Goal: Task Accomplishment & Management: Manage account settings

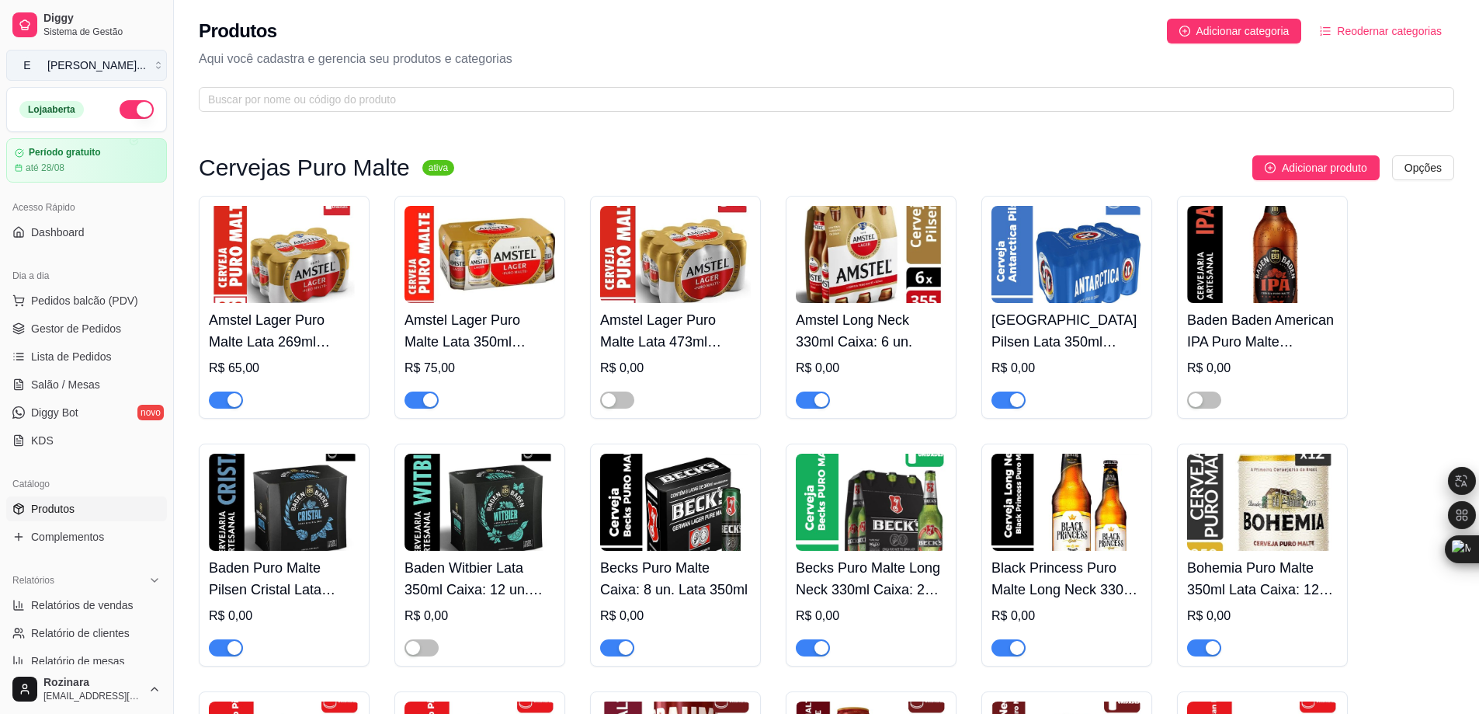
click at [93, 59] on div "Empório Camim ..." at bounding box center [96, 65] width 99 height 16
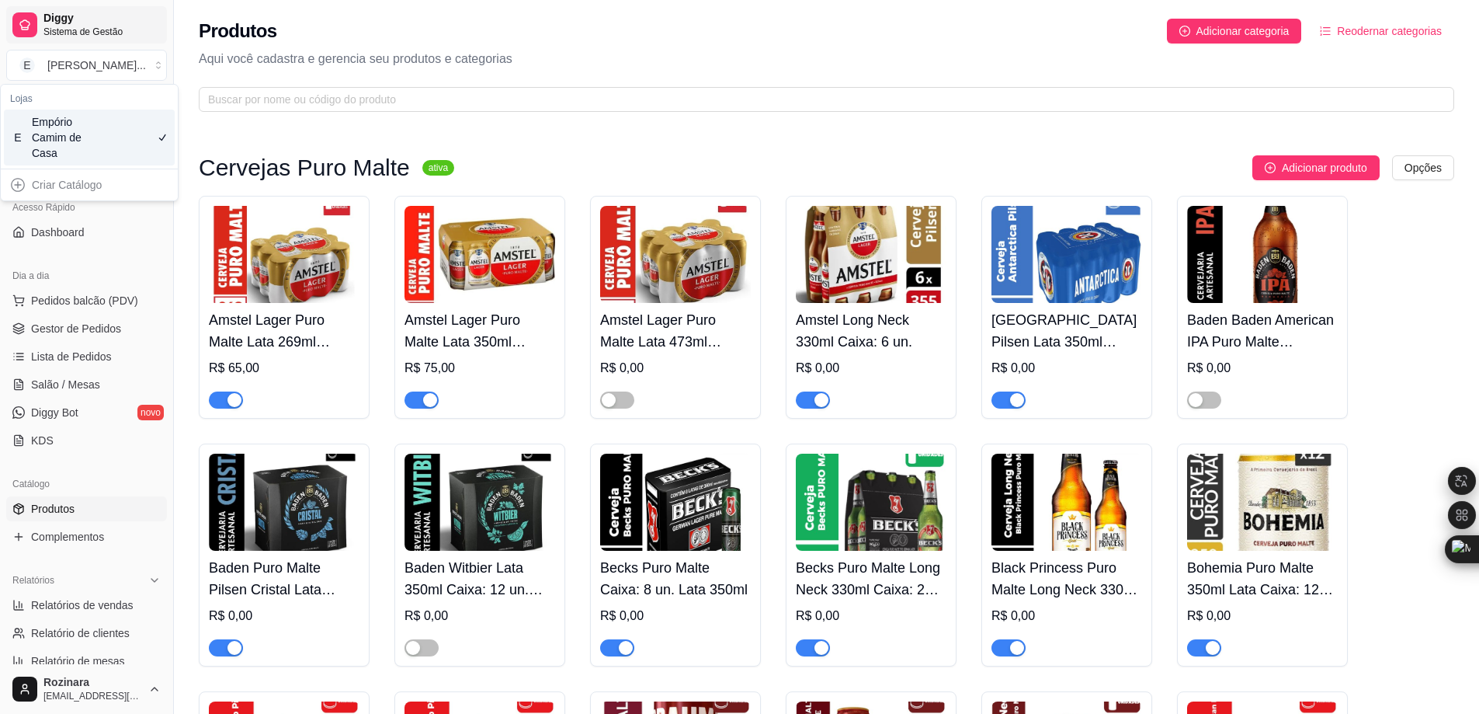
click at [47, 26] on span "Sistema de Gestão" at bounding box center [101, 32] width 117 height 12
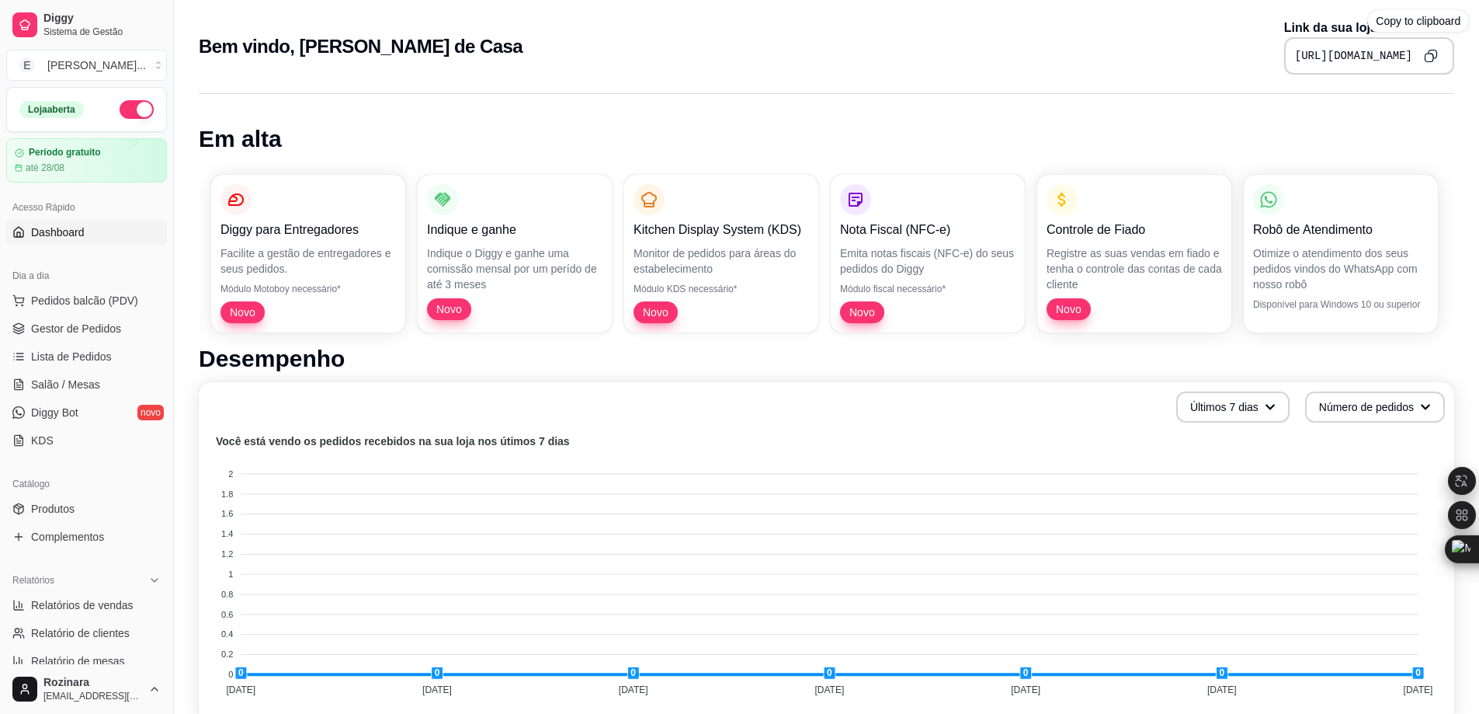
click at [1440, 52] on button "Copy to clipboard" at bounding box center [1431, 55] width 25 height 25
click at [61, 498] on link "Produtos" at bounding box center [86, 508] width 161 height 25
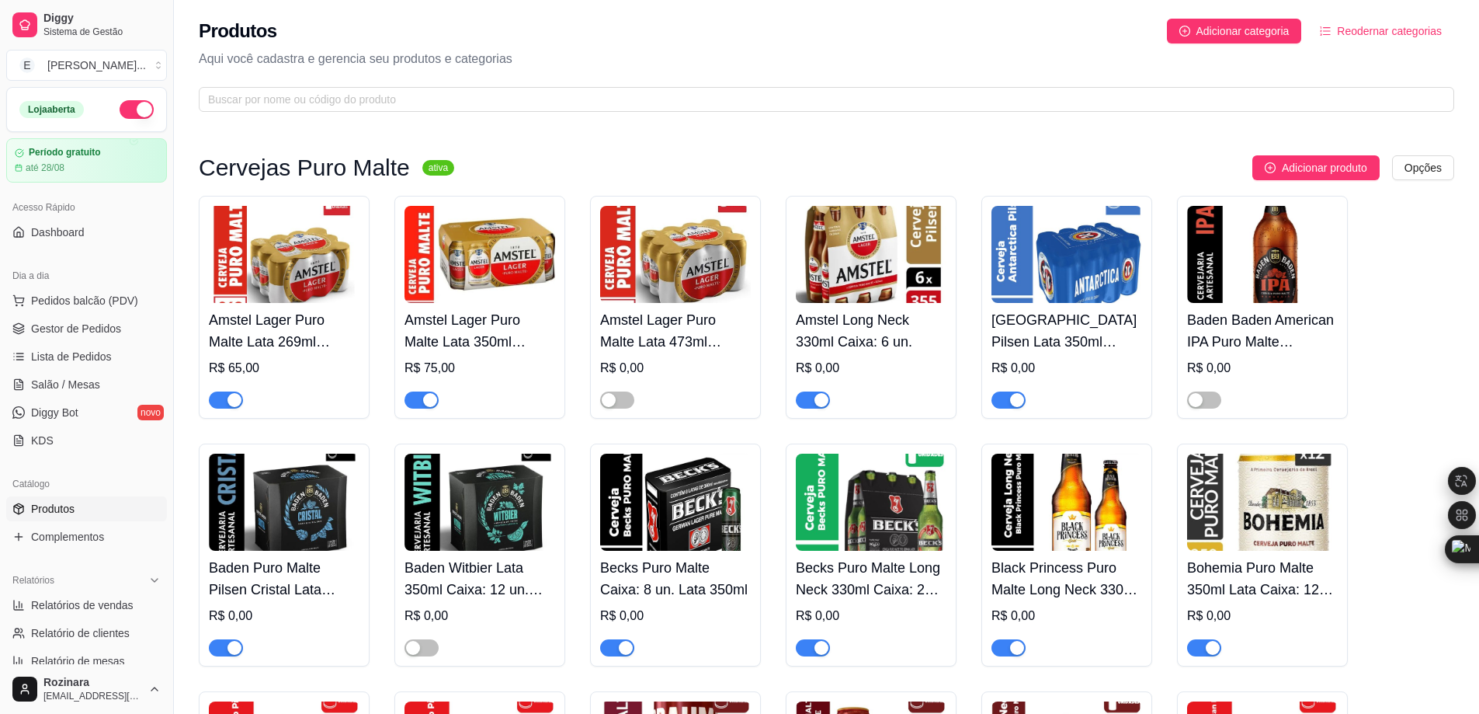
click at [295, 297] on img at bounding box center [284, 254] width 151 height 97
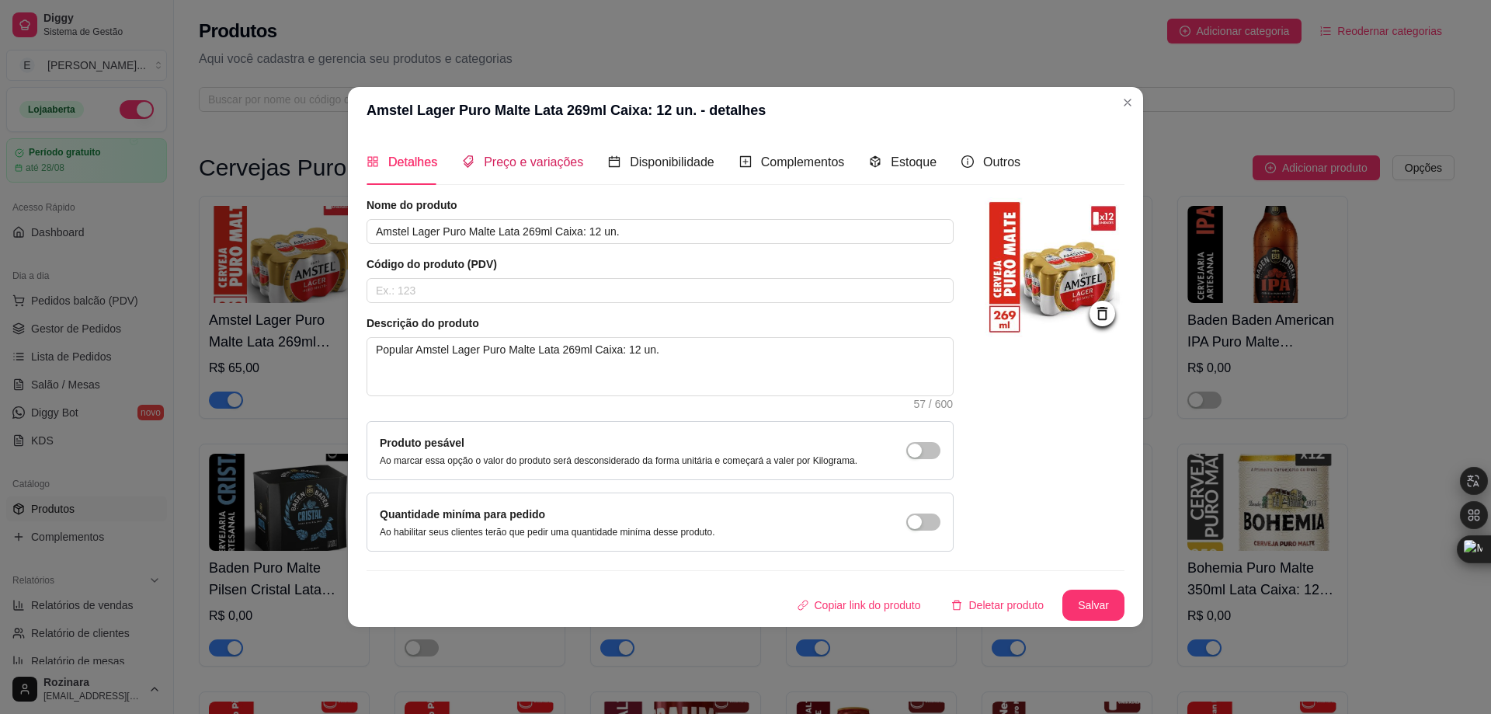
click at [500, 162] on span "Preço e variações" at bounding box center [533, 161] width 99 height 13
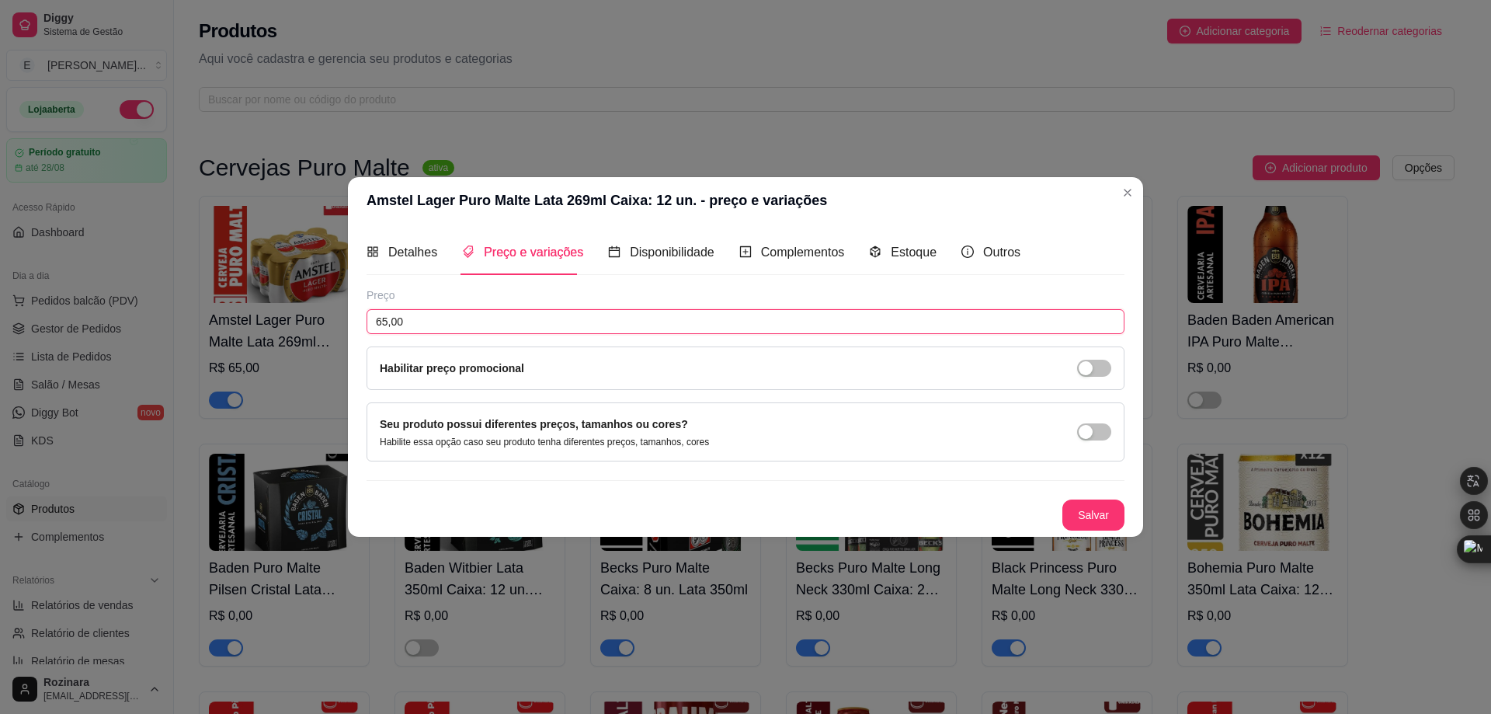
drag, startPoint x: 385, startPoint y: 324, endPoint x: 374, endPoint y: 323, distance: 10.9
click at [374, 323] on input "65,00" at bounding box center [746, 321] width 758 height 25
type input "60,00"
click at [1084, 517] on button "Salvar" at bounding box center [1093, 514] width 61 height 30
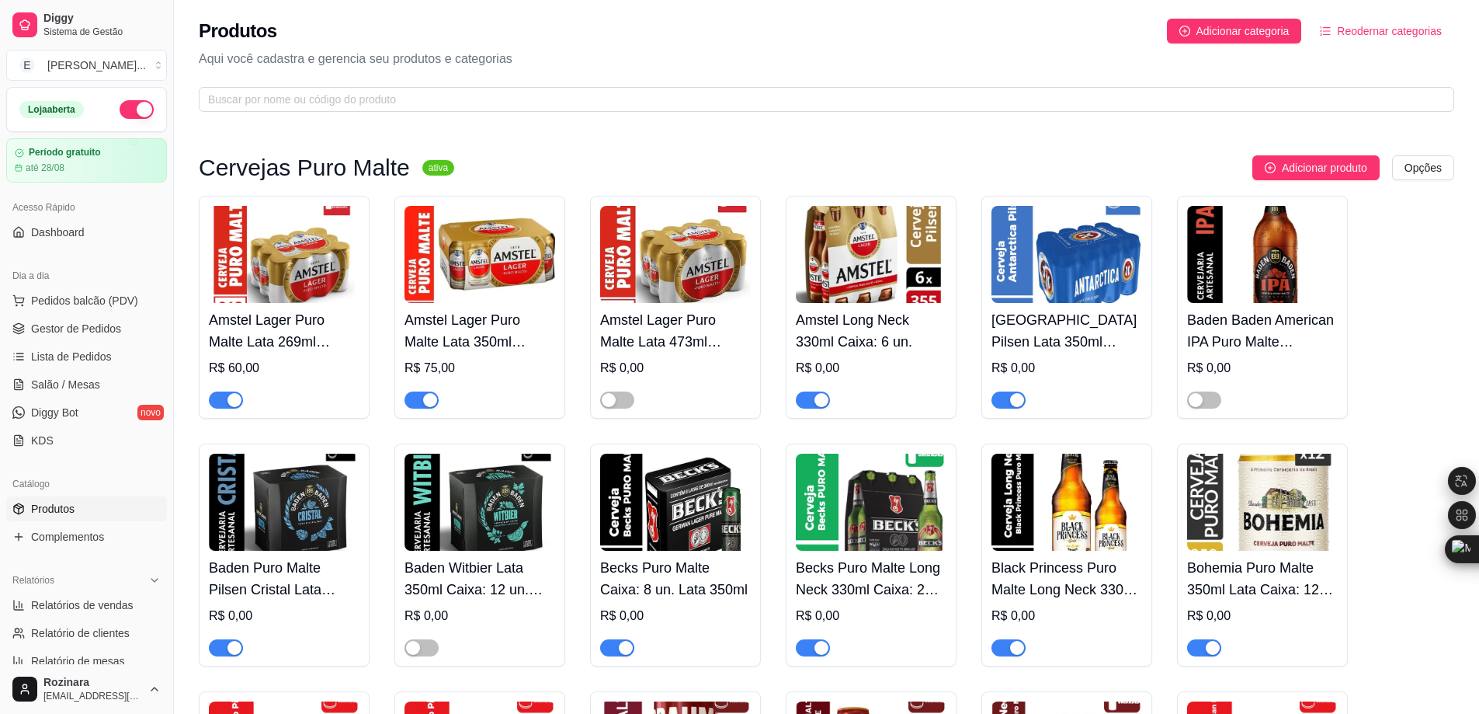
click at [446, 291] on img at bounding box center [480, 254] width 151 height 97
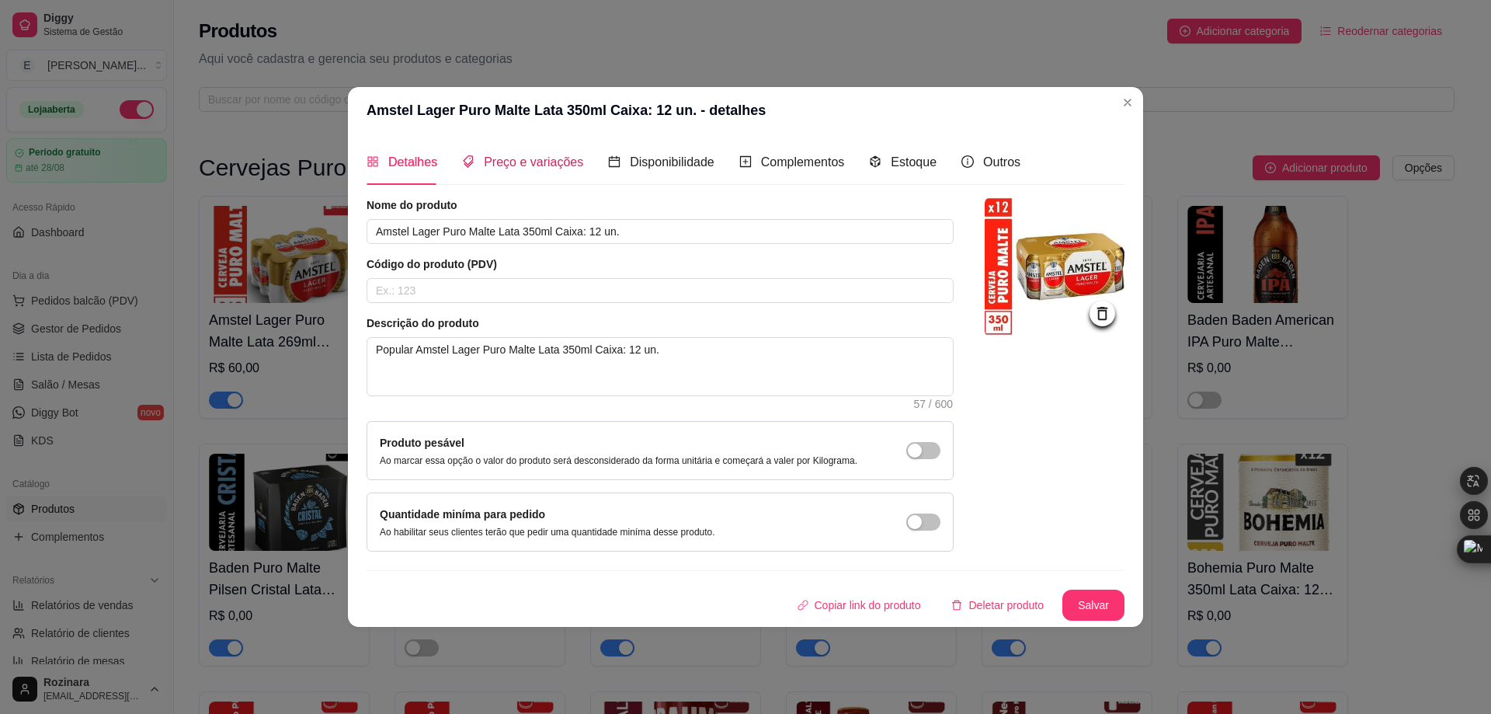
click at [516, 159] on span "Preço e variações" at bounding box center [533, 161] width 99 height 13
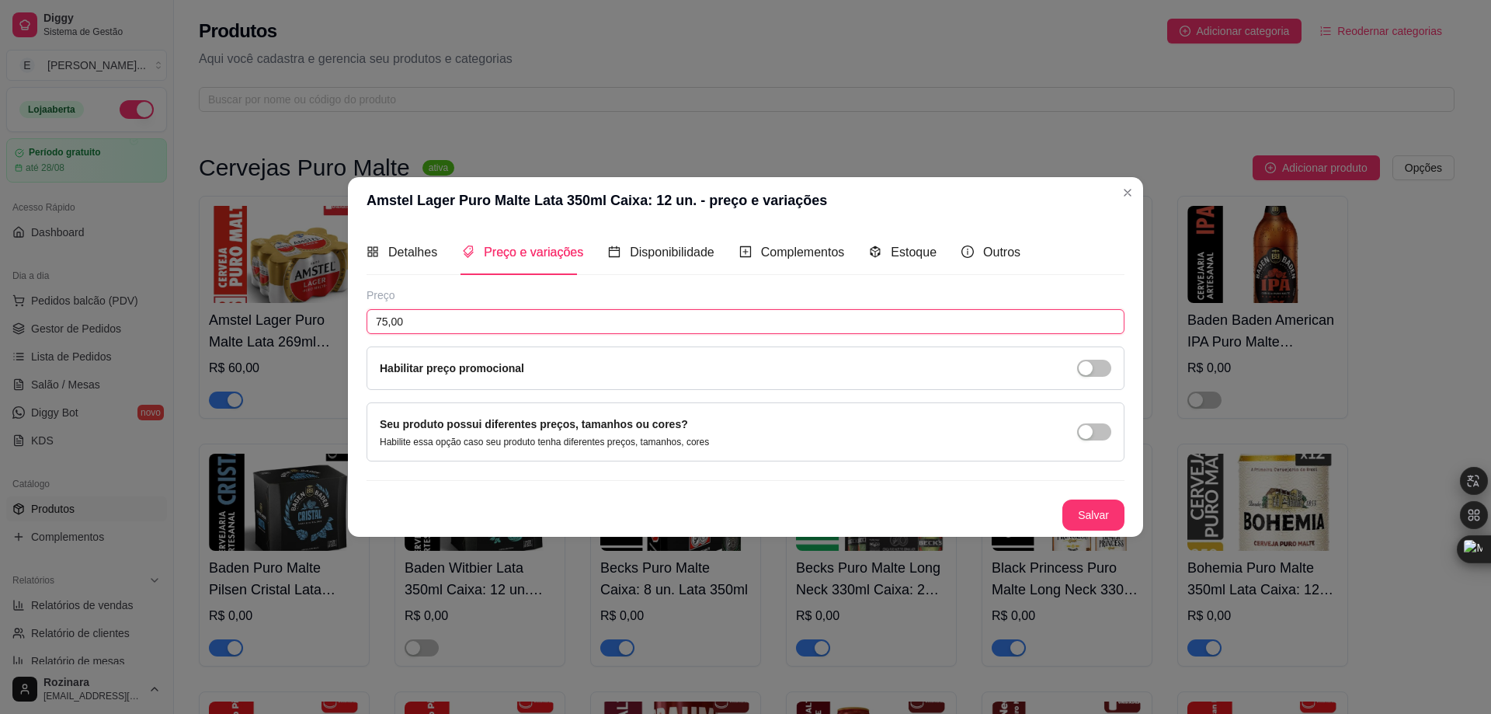
drag, startPoint x: 388, startPoint y: 318, endPoint x: 359, endPoint y: 315, distance: 29.6
click at [359, 315] on div "Detalhes Preço e variações Disponibilidade Complementos Estoque Outros Nome do …" at bounding box center [745, 380] width 795 height 312
type input "65,00"
click at [1096, 509] on button "Salvar" at bounding box center [1093, 514] width 62 height 31
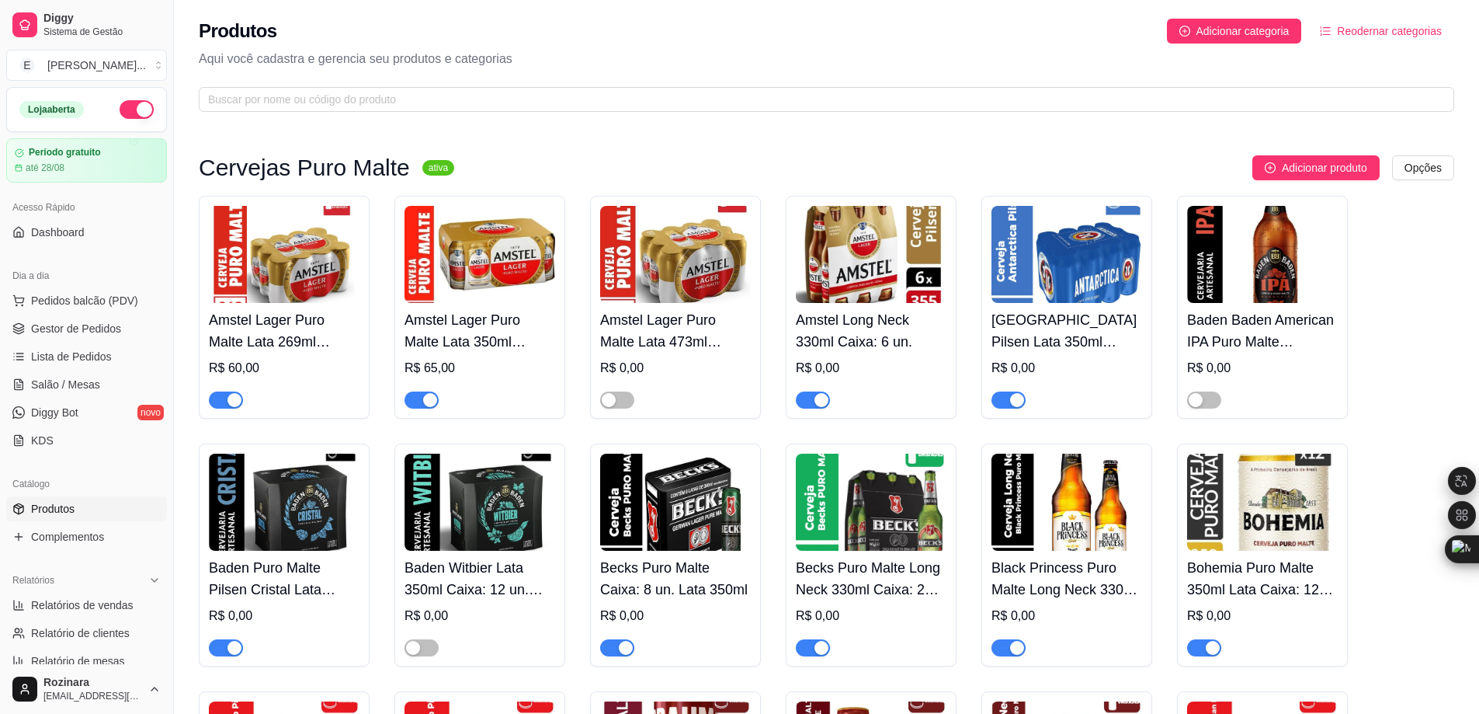
click at [860, 275] on img at bounding box center [871, 254] width 151 height 97
click at [484, 275] on img at bounding box center [480, 254] width 151 height 97
click at [1065, 274] on img at bounding box center [1067, 254] width 151 height 97
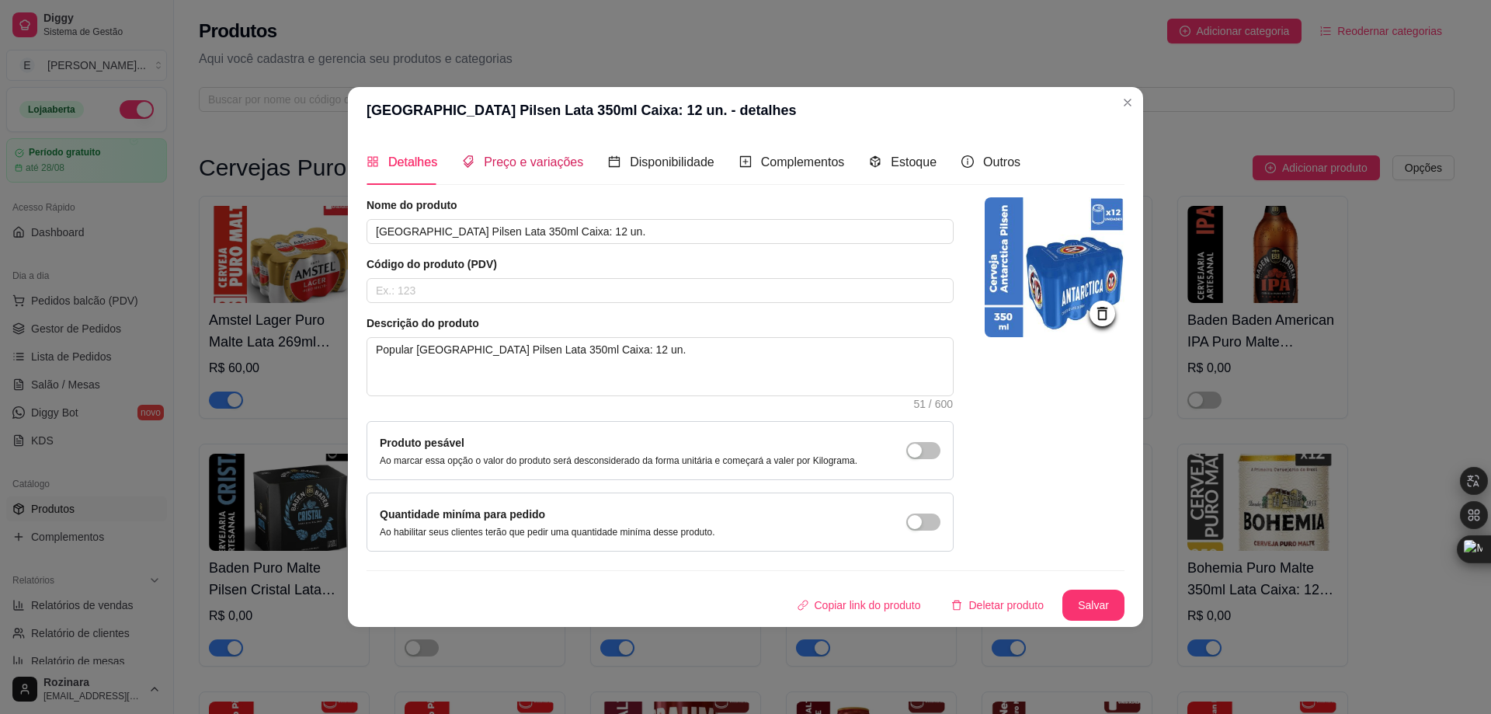
click at [541, 168] on span "Preço e variações" at bounding box center [533, 161] width 99 height 13
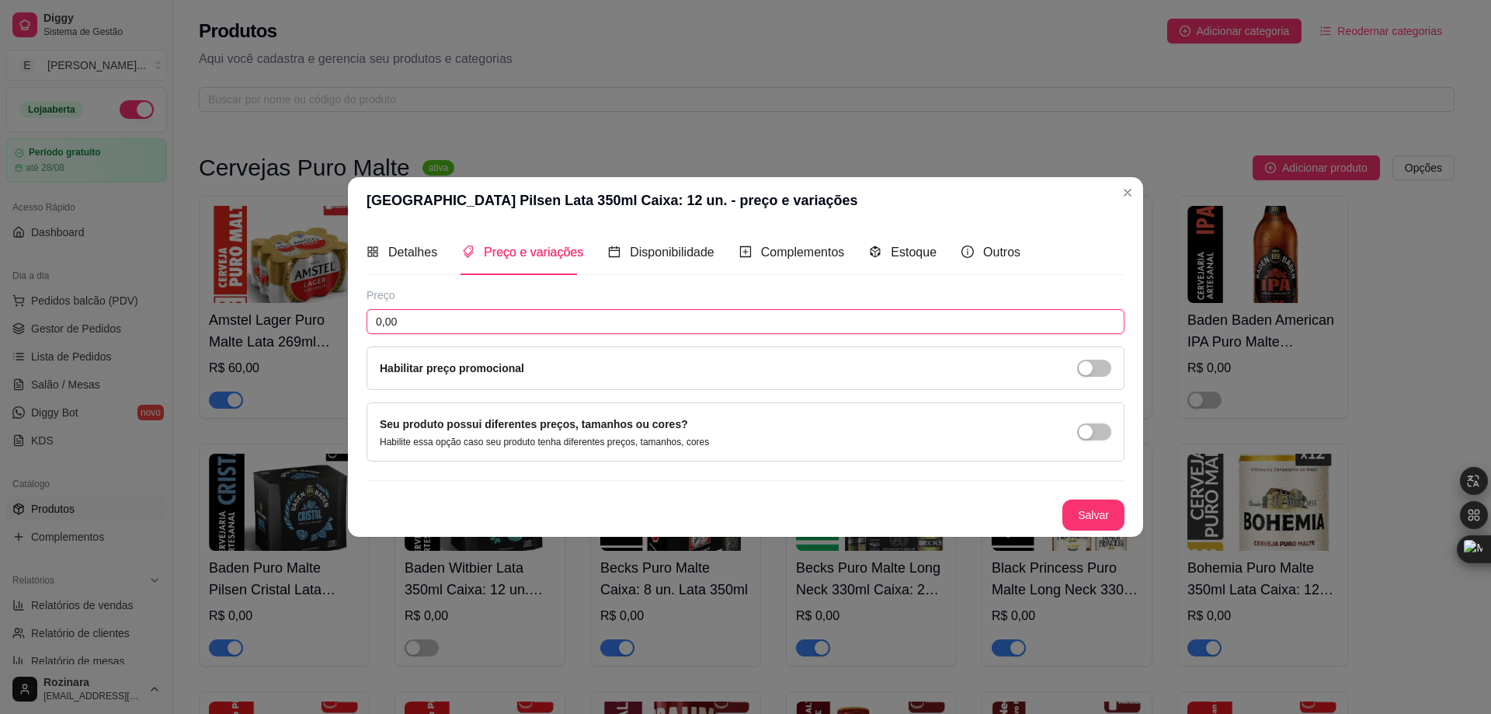
drag, startPoint x: 411, startPoint y: 318, endPoint x: 334, endPoint y: 318, distance: 76.9
click at [334, 318] on div "[GEOGRAPHIC_DATA] Pilsen Lata 350ml Caixa: 12 un. - preço e variações Detalhes …" at bounding box center [745, 357] width 1491 height 714
type input "65,00"
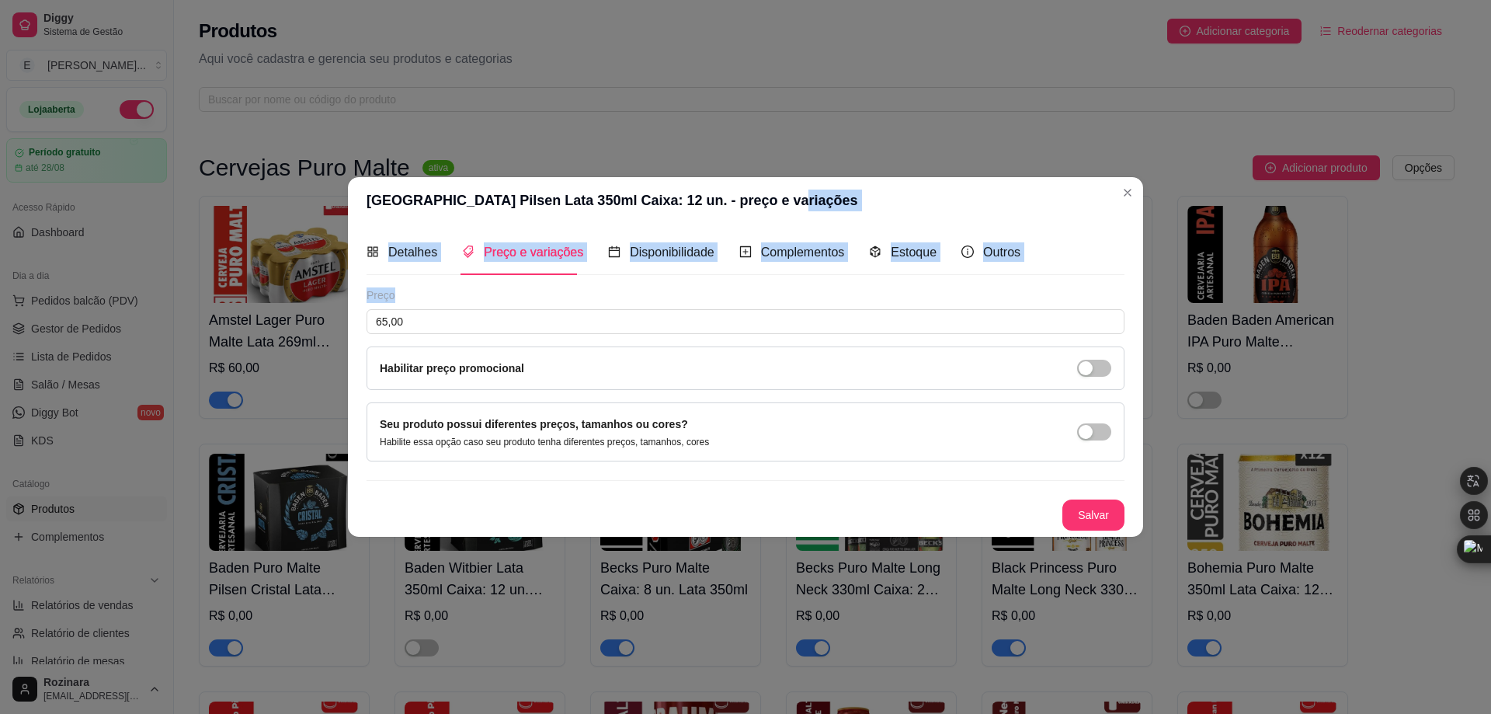
drag, startPoint x: 797, startPoint y: 188, endPoint x: 950, endPoint y: 295, distance: 186.8
click at [950, 295] on section "[GEOGRAPHIC_DATA] Pilsen Lata 350ml Caixa: 12 un. - preço e variações Detalhes …" at bounding box center [745, 356] width 795 height 359
click at [1089, 516] on button "Salvar" at bounding box center [1093, 514] width 62 height 31
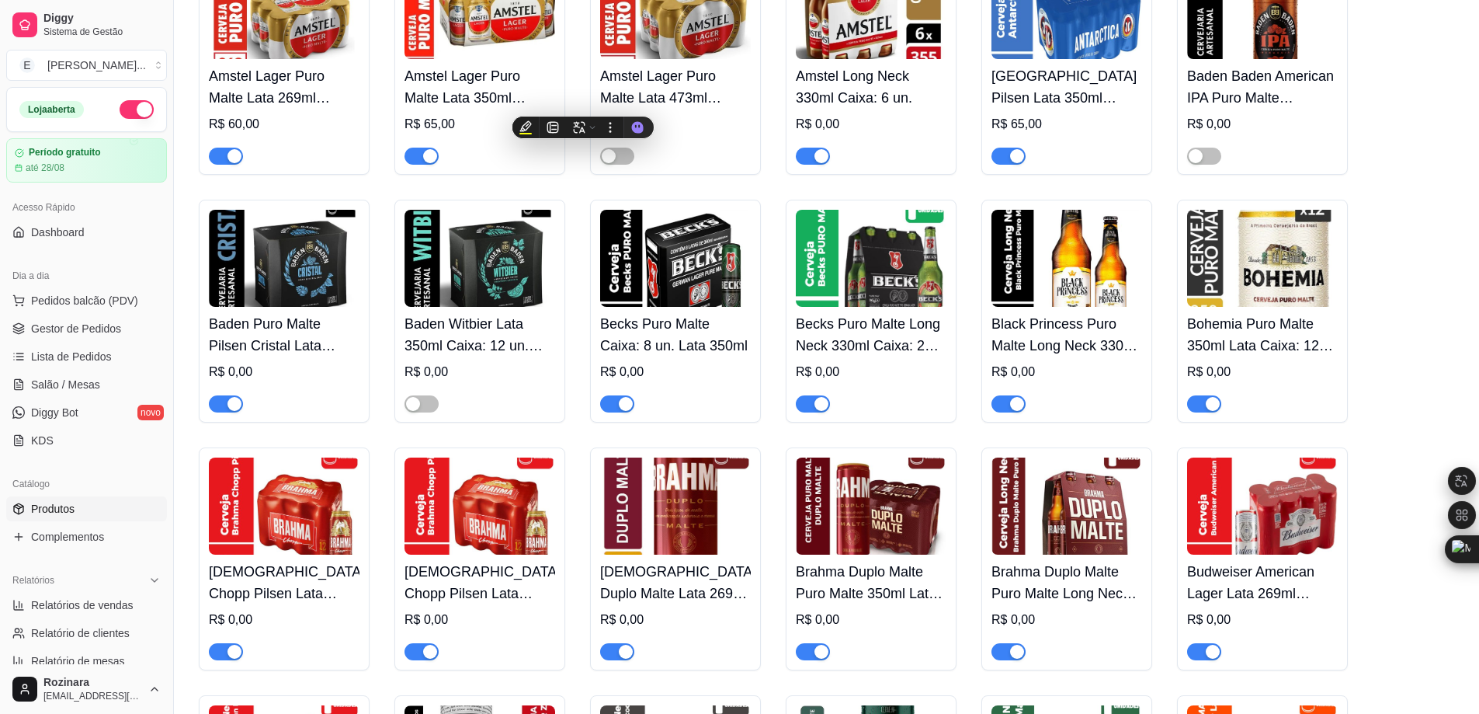
scroll to position [311, 0]
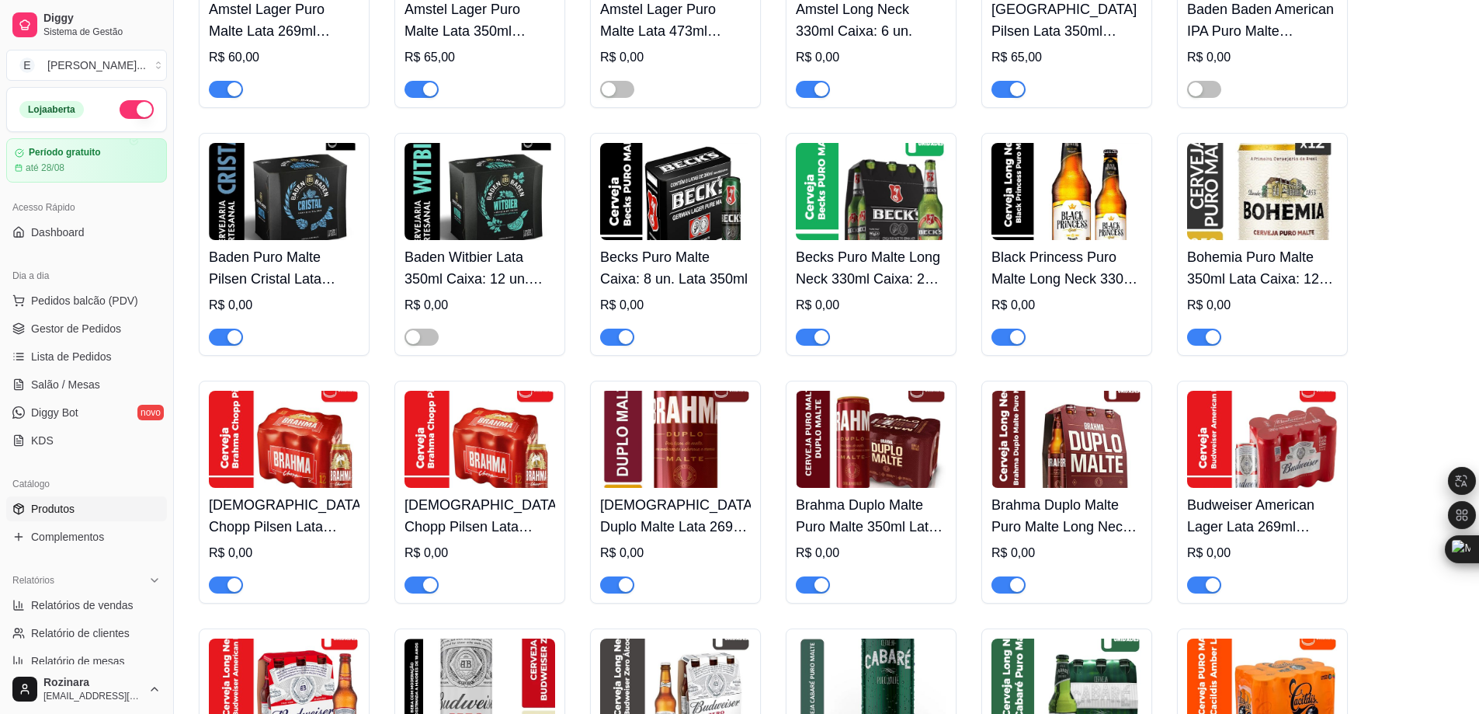
click at [663, 189] on img at bounding box center [675, 191] width 151 height 97
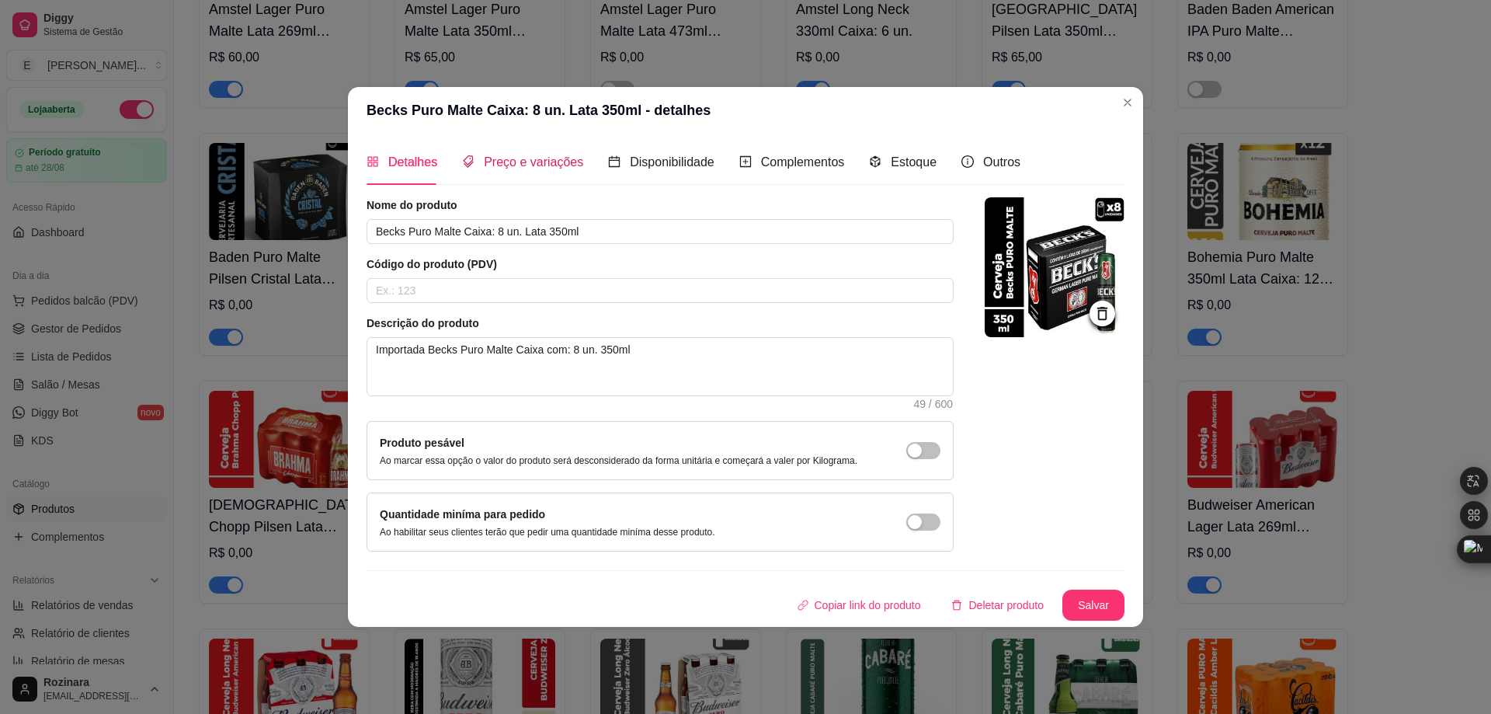
click at [509, 160] on span "Preço e variações" at bounding box center [533, 161] width 99 height 13
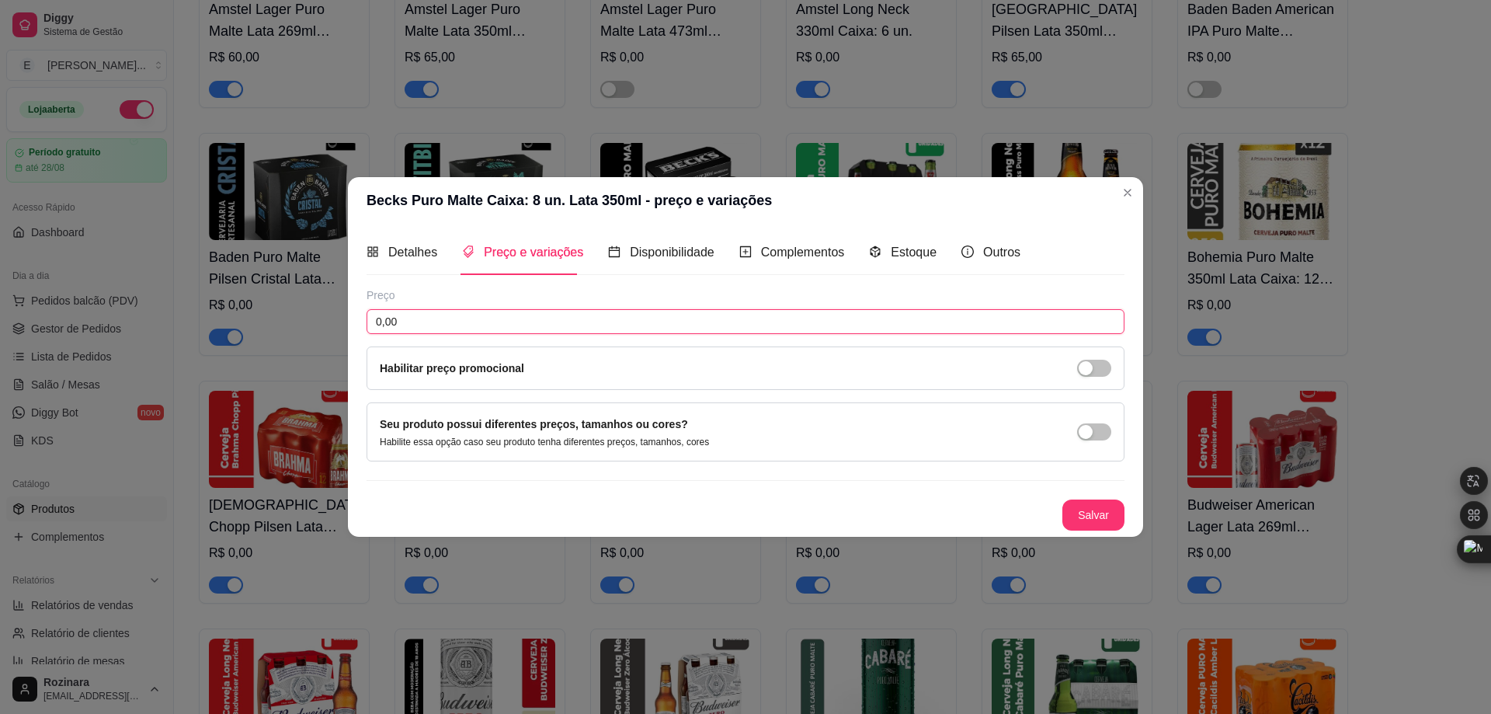
drag, startPoint x: 460, startPoint y: 318, endPoint x: 350, endPoint y: 319, distance: 110.3
click at [350, 319] on div "Detalhes Preço e variações Disponibilidade Complementos Estoque Outros Nome do …" at bounding box center [745, 380] width 795 height 312
drag, startPoint x: 415, startPoint y: 318, endPoint x: 346, endPoint y: 324, distance: 69.3
click at [346, 324] on div "Becks Puro Malte Caixa: 8 un. Lata 350ml - preço e variações Detalhes Preço e v…" at bounding box center [745, 357] width 1491 height 714
click at [385, 321] on input "60,00" at bounding box center [746, 321] width 758 height 25
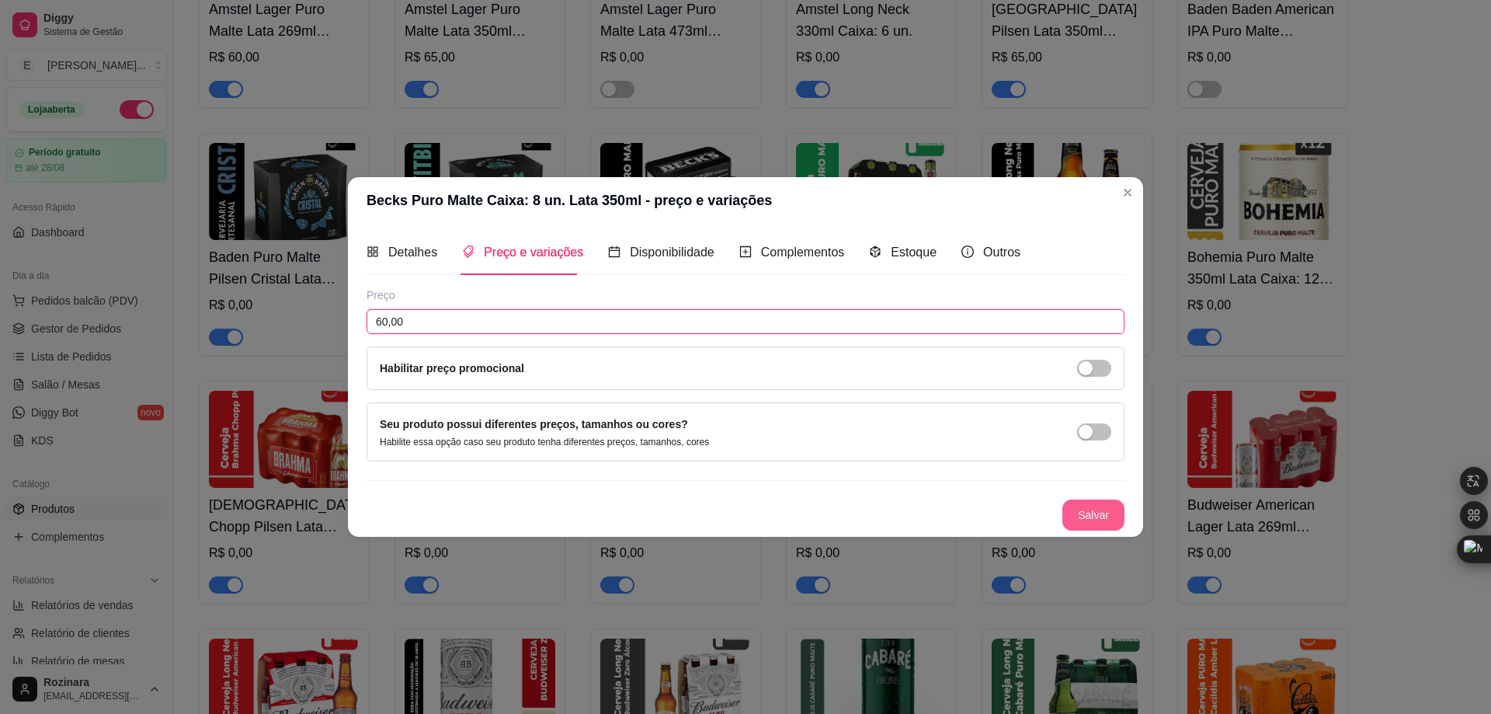
type input "60,00"
click at [1100, 512] on button "Salvar" at bounding box center [1093, 514] width 61 height 30
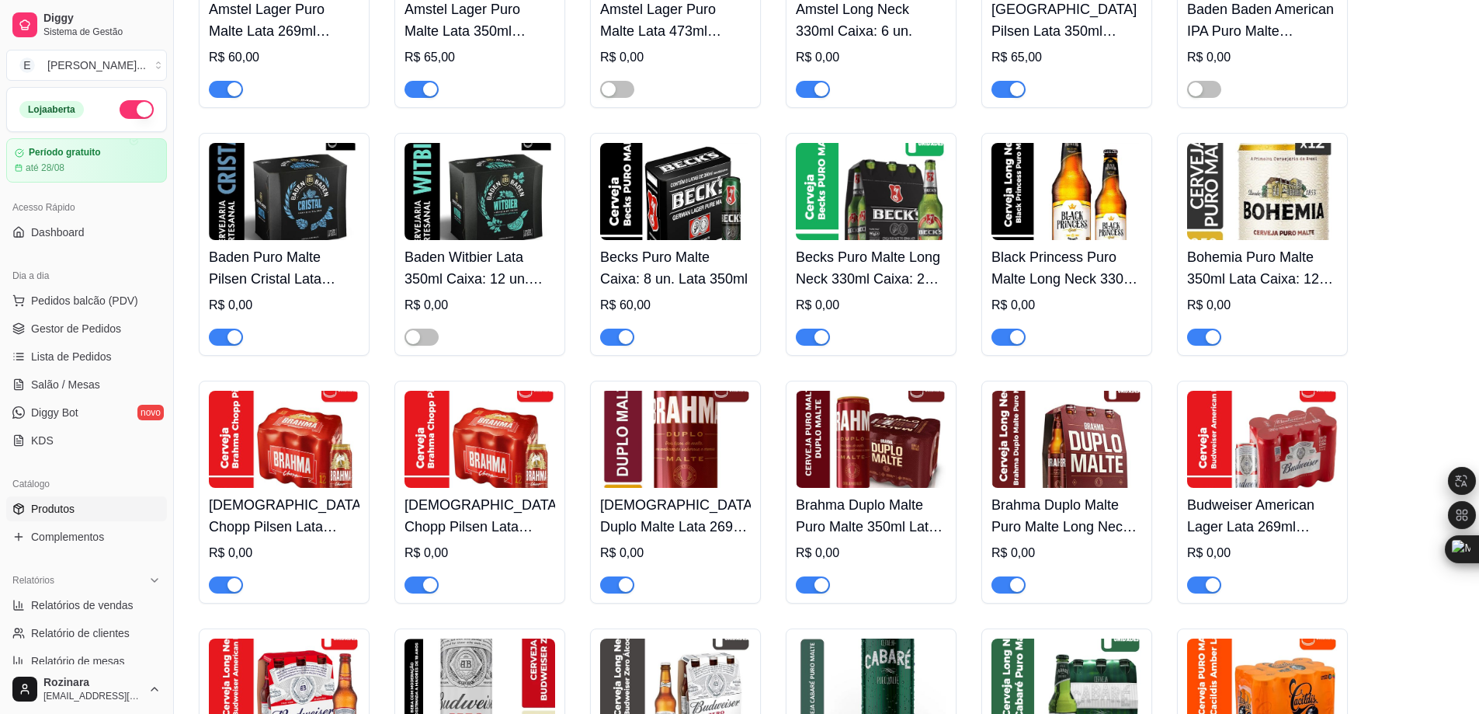
click at [1081, 232] on img at bounding box center [1067, 191] width 151 height 97
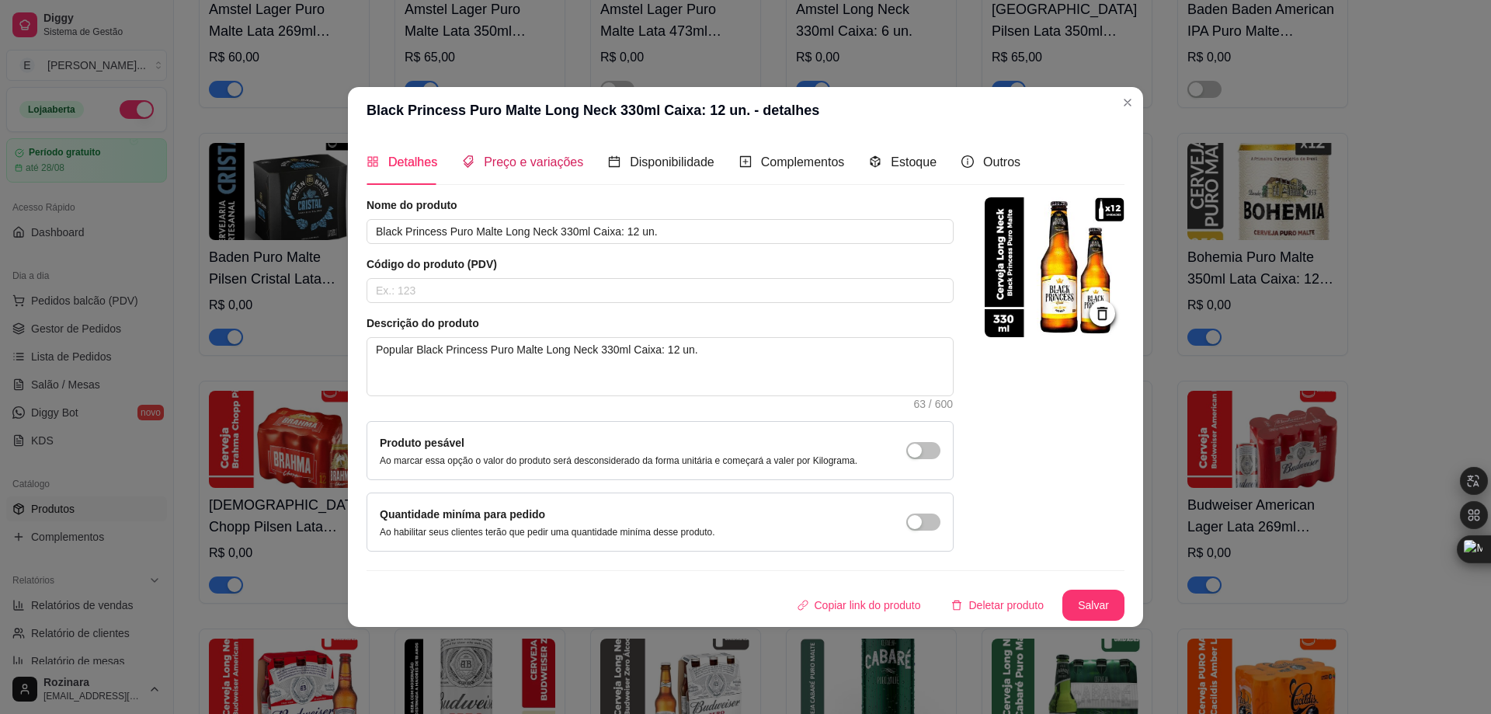
click at [552, 162] on span "Preço e variações" at bounding box center [533, 161] width 99 height 13
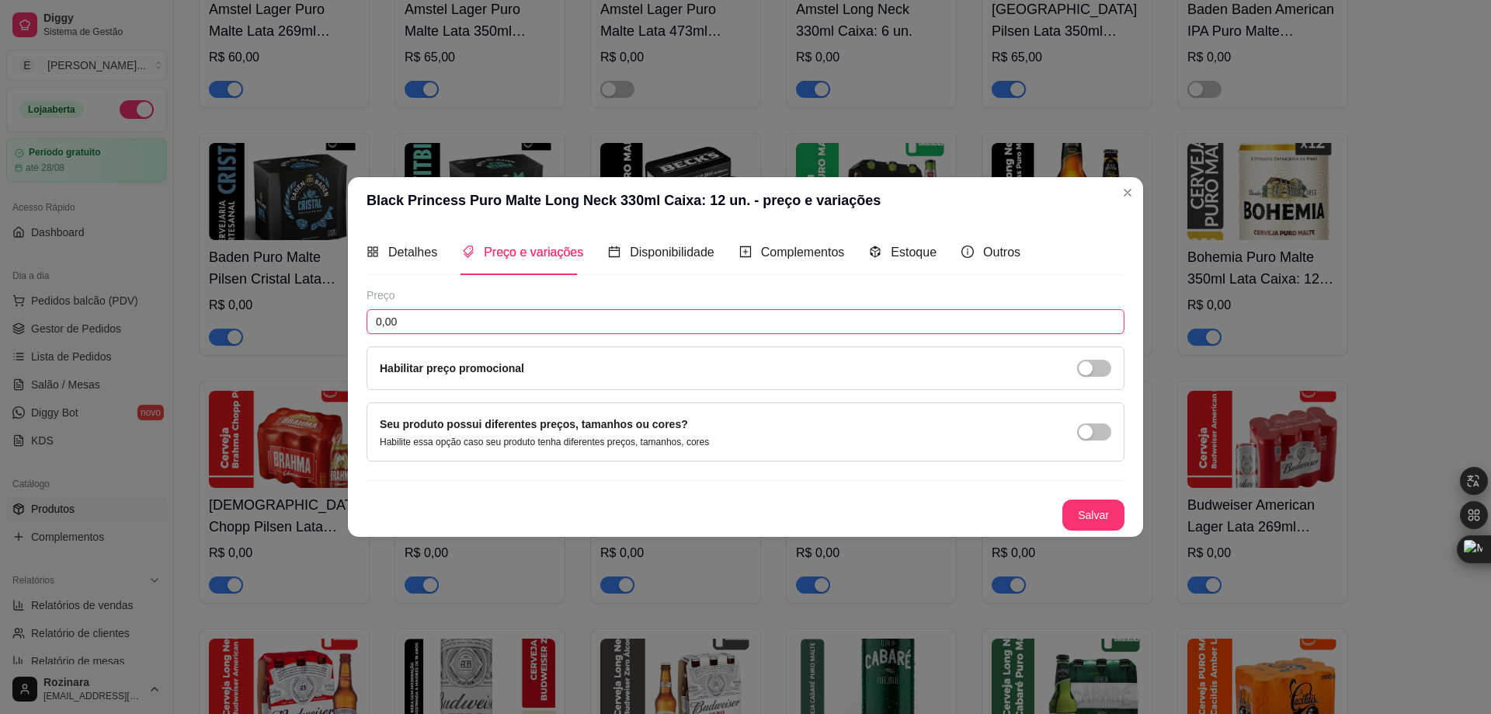
drag, startPoint x: 412, startPoint y: 323, endPoint x: 342, endPoint y: 323, distance: 69.9
click at [342, 323] on div "Black Princess Puro Malte Long Neck 330ml Caixa: 12 un. - preço e variações Det…" at bounding box center [745, 357] width 1491 height 714
click at [384, 321] on input "80,00" at bounding box center [746, 321] width 758 height 25
type input "85,00"
click at [1098, 519] on button "Salvar" at bounding box center [1093, 514] width 61 height 30
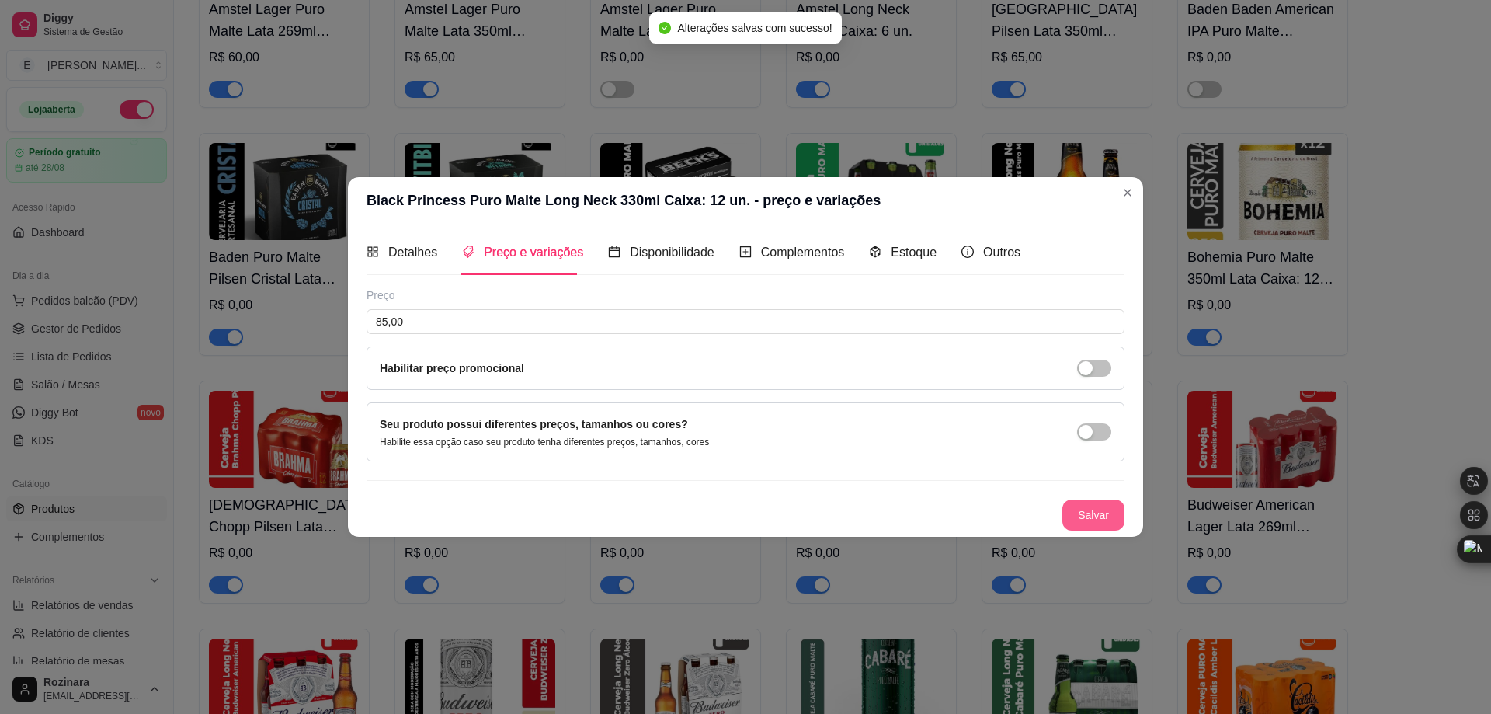
click at [1078, 517] on button "Salvar" at bounding box center [1093, 514] width 62 height 31
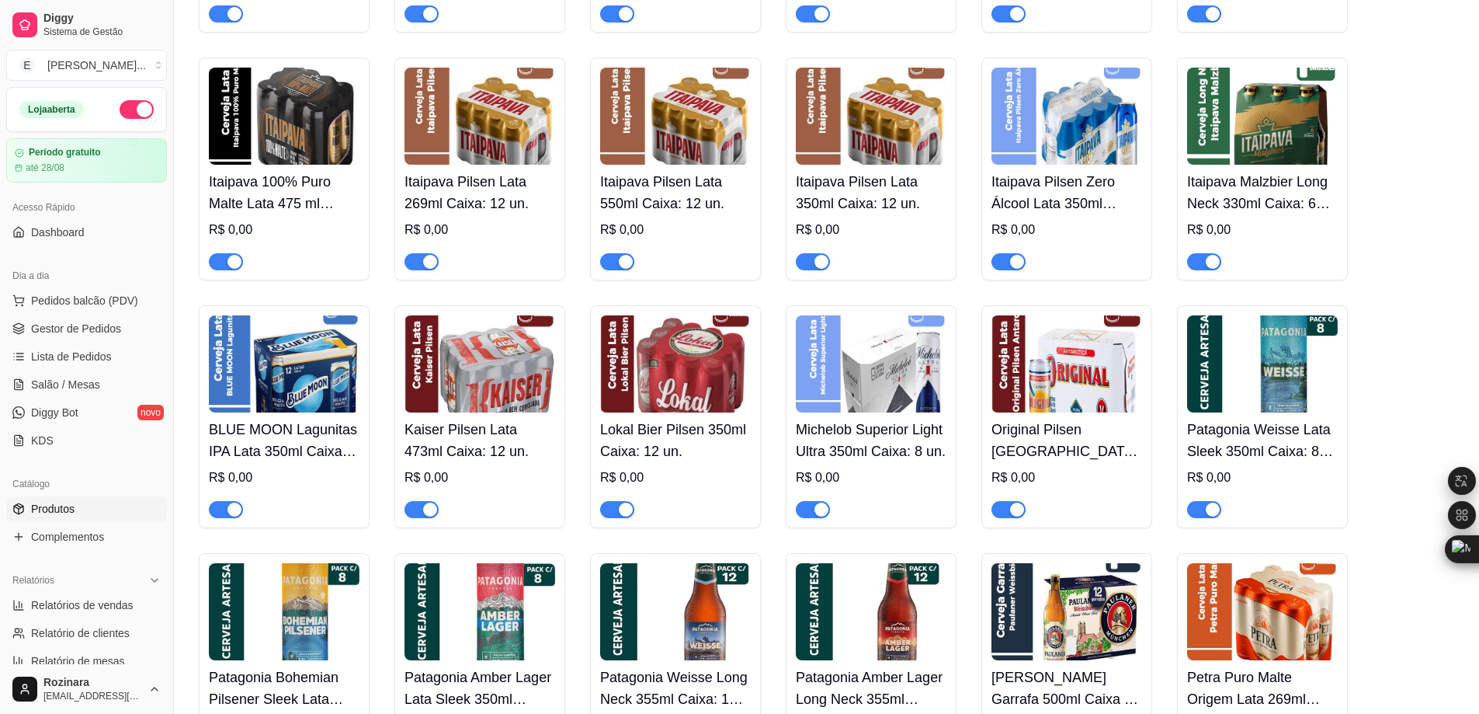
scroll to position [1941, 0]
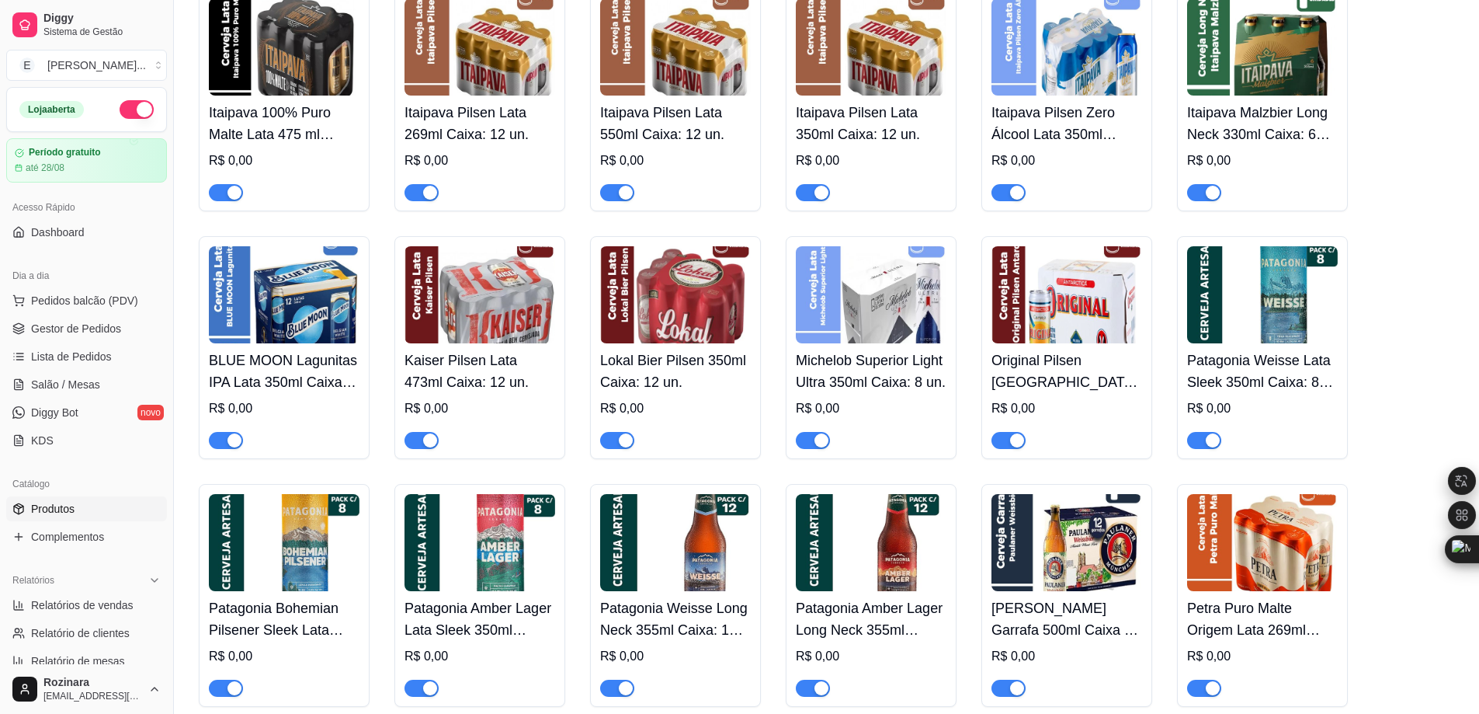
click at [249, 307] on img at bounding box center [284, 294] width 151 height 97
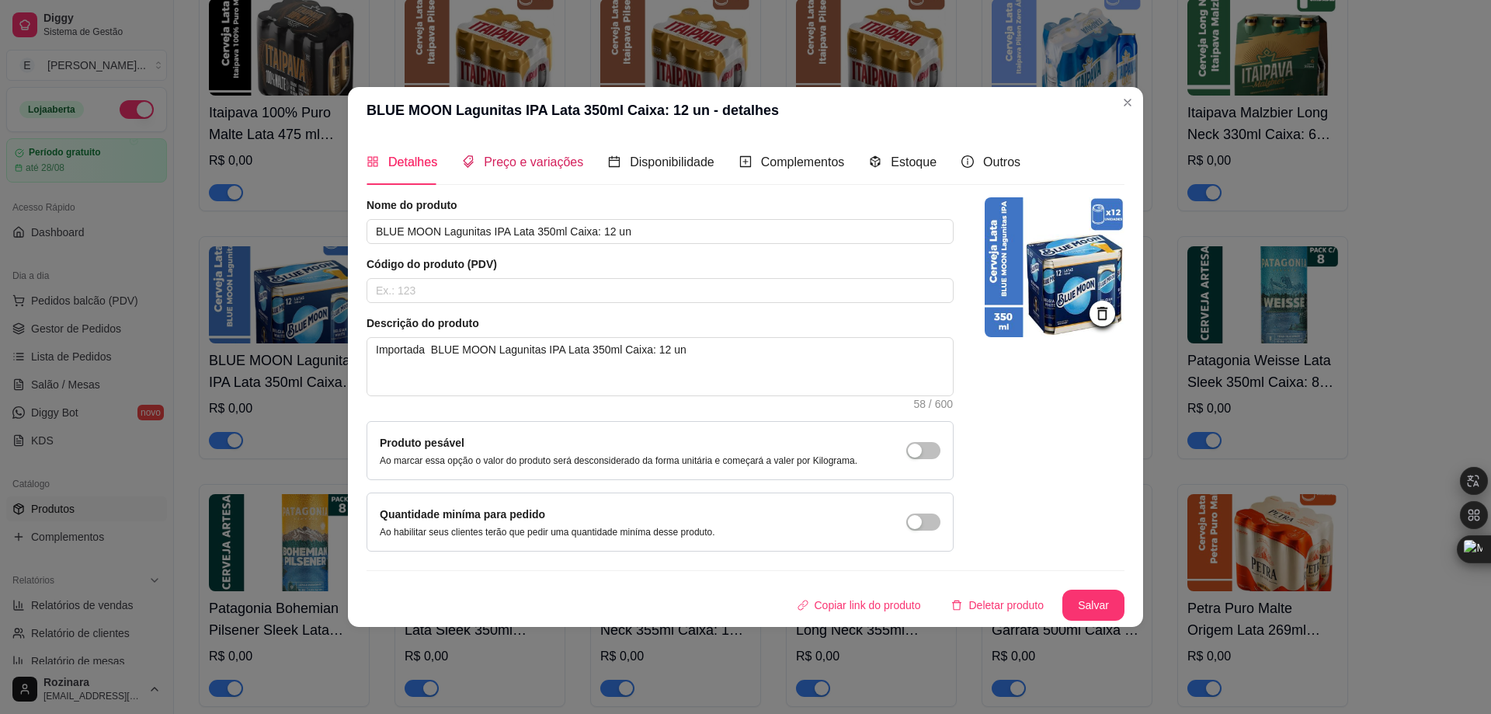
click at [552, 161] on span "Preço e variações" at bounding box center [533, 161] width 99 height 13
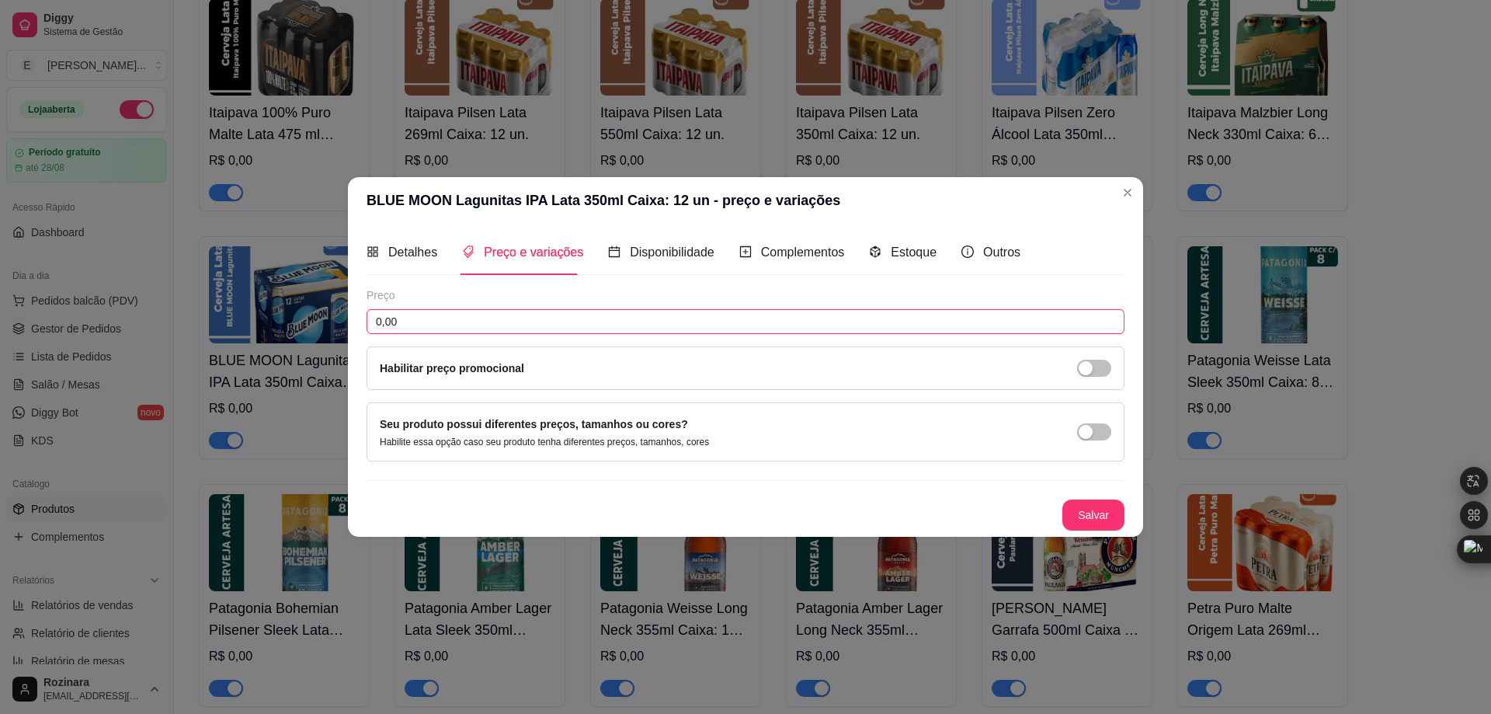
click at [393, 327] on input "0,00" at bounding box center [746, 321] width 758 height 25
type input "120,00"
click at [1101, 506] on button "Salvar" at bounding box center [1093, 514] width 62 height 31
click at [1108, 516] on button "Salvar" at bounding box center [1093, 514] width 61 height 30
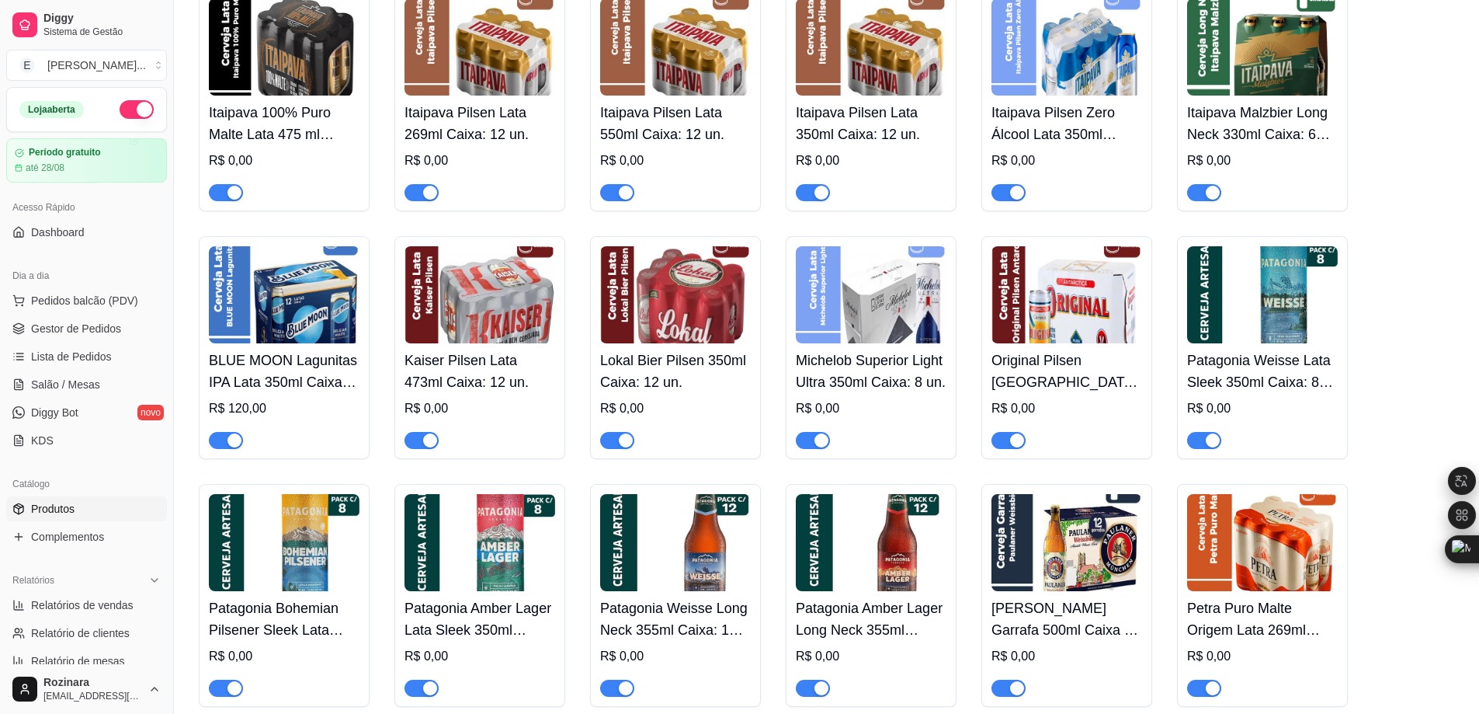
click at [249, 313] on img at bounding box center [284, 294] width 151 height 97
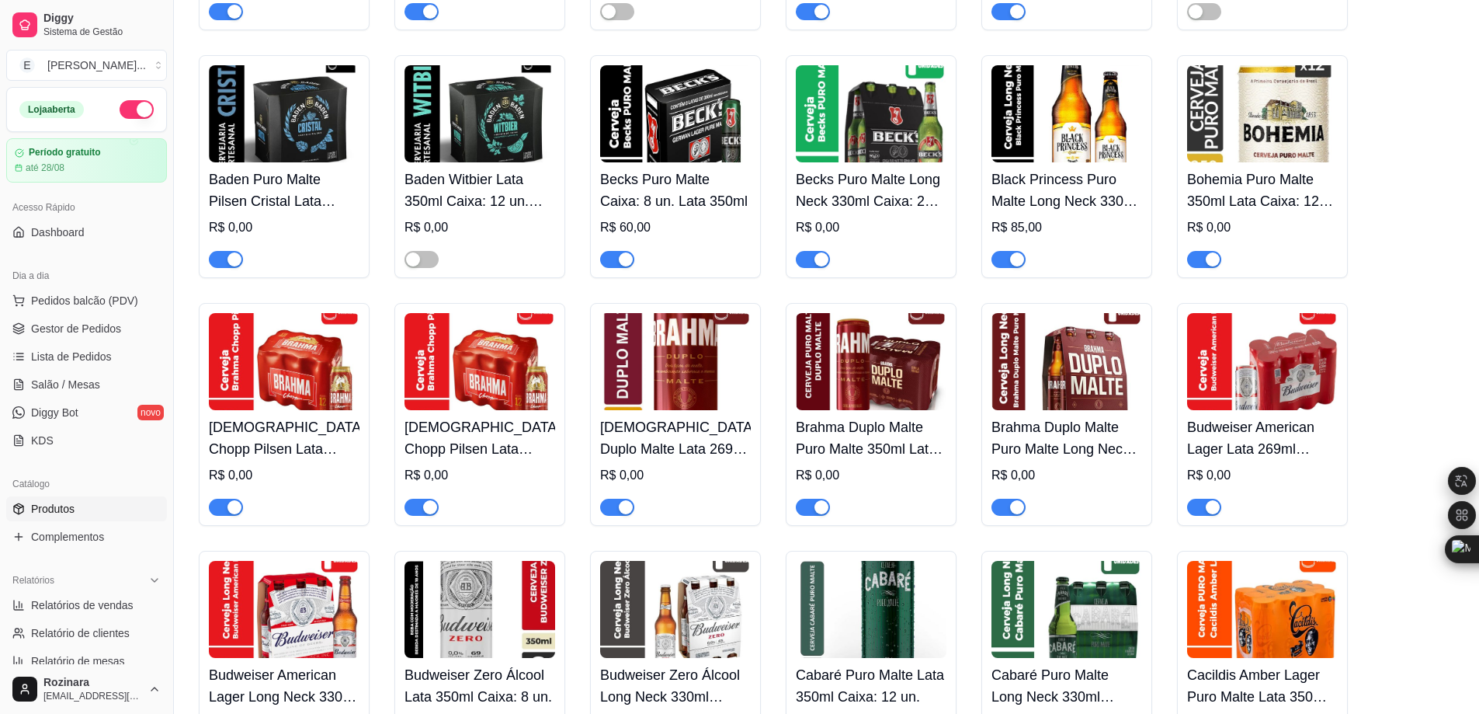
scroll to position [0, 0]
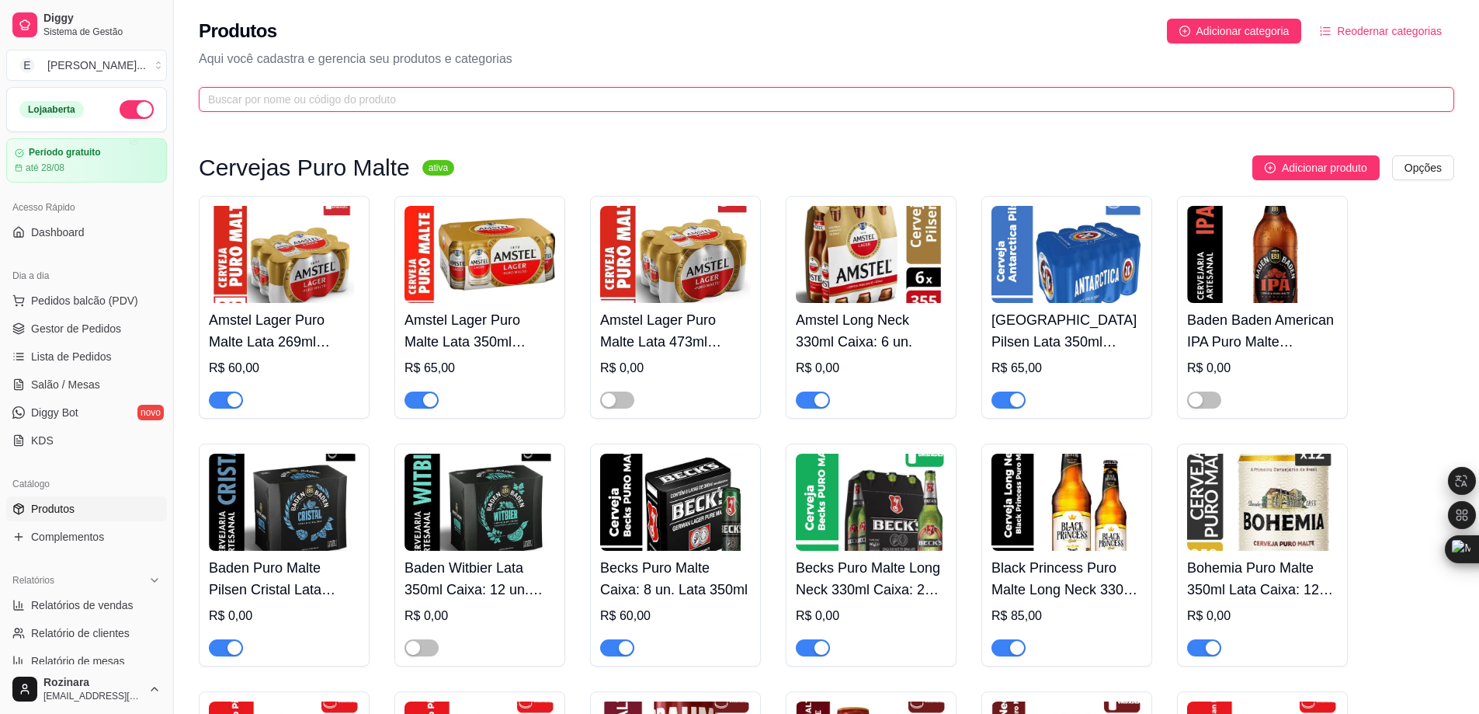
click at [434, 98] on input "text" at bounding box center [820, 99] width 1225 height 17
paste input "Lagunitas"
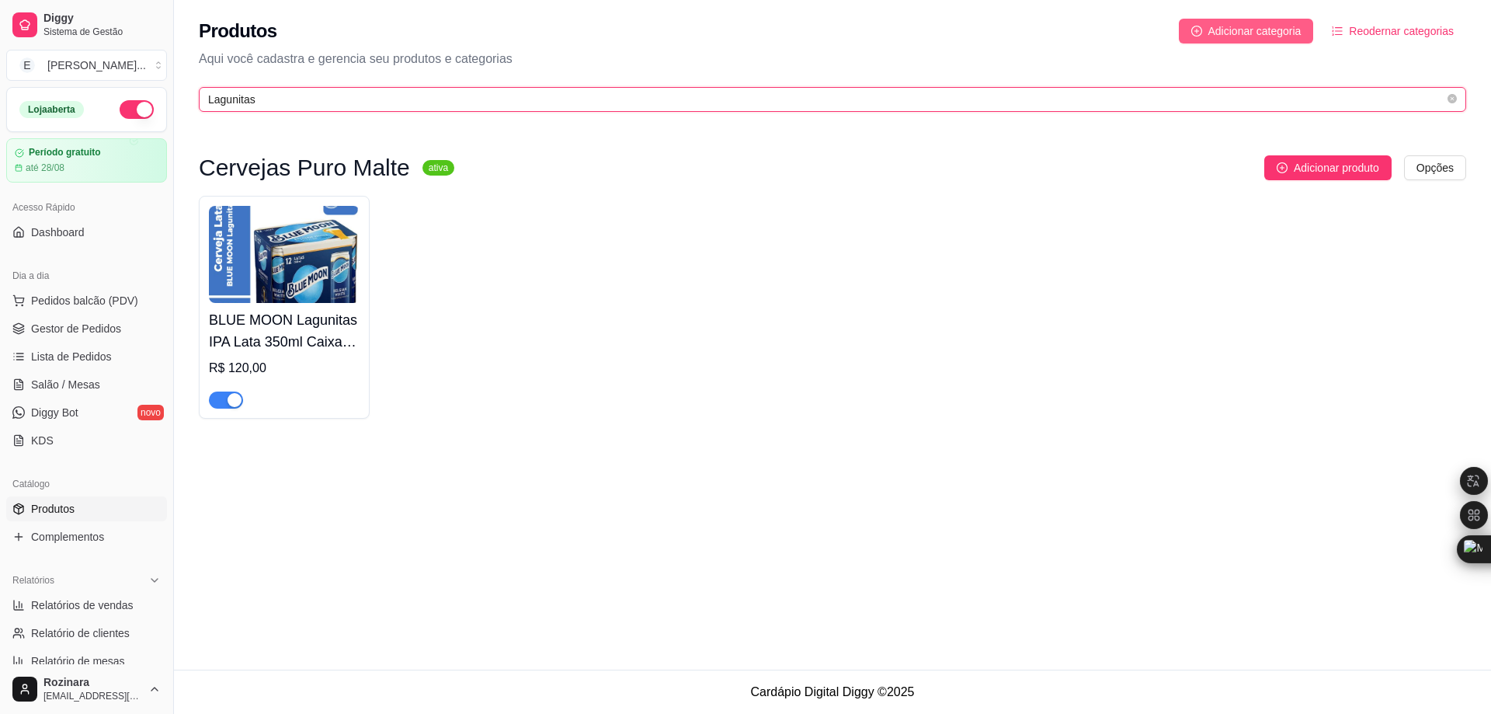
type input "Lagunitas"
click at [1246, 29] on span "Adicionar categoria" at bounding box center [1254, 31] width 93 height 17
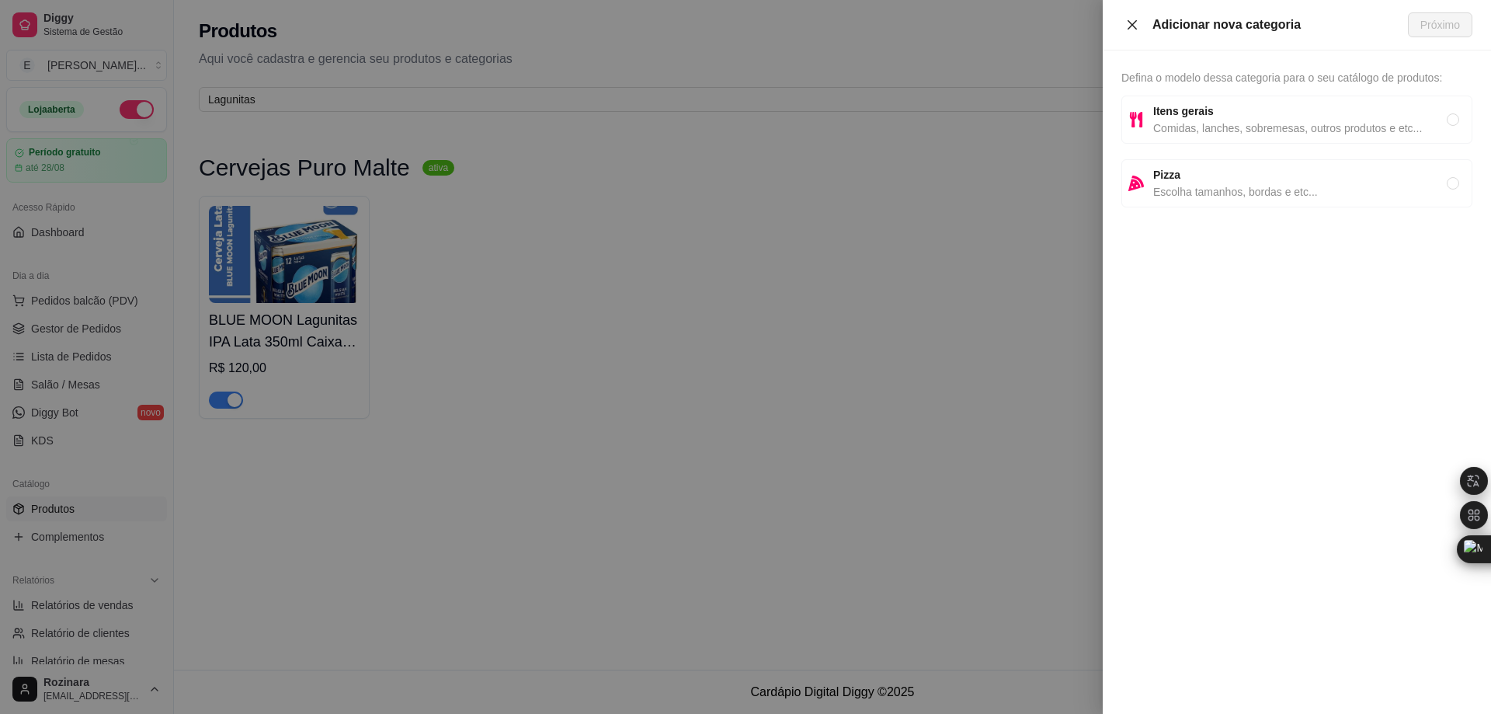
click at [1128, 27] on icon "close" at bounding box center [1132, 25] width 12 height 12
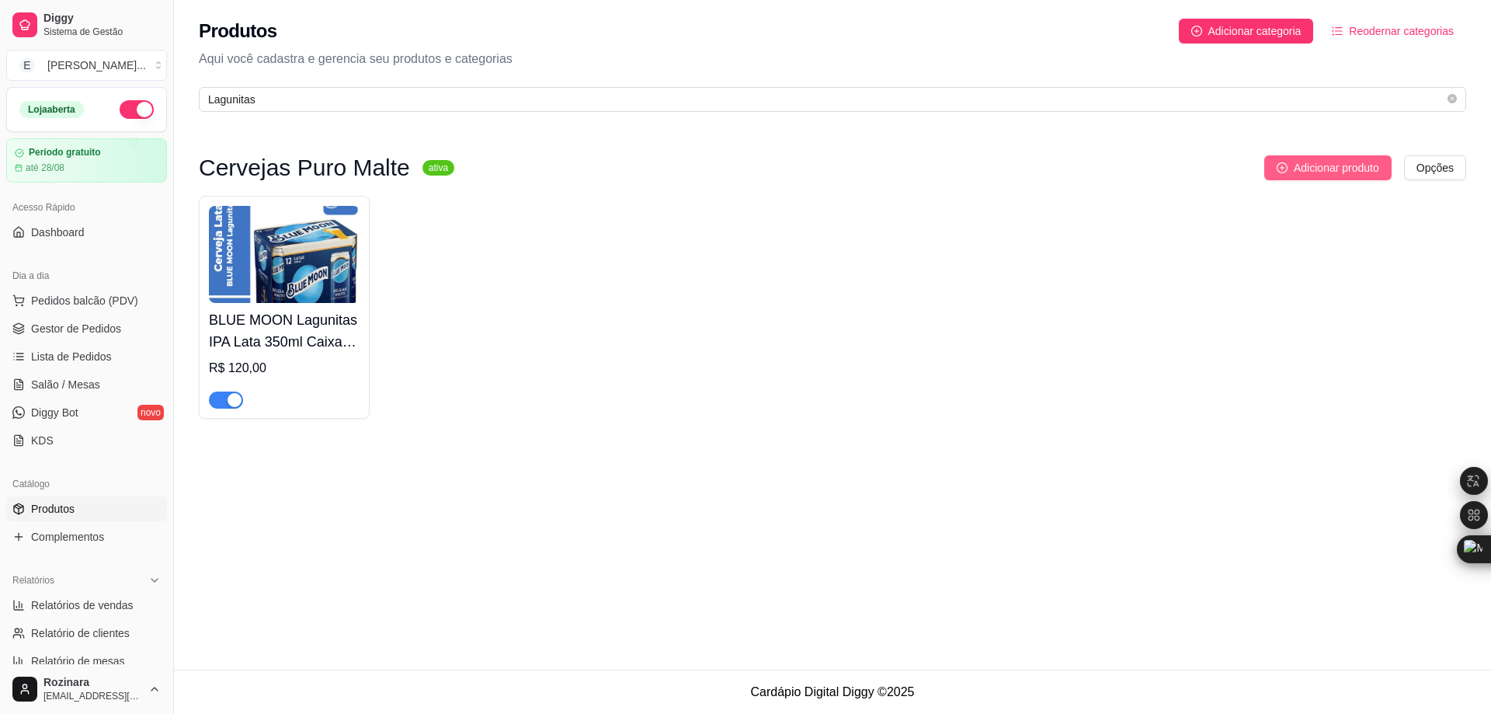
click at [1348, 163] on span "Adicionar produto" at bounding box center [1336, 167] width 85 height 17
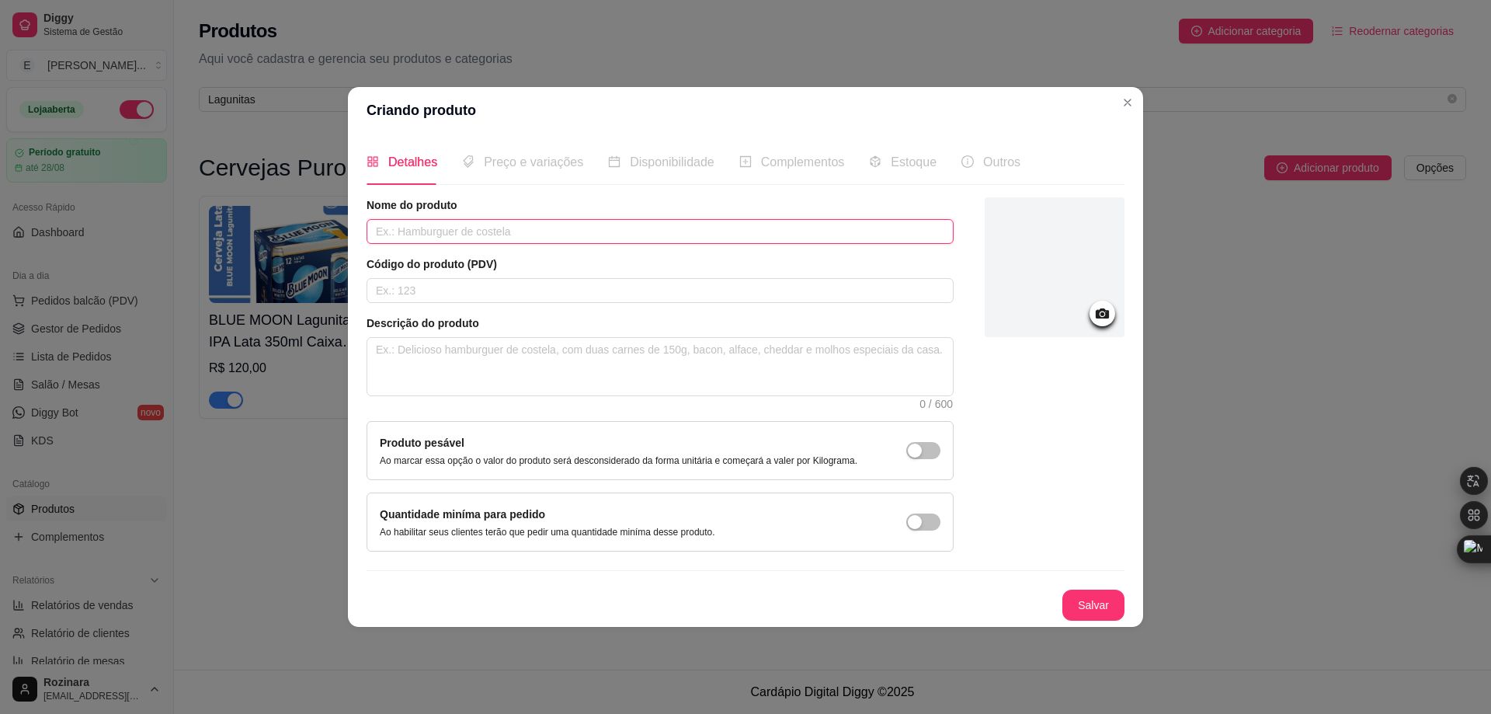
click at [458, 238] on input "text" at bounding box center [660, 231] width 587 height 25
paste input "Lagunitas"
drag, startPoint x: 339, startPoint y: 224, endPoint x: 231, endPoint y: 231, distance: 107.4
click at [231, 231] on div "Criando produto Detalhes Preço e variações Disponibilidade Complementos Estoque…" at bounding box center [745, 357] width 1491 height 714
paste input "IPA Lata 350ml"
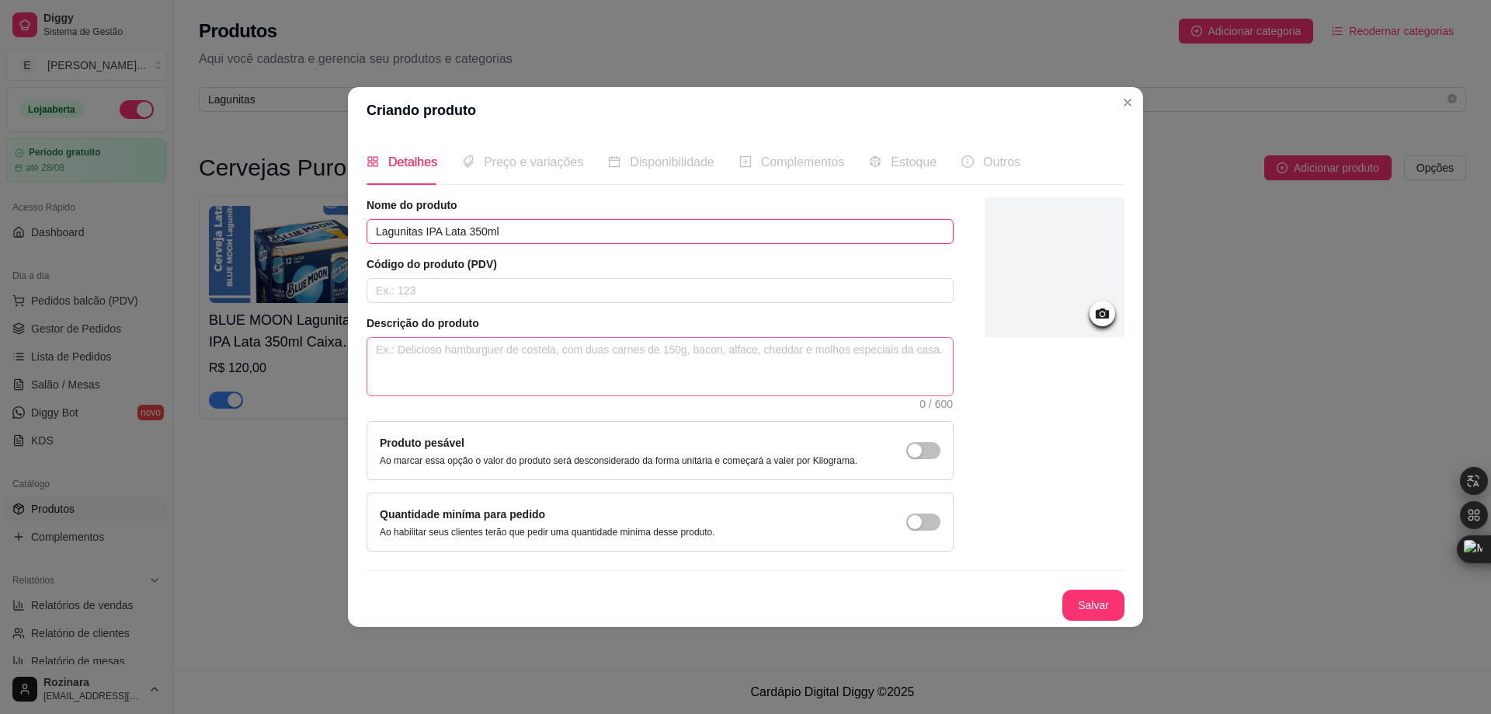
type input "Lagunitas IPA Lata 350ml"
click at [429, 363] on textarea at bounding box center [659, 366] width 585 height 57
click at [1093, 610] on button "Salvar" at bounding box center [1093, 604] width 62 height 31
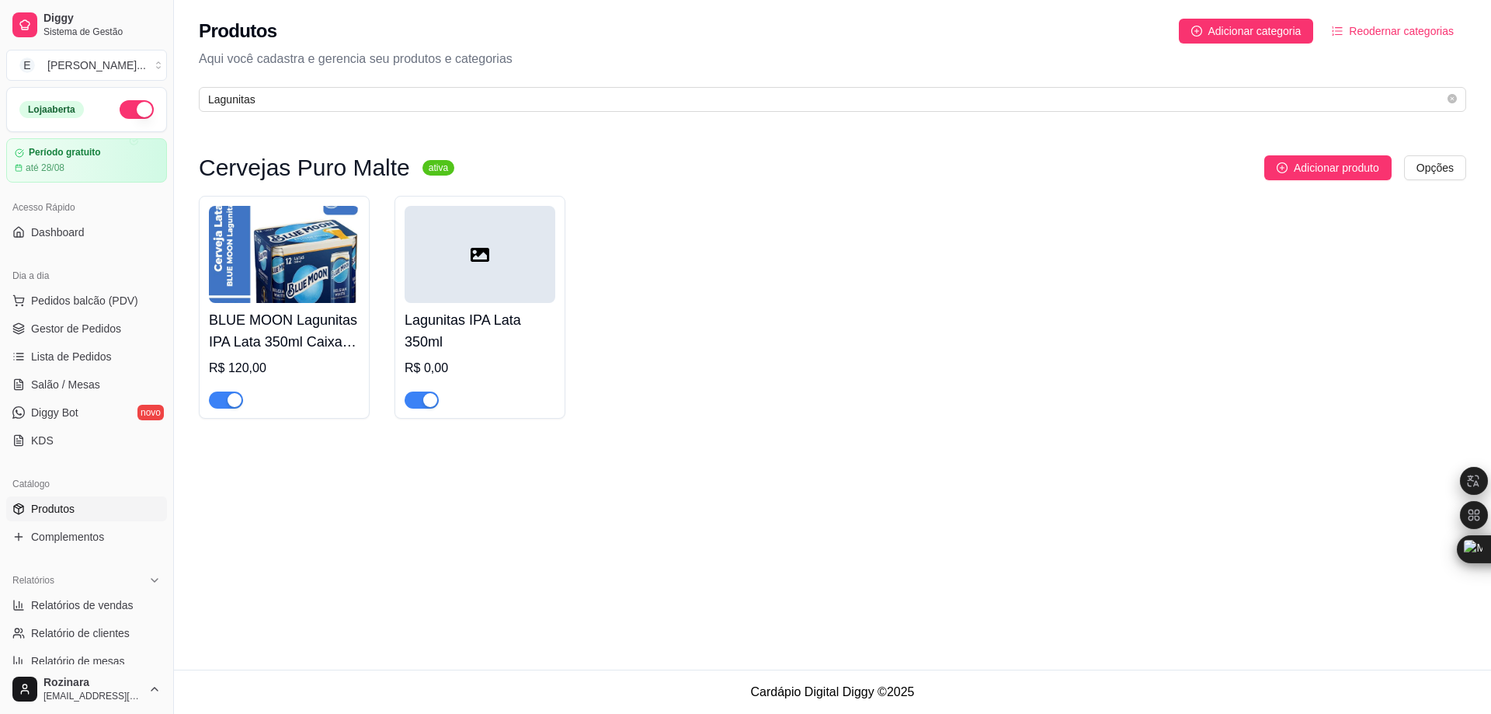
click at [293, 280] on img at bounding box center [284, 254] width 151 height 97
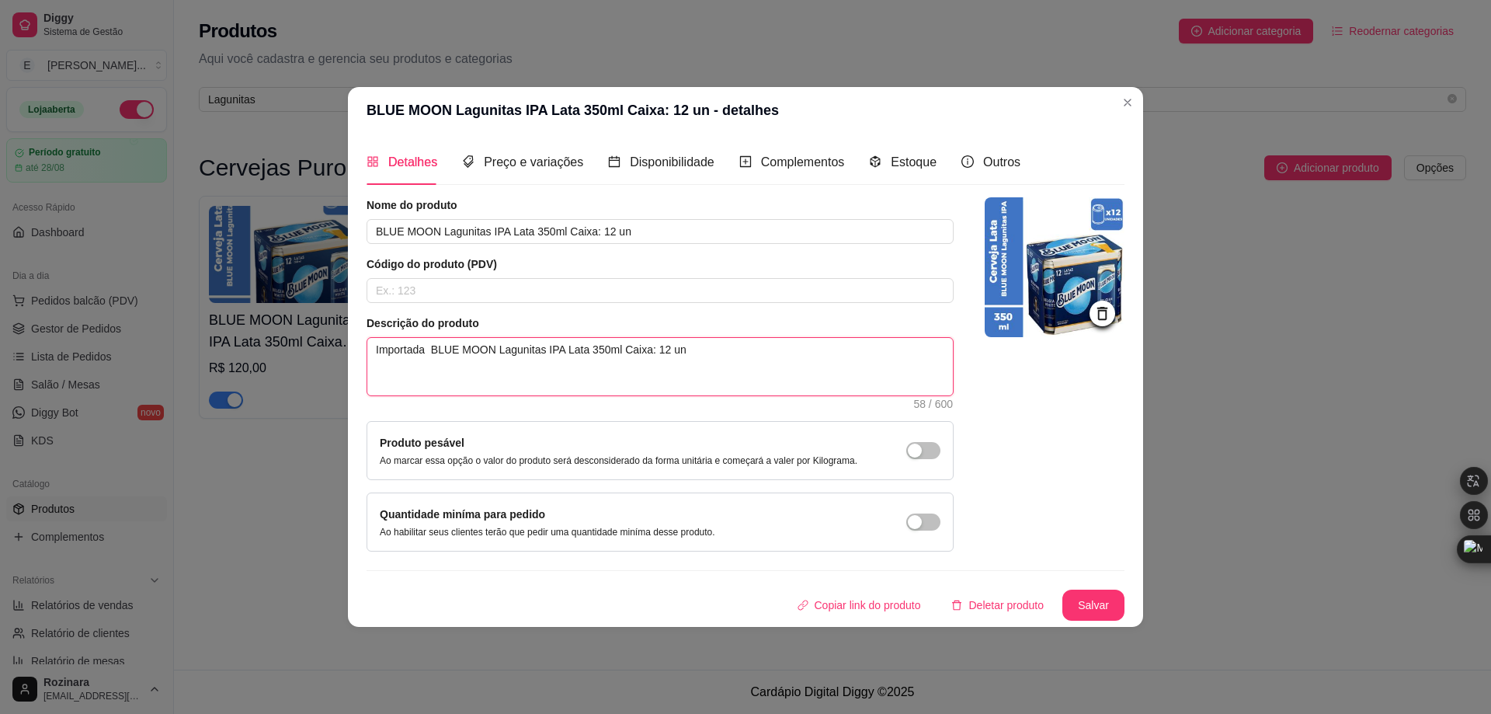
drag, startPoint x: 690, startPoint y: 361, endPoint x: 297, endPoint y: 341, distance: 393.4
click at [297, 341] on div "BLUE MOON Lagunitas IPA Lata 350ml Caixa: 12 un - detalhes Detalhes Preço e var…" at bounding box center [745, 357] width 1491 height 714
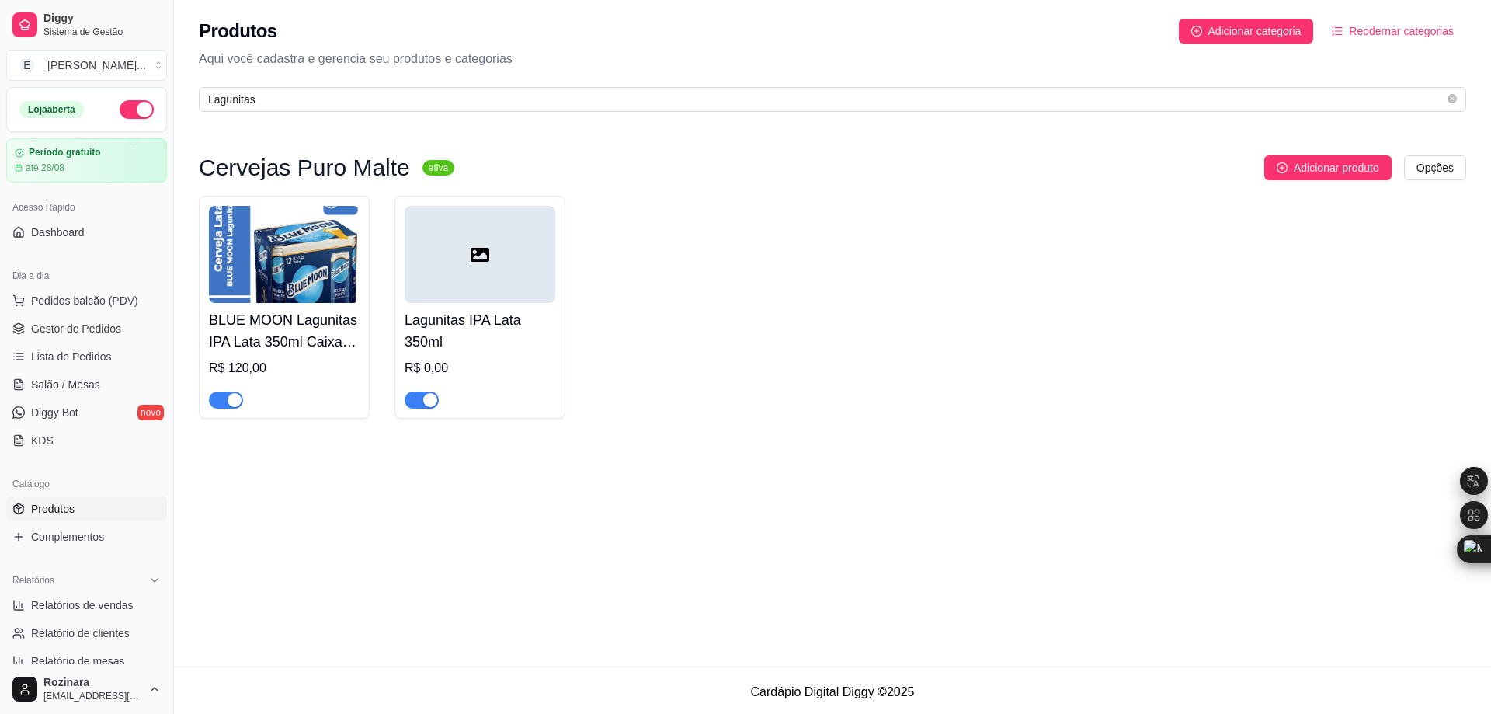
click at [512, 286] on div at bounding box center [480, 254] width 151 height 97
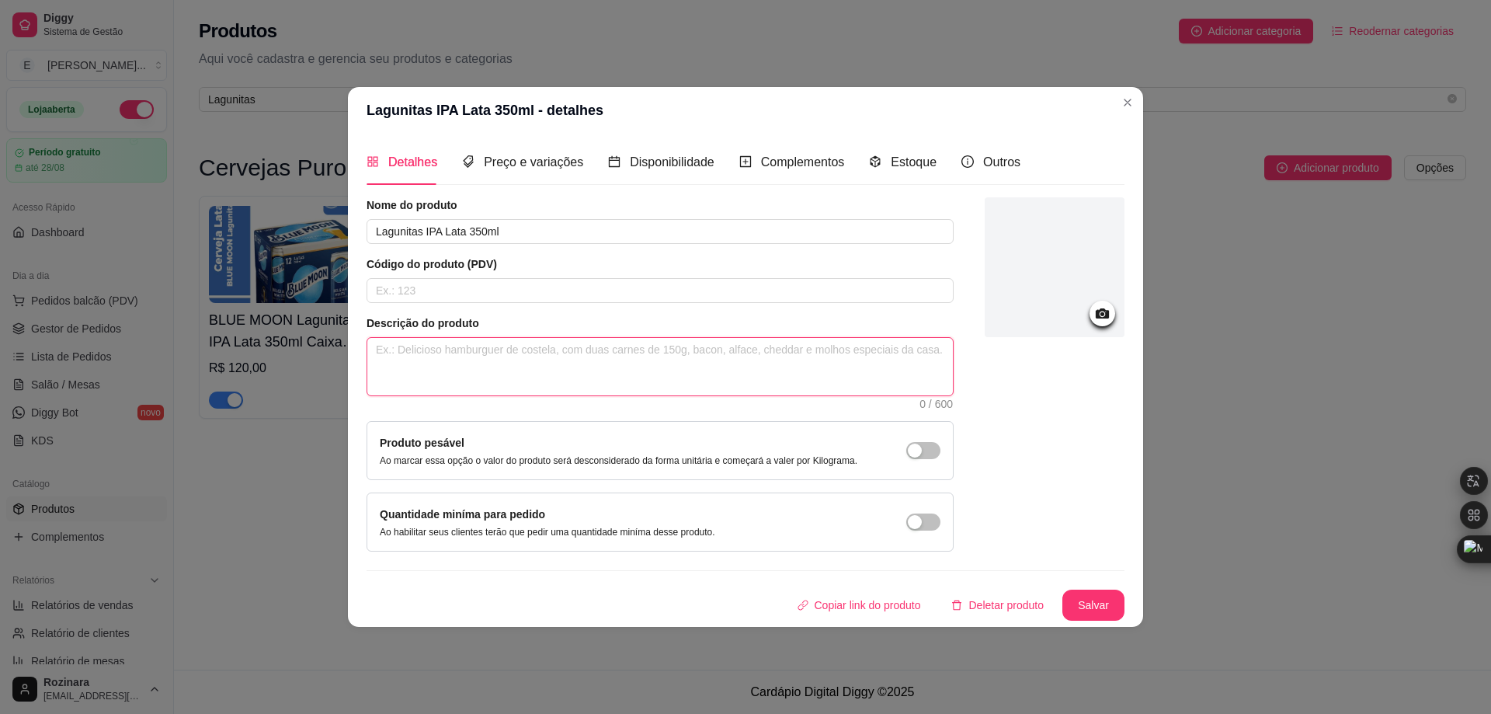
click at [424, 362] on textarea at bounding box center [659, 366] width 585 height 57
paste textarea "Importada BLUE MOON Lagunitas IPA Lata 350ml Caixa: 12 un"
type textarea "Importada BLUE MOON Lagunitas IPA Lata 350ml Caixa: 12 un"
drag, startPoint x: 499, startPoint y: 350, endPoint x: 434, endPoint y: 342, distance: 65.7
click at [434, 342] on textarea "Importada BLUE MOON Lagunitas IPA Lata 350ml Caixa: 12 un" at bounding box center [659, 366] width 585 height 57
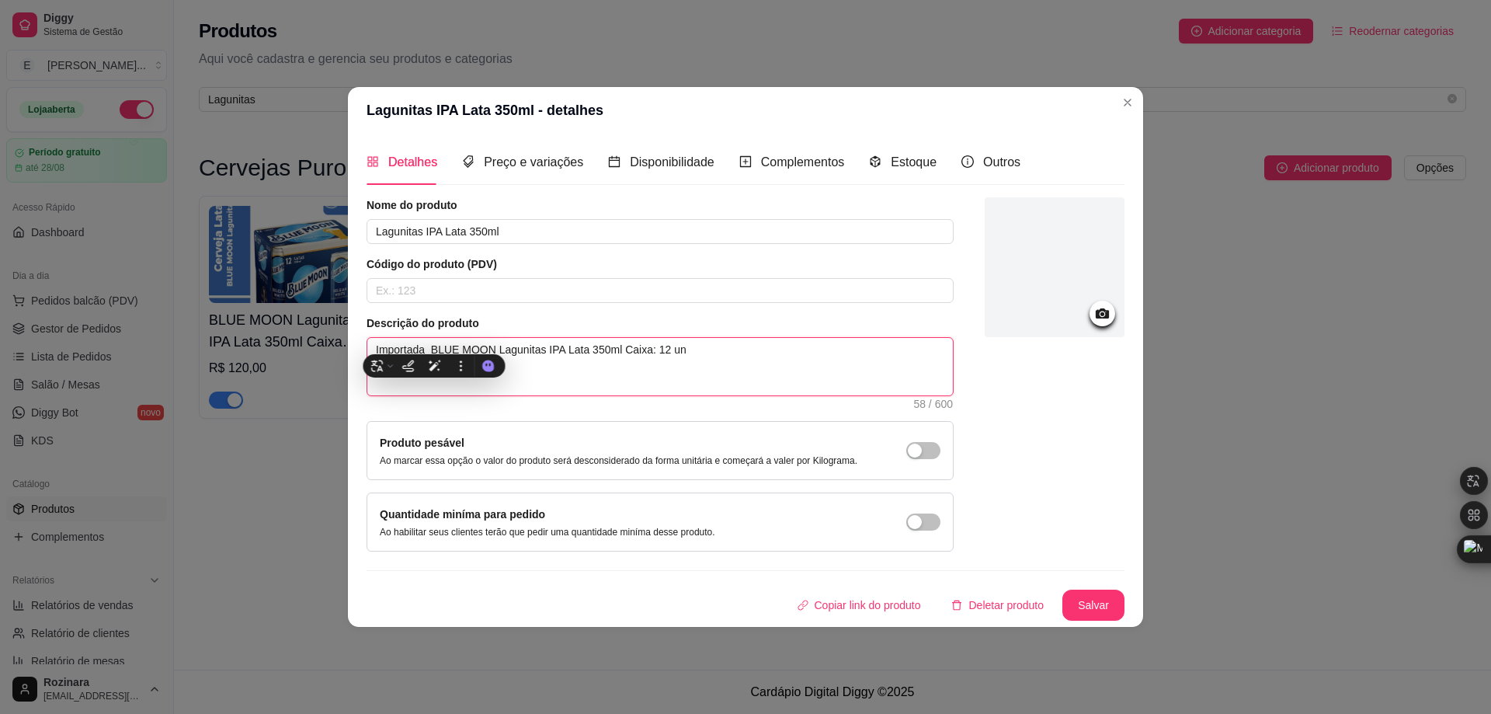
type textarea "Importada agunitas IPA Lata 350ml Caixa: 12 un"
type textarea "Importada Lagunitas IPA Lata 350ml Caixa: 12 un"
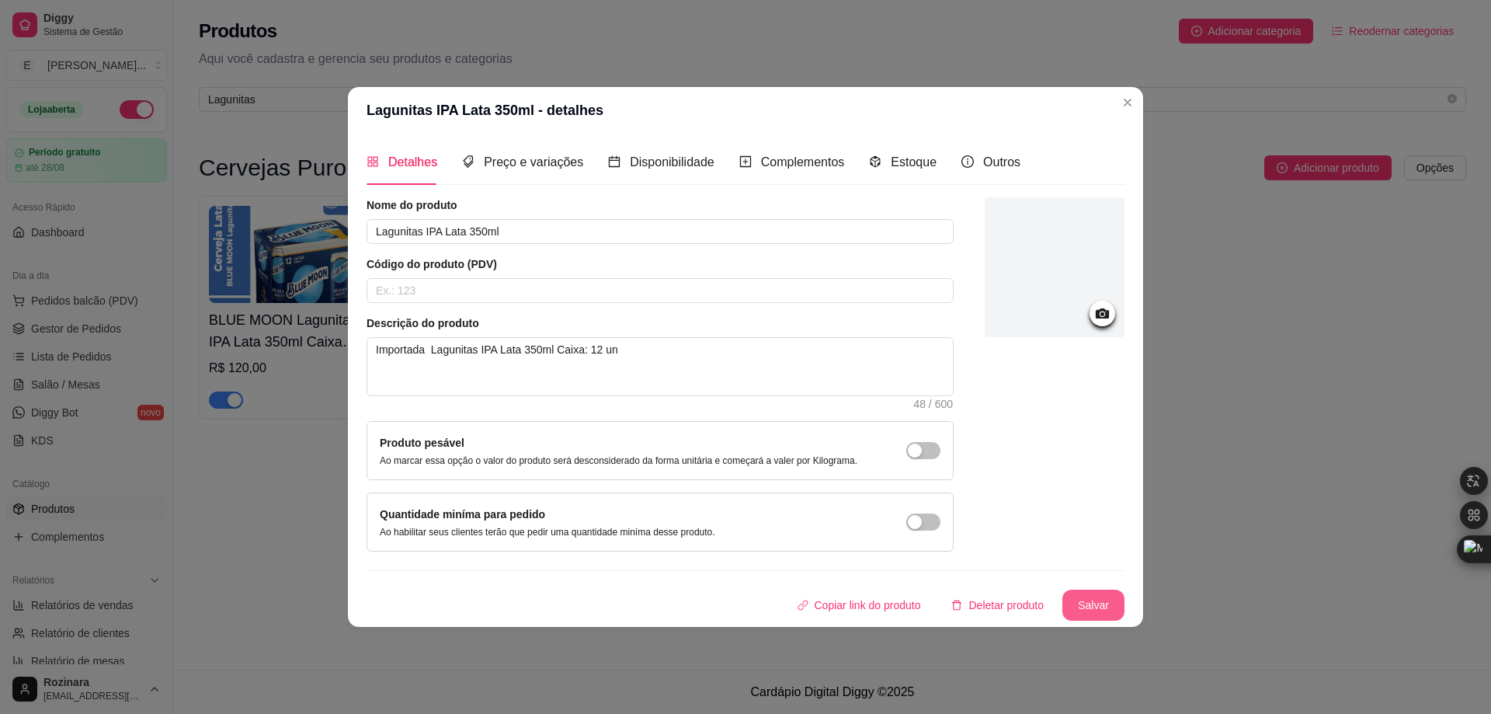
click at [1099, 604] on button "Salvar" at bounding box center [1093, 604] width 62 height 31
click at [1099, 608] on button "Salvar" at bounding box center [1093, 604] width 62 height 31
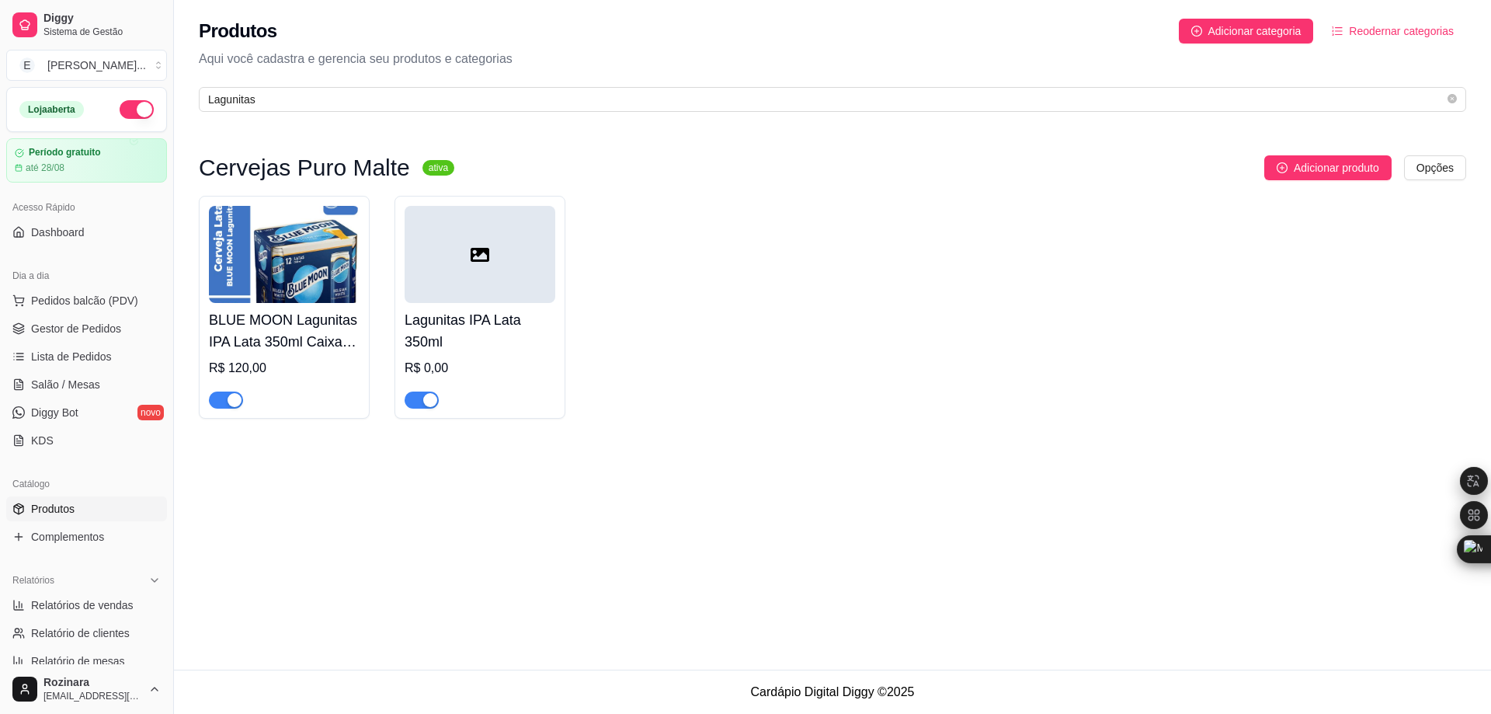
click at [294, 268] on img at bounding box center [284, 254] width 151 height 97
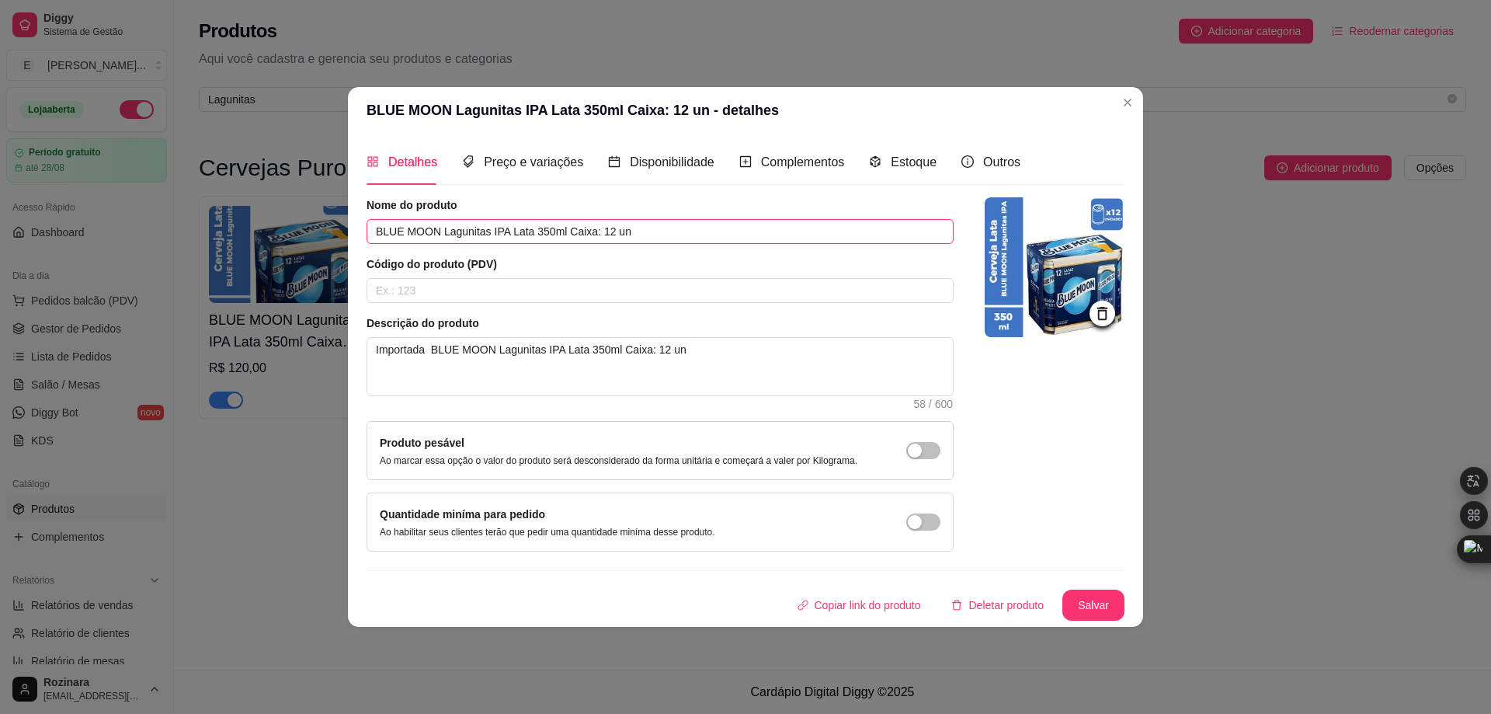
drag, startPoint x: 376, startPoint y: 228, endPoint x: 528, endPoint y: 227, distance: 152.2
click at [528, 227] on input "BLUE MOON Lagunitas IPA Lata 350ml Caixa: 12 un" at bounding box center [660, 231] width 587 height 25
click at [486, 228] on input "BLUE MOON Lagunitas IPA Lata 350ml Caixa: 12 un" at bounding box center [660, 231] width 587 height 25
click at [491, 228] on input "BLUE MOON Lagunitas IPA Lata 350ml Caixa: 12 un" at bounding box center [660, 231] width 587 height 25
click at [1100, 605] on button "Salvar" at bounding box center [1093, 604] width 62 height 31
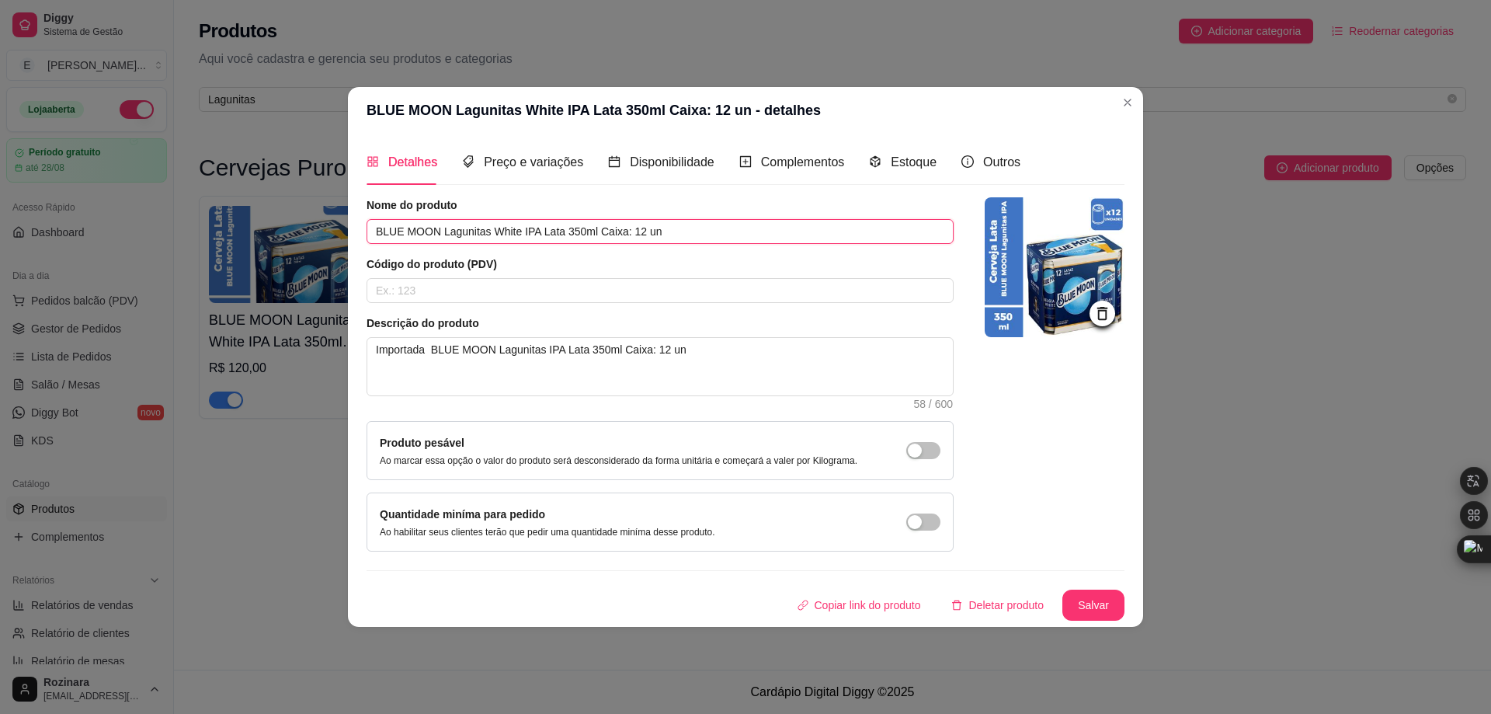
drag, startPoint x: 679, startPoint y: 235, endPoint x: 444, endPoint y: 240, distance: 235.3
click at [444, 240] on input "BLUE MOON Lagunitas White IPA Lata 350ml Caixa: 12 un" at bounding box center [660, 231] width 587 height 25
paste input "Califórnia Puro Malte IPA - Ale 12 Unidades Lata 350ml"
click at [1104, 608] on button "Salvar" at bounding box center [1093, 604] width 61 height 30
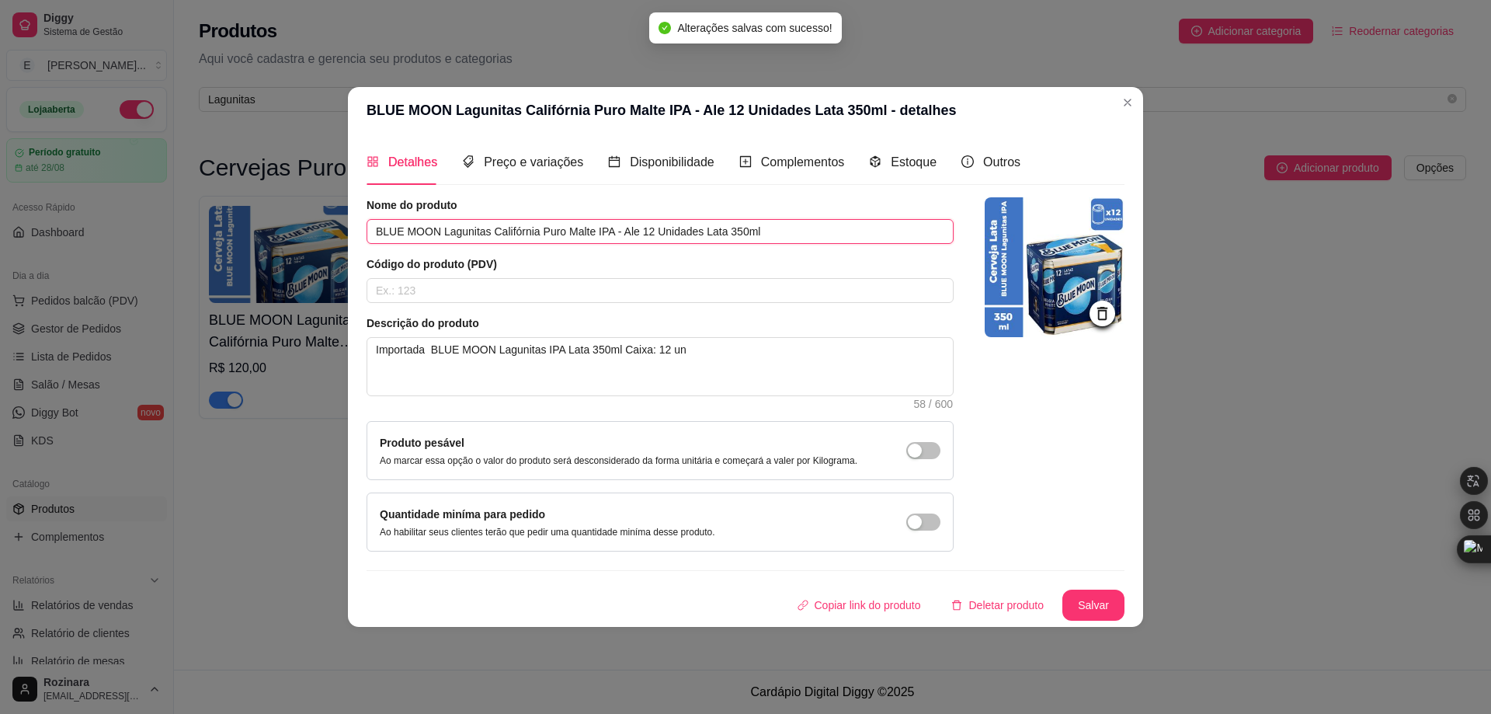
click at [641, 230] on input "BLUE MOON Lagunitas Califórnia Puro Malte IPA - Ale 12 Unidades Lata 350ml" at bounding box center [660, 231] width 587 height 25
drag, startPoint x: 641, startPoint y: 227, endPoint x: 624, endPoint y: 227, distance: 17.1
click at [624, 227] on input "BLUE MOON Lagunitas [GEOGRAPHIC_DATA] Puro Malte IPA - Ale Lata 12 Unidades Lat…" at bounding box center [660, 231] width 587 height 25
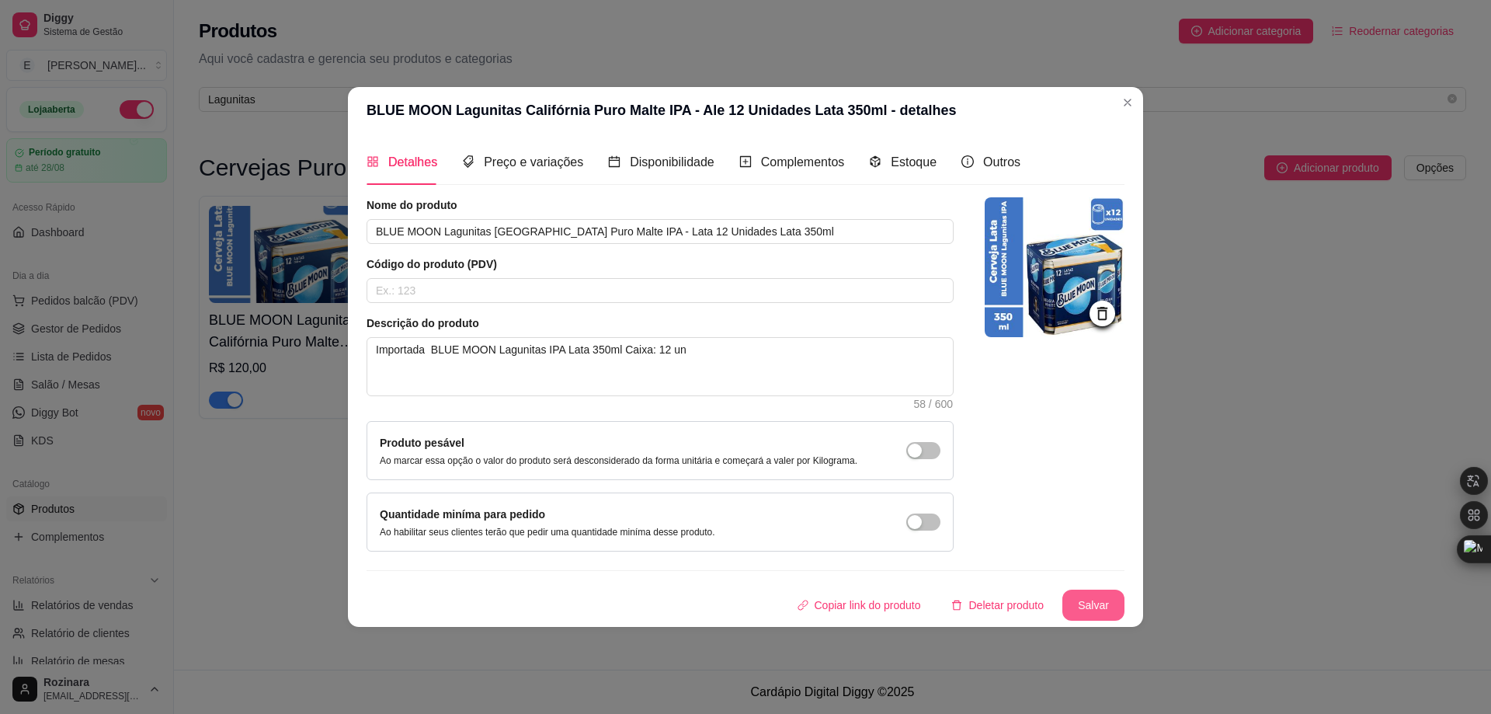
click at [1103, 606] on button "Salvar" at bounding box center [1093, 604] width 62 height 31
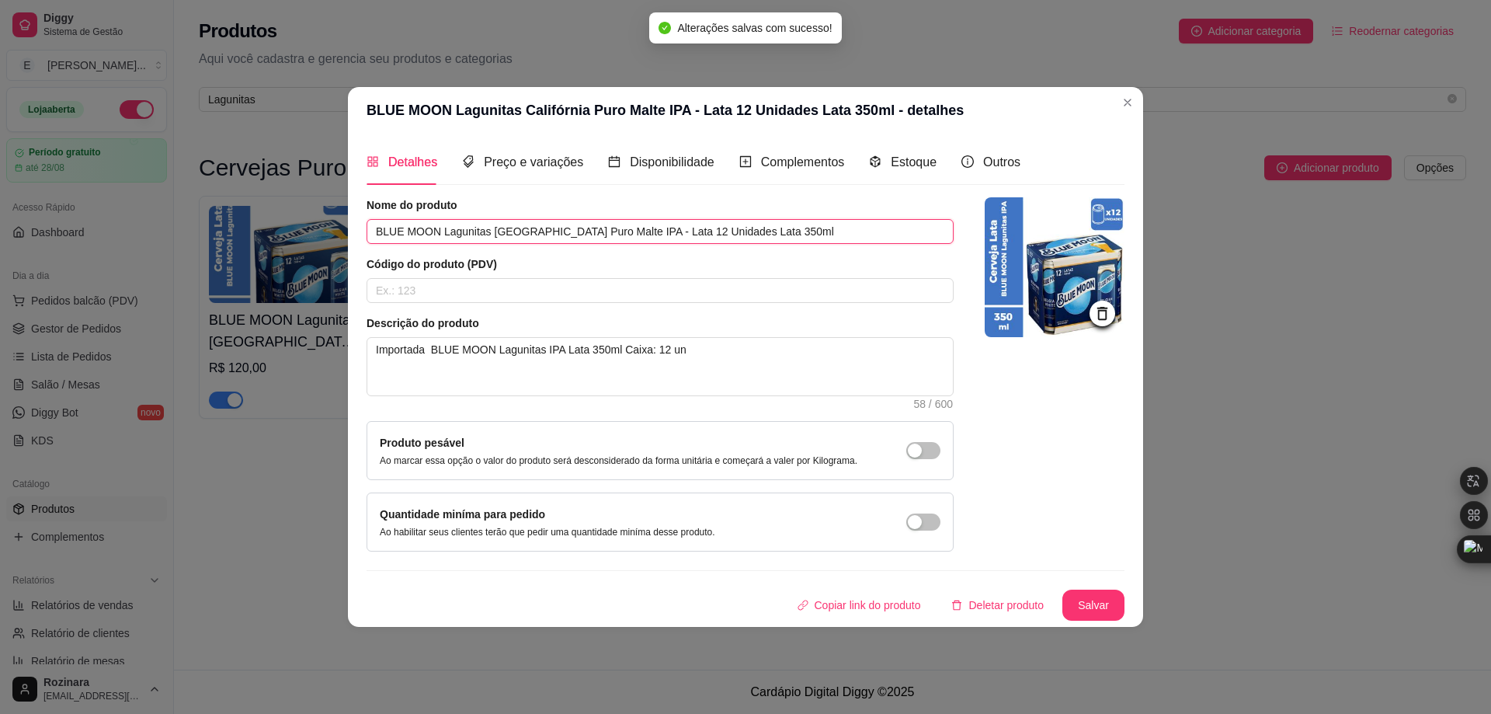
click at [710, 229] on input "BLUE MOON Lagunitas [GEOGRAPHIC_DATA] Puro Malte IPA - Lata 12 Unidades Lata 35…" at bounding box center [660, 231] width 587 height 25
drag, startPoint x: 641, startPoint y: 235, endPoint x: 623, endPoint y: 235, distance: 17.9
click at [623, 235] on input "BLUE MOON Lagunitas [GEOGRAPHIC_DATA] Puro Malte IPA - Lata 12 Unidades Lata 35…" at bounding box center [660, 231] width 587 height 25
click at [682, 232] on input "BLUE MOON Lagunitas [GEOGRAPHIC_DATA] Puro Malte IPA - 12 Unidades Lata 350ml" at bounding box center [660, 231] width 587 height 25
click at [691, 234] on input "BLUE MOON Lagunitas Califórnia Puro Malte IPA - Lata 350ml" at bounding box center [660, 231] width 587 height 25
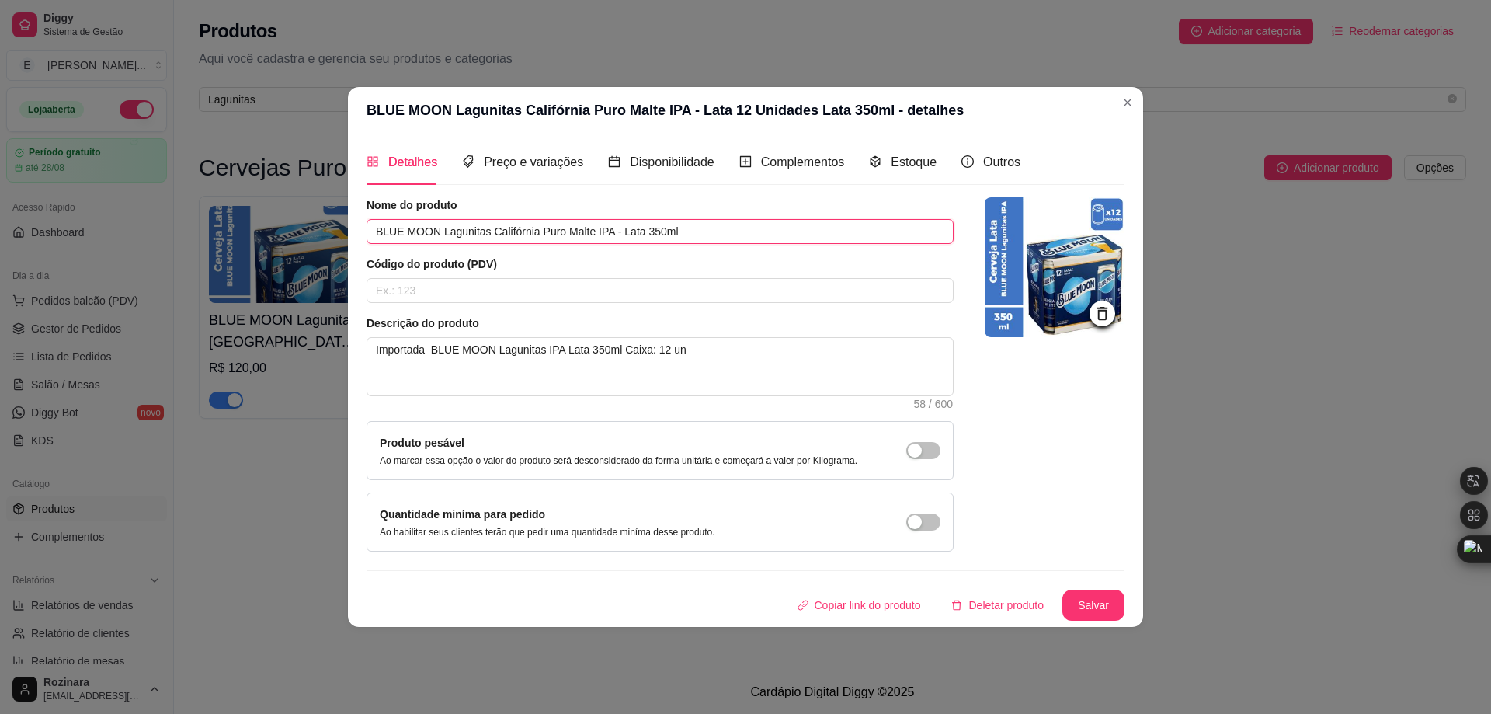
paste input "12 Unidades"
click at [1095, 608] on button "Salvar" at bounding box center [1093, 604] width 62 height 31
drag, startPoint x: 492, startPoint y: 231, endPoint x: 536, endPoint y: 232, distance: 44.3
click at [536, 232] on input "BLUE MOON Lagunitas [GEOGRAPHIC_DATA] Puro Malte IPA - Lata 350ml 12 Un." at bounding box center [660, 231] width 587 height 25
type input "BLUE MOON Lagunitas White Puro Malte IPA - Lata 350ml 12 Un."
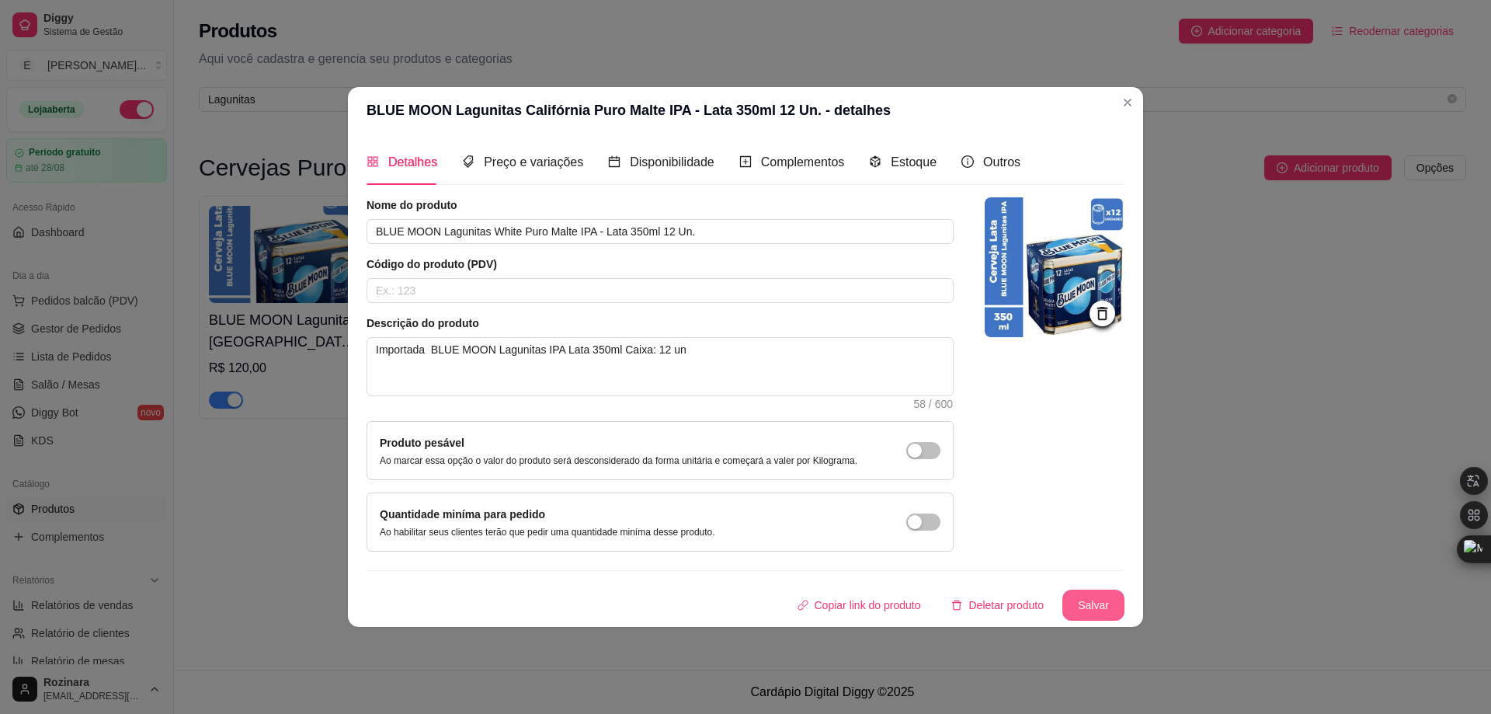
click at [1090, 608] on button "Salvar" at bounding box center [1093, 604] width 62 height 31
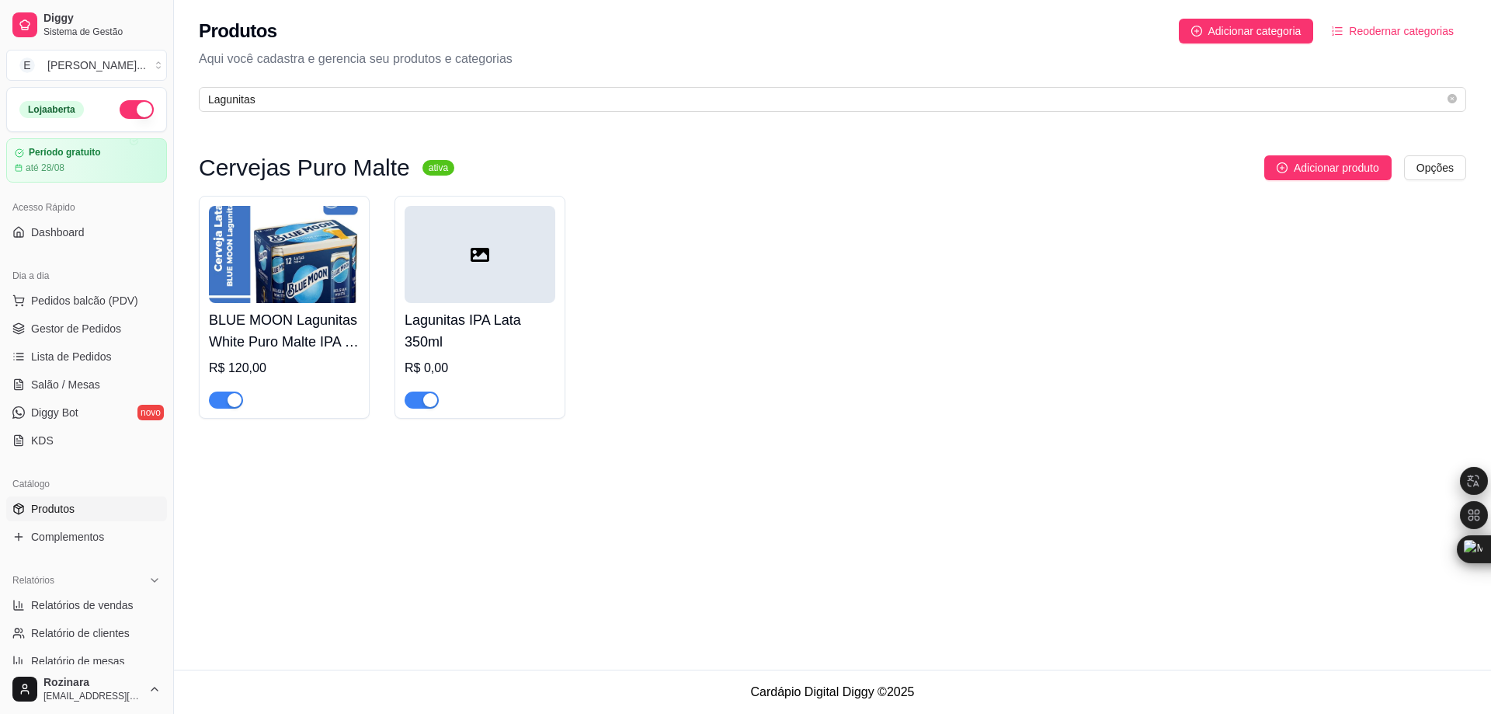
click at [294, 255] on img at bounding box center [284, 254] width 151 height 97
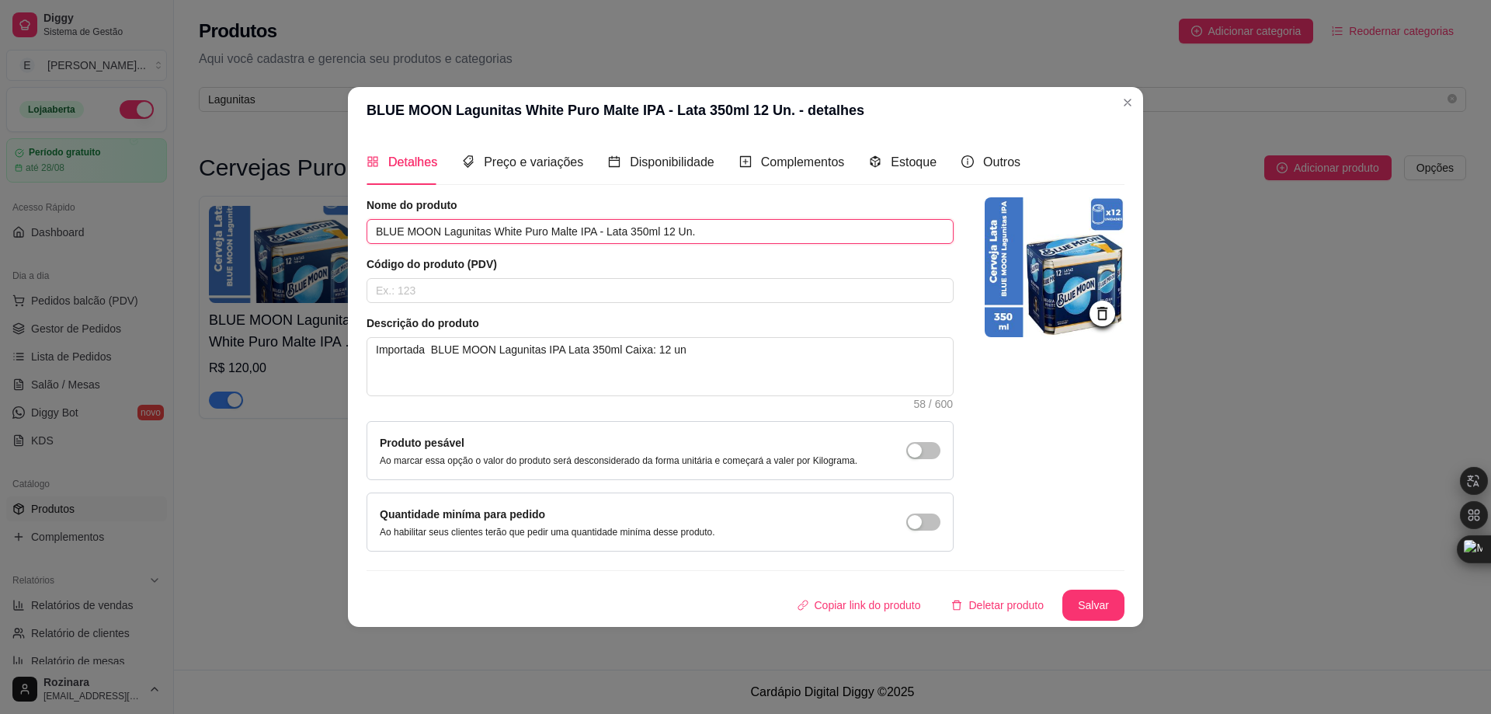
drag, startPoint x: 756, startPoint y: 230, endPoint x: 284, endPoint y: 225, distance: 472.1
click at [284, 225] on div "BLUE MOON Lagunitas White Puro Malte IPA - Lata 350ml 12 Un. - detalhes Detalhe…" at bounding box center [745, 357] width 1491 height 714
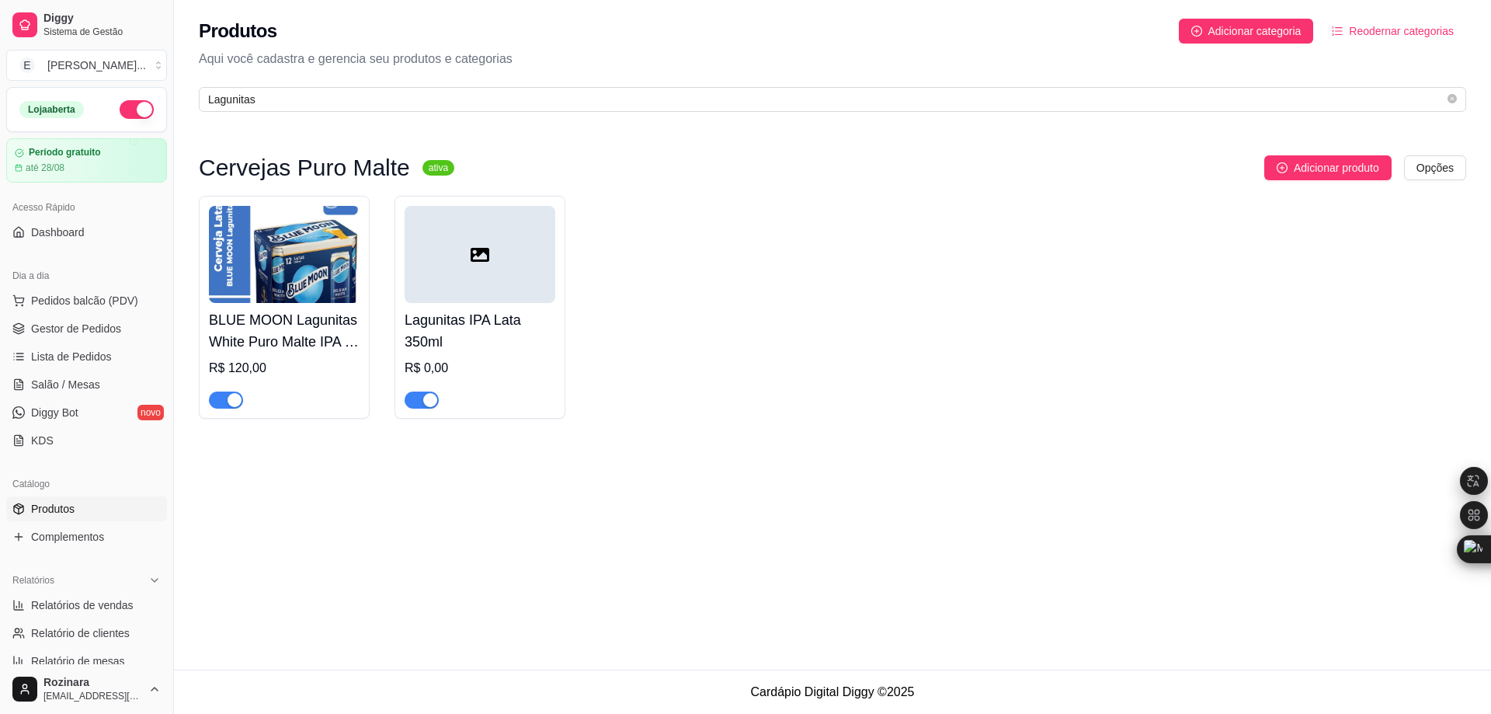
click at [486, 293] on div at bounding box center [480, 254] width 151 height 97
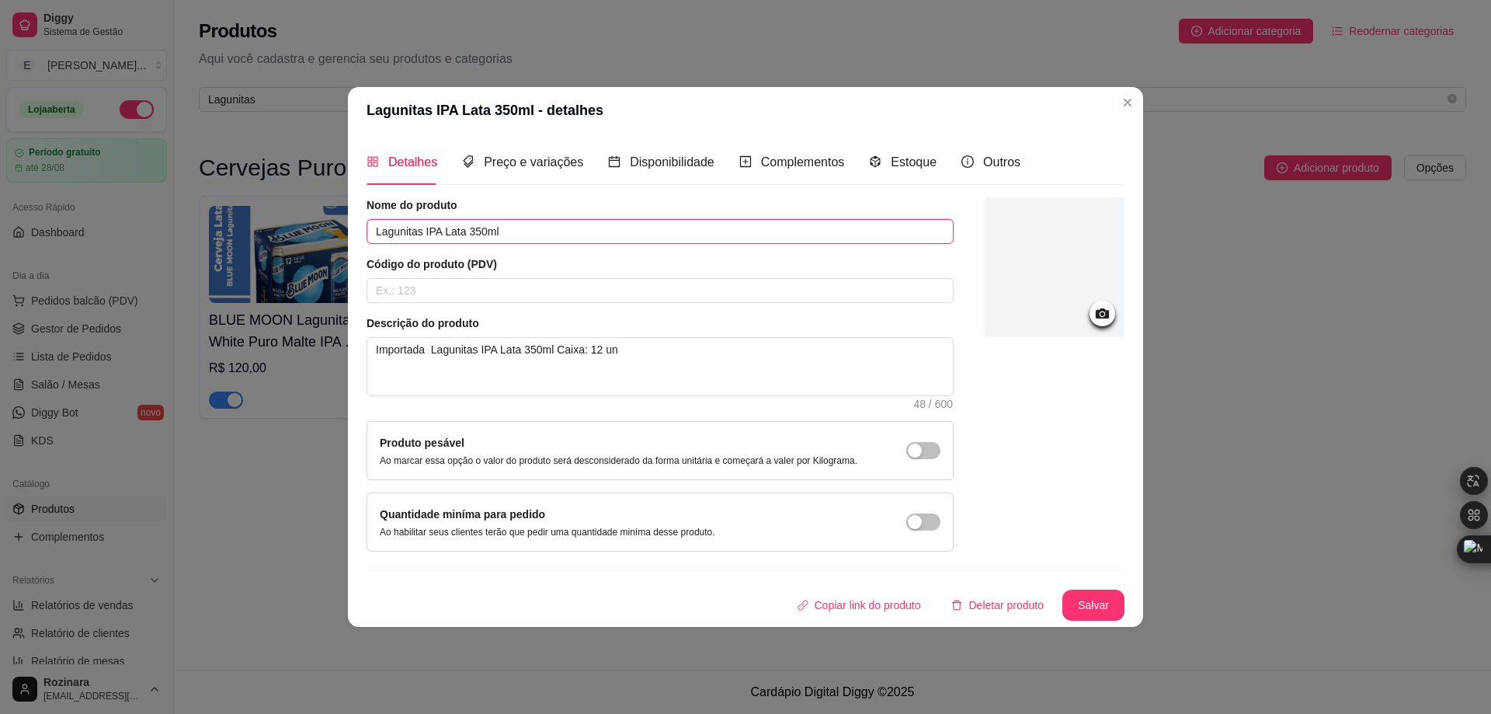
drag, startPoint x: 547, startPoint y: 234, endPoint x: 252, endPoint y: 230, distance: 295.9
click at [252, 230] on div "Lagunitas IPA Lata 350ml - detalhes Detalhes Preço e variações Disponibilidade …" at bounding box center [745, 357] width 1491 height 714
paste input "Califórnia Puro Malte IPA - Ale 12 Unidades"
drag, startPoint x: 571, startPoint y: 232, endPoint x: 553, endPoint y: 232, distance: 17.9
click at [553, 232] on input "Lagunitas [GEOGRAPHIC_DATA] Puro Malte IPA - Ale 12 Unidades Lata 350ml" at bounding box center [660, 231] width 587 height 25
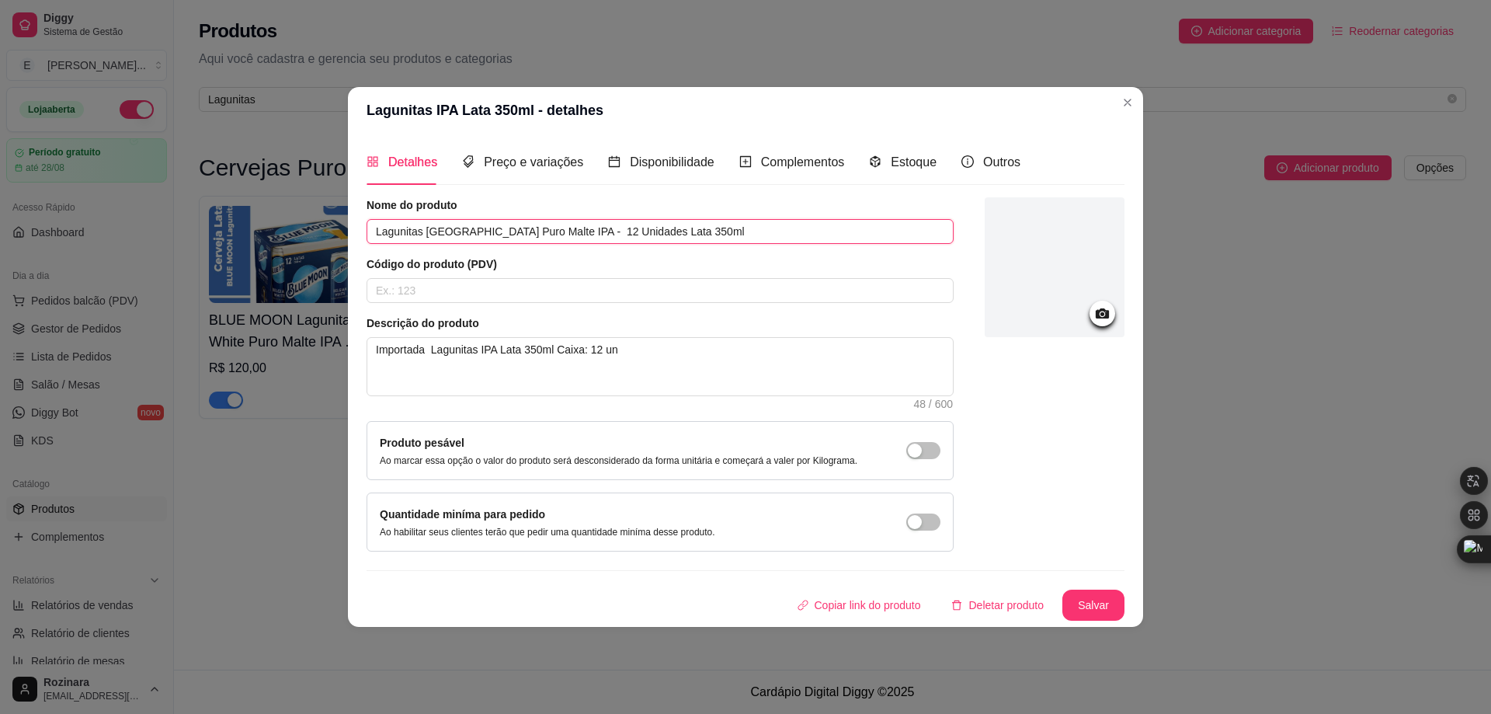
click at [619, 228] on input "Lagunitas [GEOGRAPHIC_DATA] Puro Malte IPA - 12 Unidades Lata 350ml" at bounding box center [660, 231] width 587 height 25
click at [644, 228] on input "Lagunitas [GEOGRAPHIC_DATA] Puro Malte IPA - Lata 350ml" at bounding box center [660, 231] width 587 height 25
paste input "12 Unidades"
drag, startPoint x: 698, startPoint y: 231, endPoint x: 356, endPoint y: 231, distance: 341.7
click at [356, 231] on div "Detalhes Preço e variações Disponibilidade Complementos Estoque Outros Nome do …" at bounding box center [745, 380] width 795 height 492
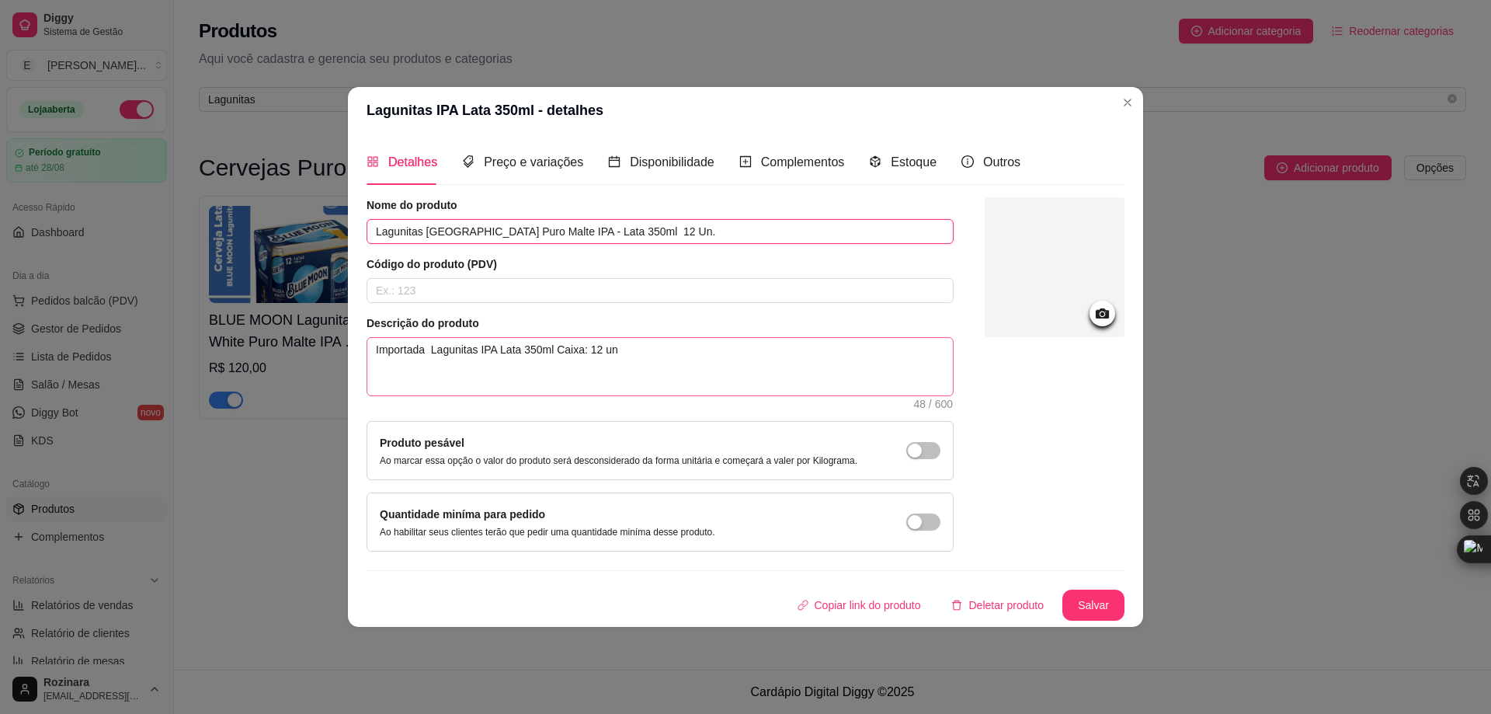
type input "Lagunitas [GEOGRAPHIC_DATA] Puro Malte IPA - Lata 350ml 12 Un."
drag, startPoint x: 434, startPoint y: 349, endPoint x: 701, endPoint y: 355, distance: 267.2
click at [699, 354] on textarea "Importada Lagunitas IPA Lata 350ml Caixa: 12 un" at bounding box center [659, 366] width 585 height 57
paste textarea "Califórnia Puro Malte IPA - Lata 350ml 12 Un."
type textarea "Importada Lagunitas [GEOGRAPHIC_DATA] Puro Malte IPA - Lata 350ml 12 Un."
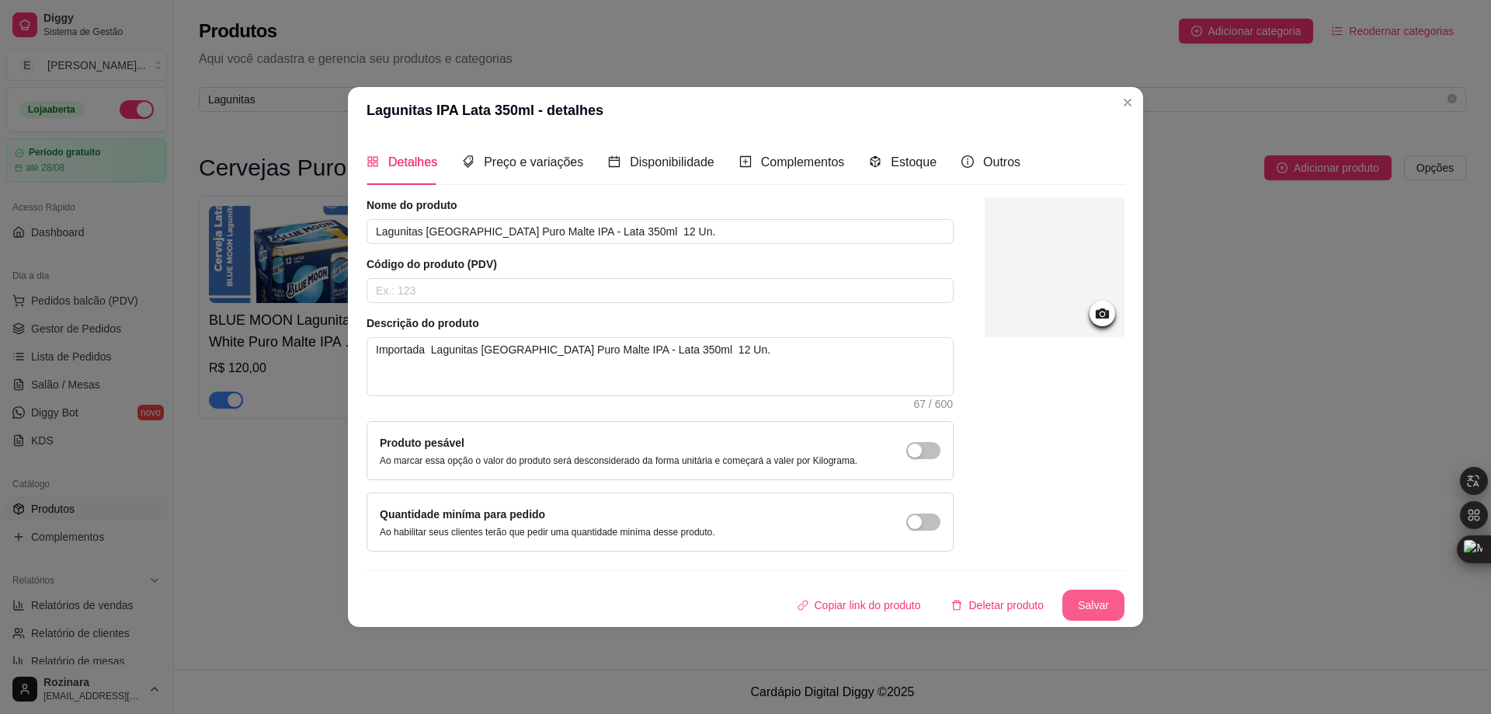
click at [1093, 599] on button "Salvar" at bounding box center [1093, 604] width 62 height 31
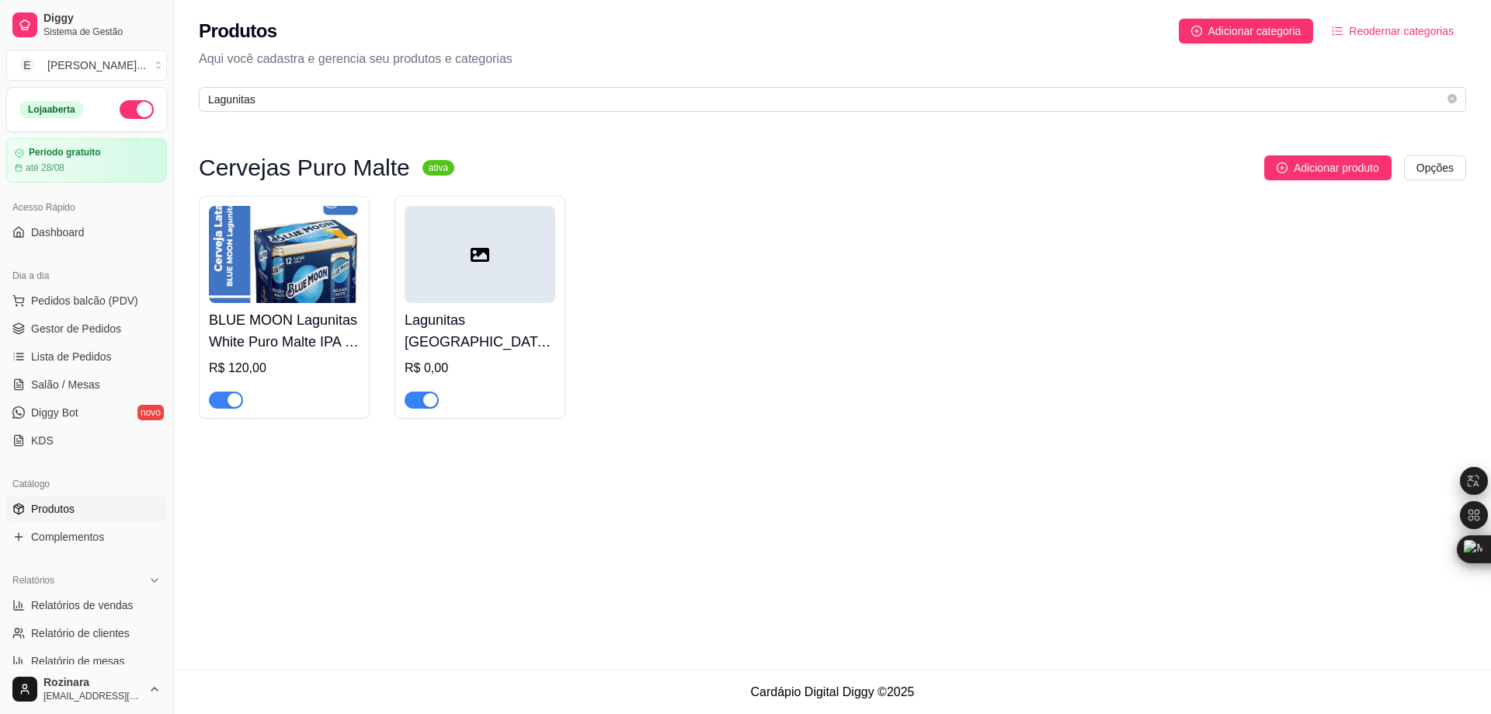
click at [501, 253] on div at bounding box center [480, 254] width 151 height 97
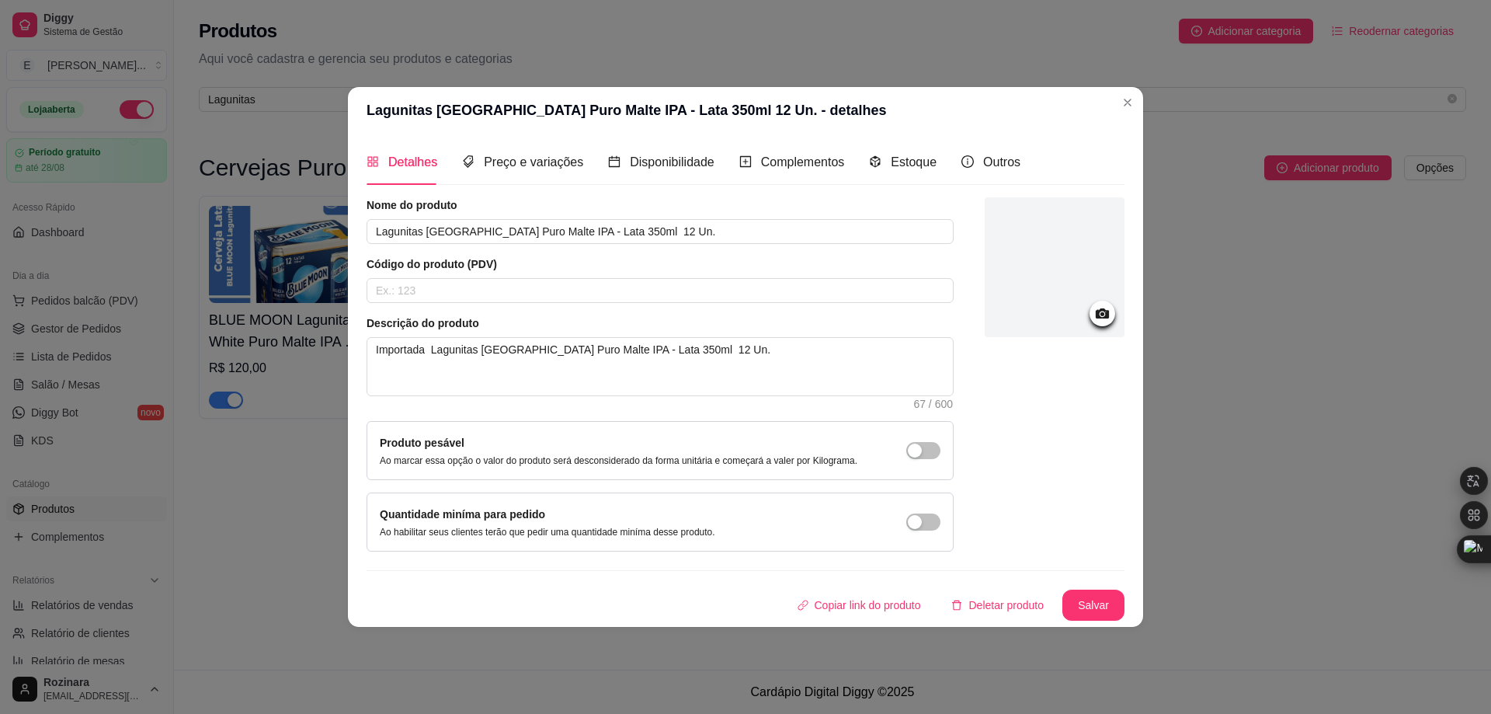
click at [1103, 307] on icon at bounding box center [1102, 313] width 18 height 18
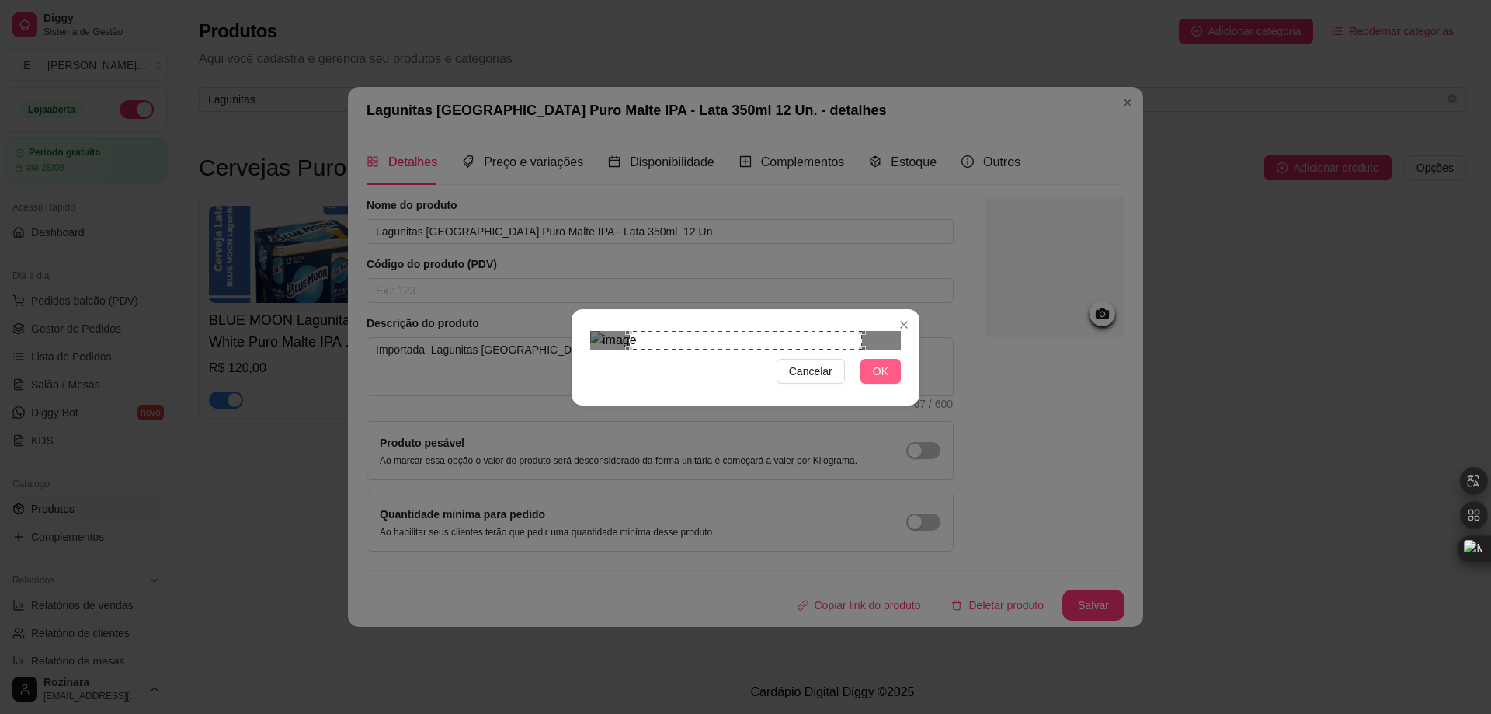
click at [884, 380] on span "OK" at bounding box center [881, 371] width 16 height 17
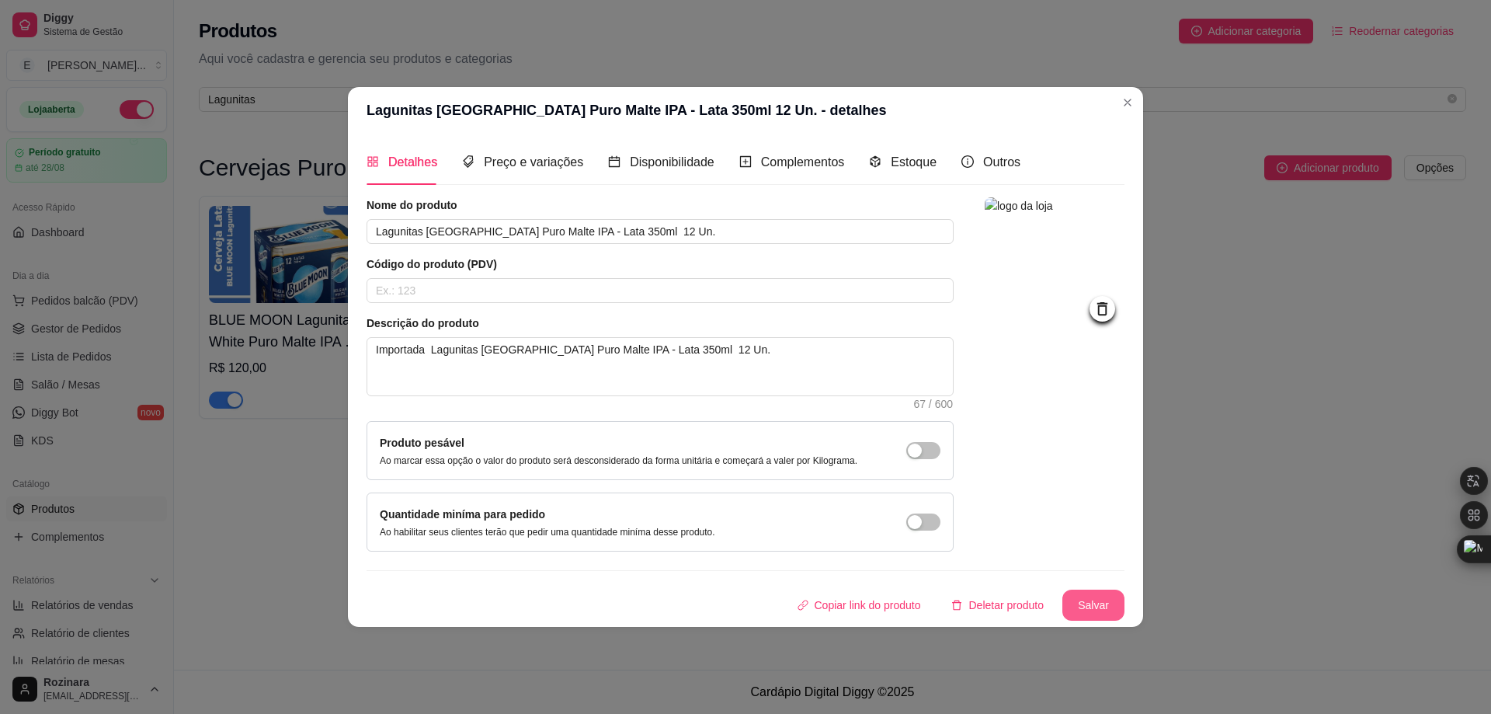
click at [1089, 606] on button "Salvar" at bounding box center [1093, 604] width 62 height 31
click at [1089, 606] on button "Salvar" at bounding box center [1093, 604] width 61 height 30
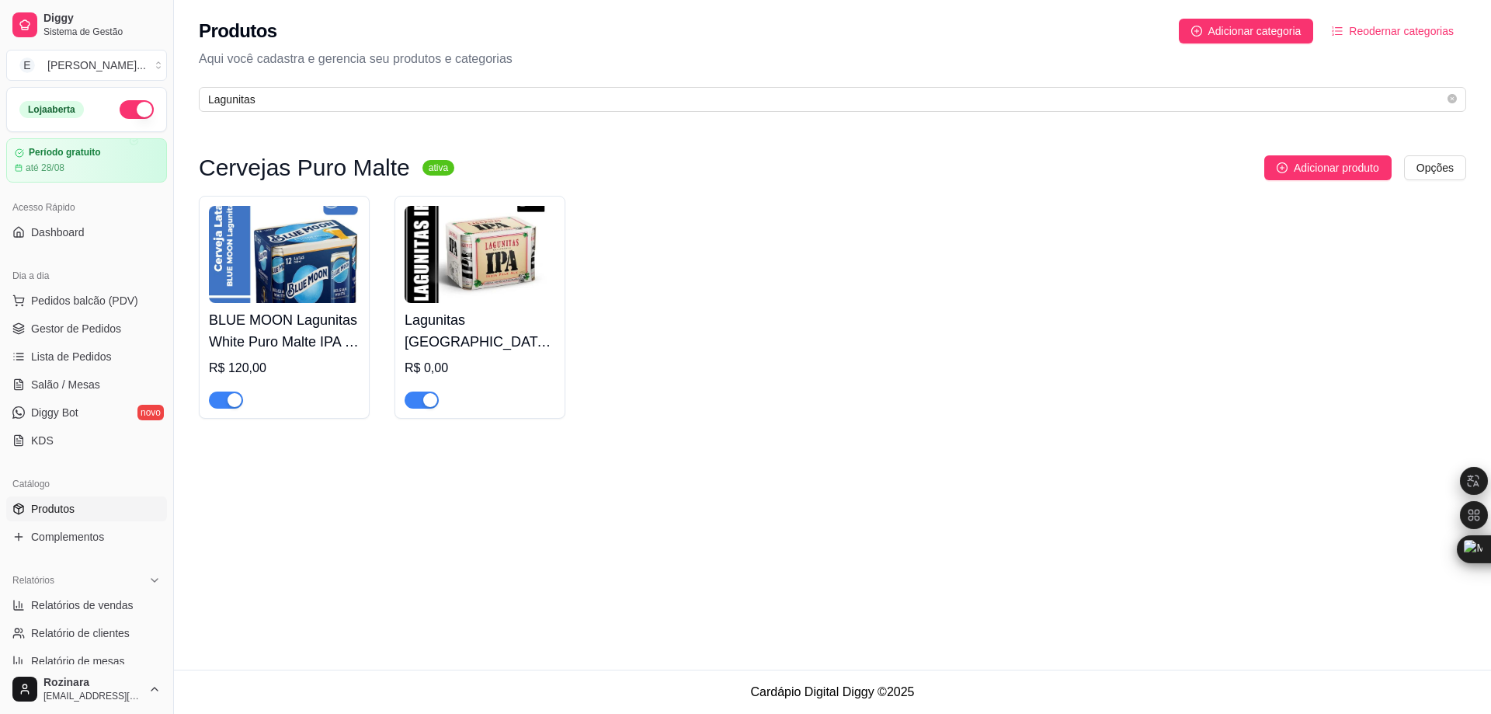
click at [298, 257] on img at bounding box center [284, 254] width 151 height 97
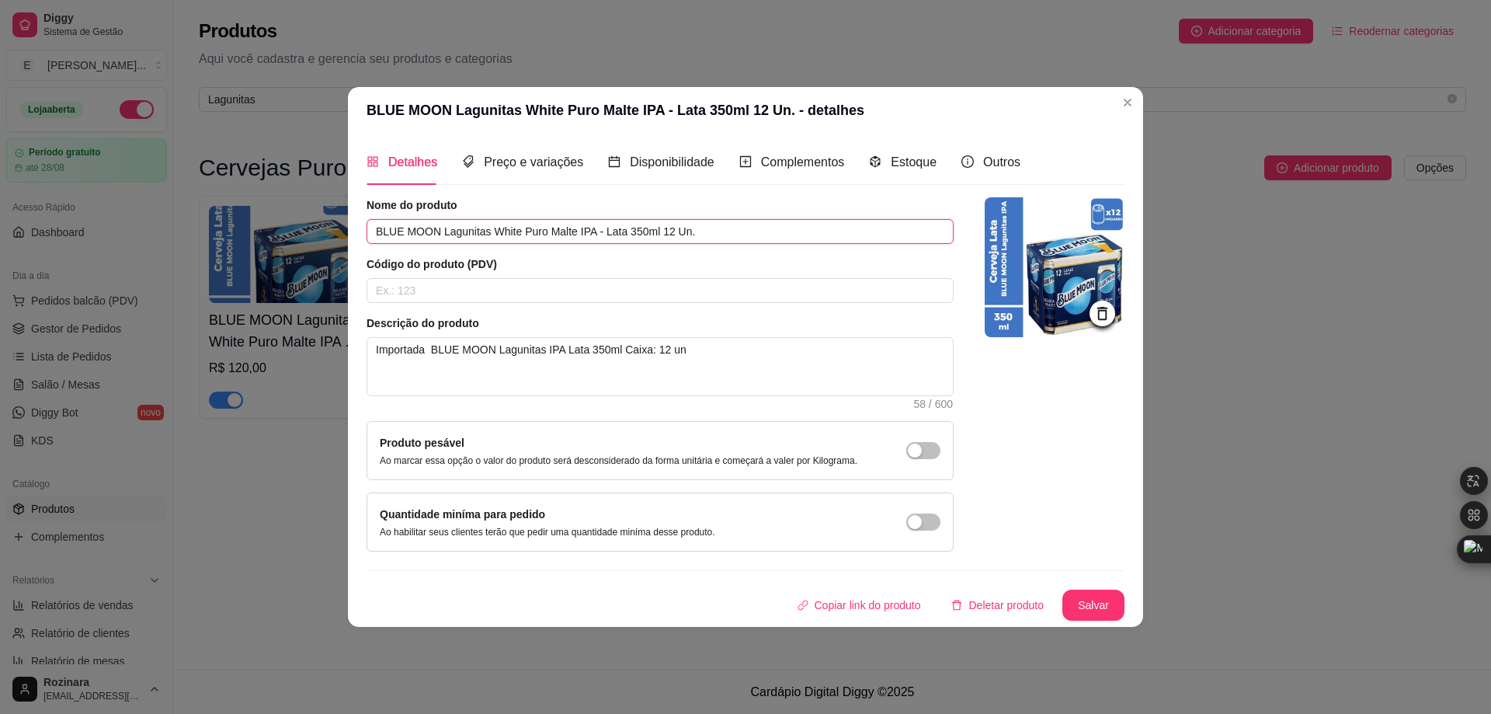
drag, startPoint x: 380, startPoint y: 234, endPoint x: 592, endPoint y: 224, distance: 213.0
click at [592, 224] on input "BLUE MOON Lagunitas White Puro Malte IPA - Lata 350ml 12 Un." at bounding box center [660, 231] width 587 height 25
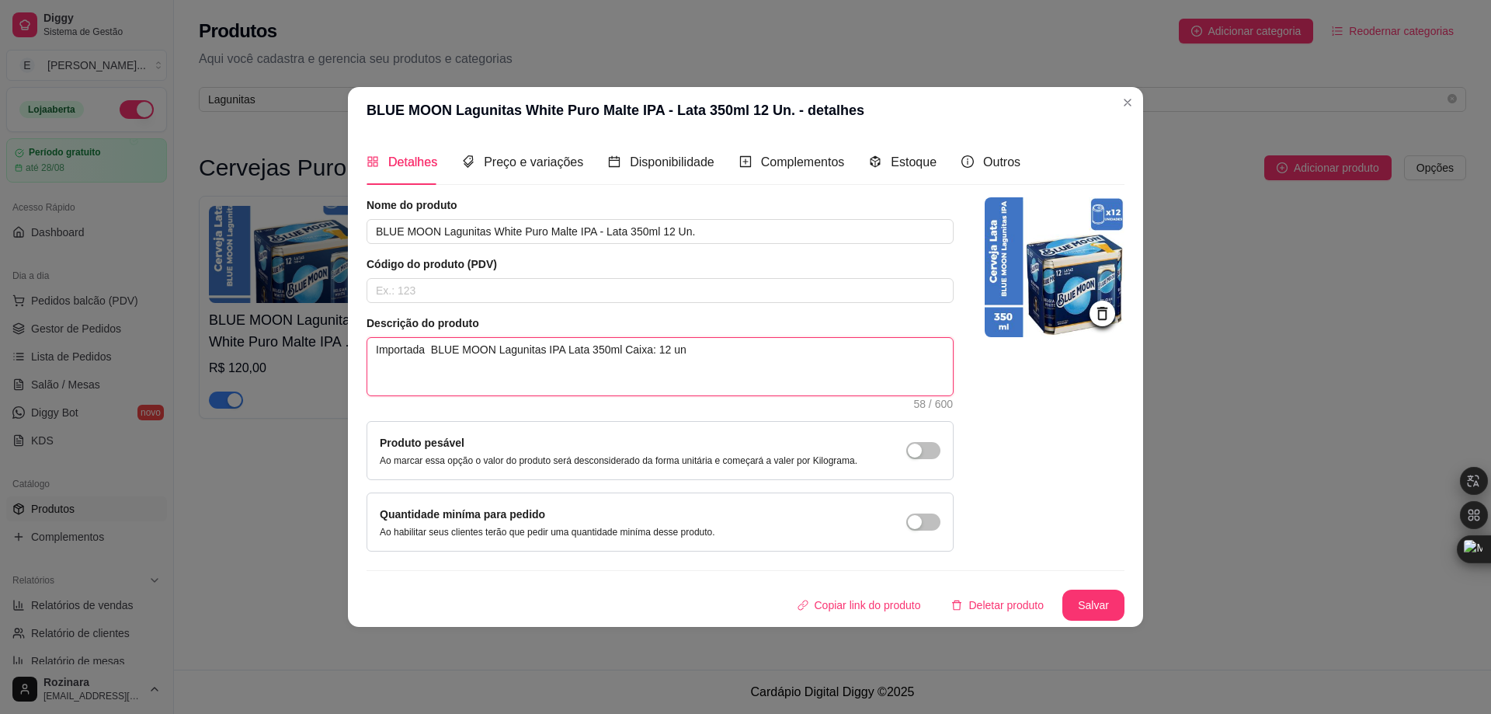
drag, startPoint x: 690, startPoint y: 352, endPoint x: 434, endPoint y: 360, distance: 255.6
click at [434, 360] on textarea "Importada BLUE MOON Lagunitas IPA Lata 350ml Caixa: 12 un" at bounding box center [659, 366] width 585 height 57
paste textarea "lue Moon Belgian White Ale Clara 355ml"
type textarea "Importada Blue Moon Belgian White Ale Clara 355ml"
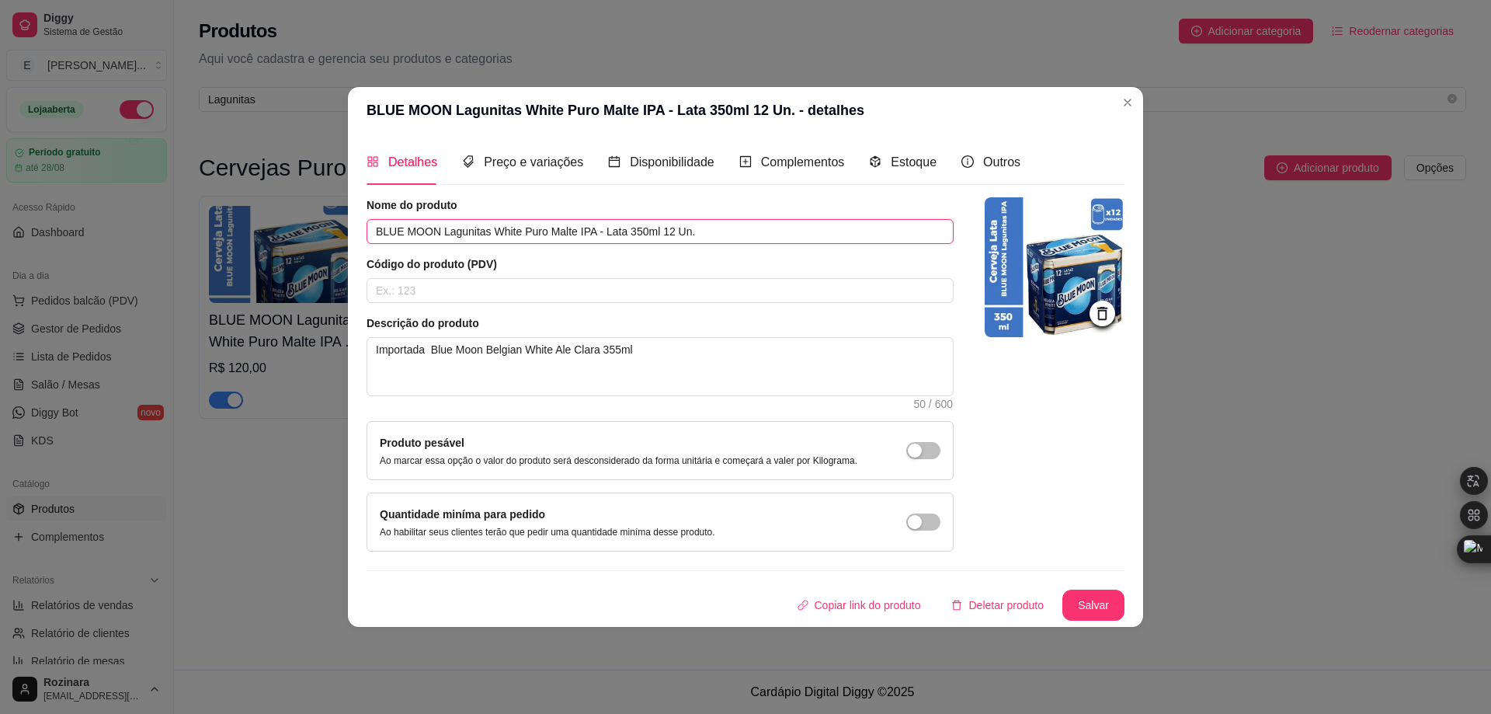
drag, startPoint x: 712, startPoint y: 231, endPoint x: 319, endPoint y: 217, distance: 393.2
click at [319, 217] on div "BLUE MOON Lagunitas White Puro Malte IPA - Lata 350ml 12 Un. - detalhes Detalhe…" at bounding box center [745, 357] width 1491 height 714
paste input "Blue Moon Belgian White Caixa 12 Unidades 355Ml"
click at [592, 228] on input "Blue Moon Belgian White Caixa 12 Unidades 355Ml" at bounding box center [660, 231] width 587 height 25
click at [529, 232] on input "Blue Moon Belgian White Caixa 12 Unidades Lata 355Ml" at bounding box center [660, 231] width 587 height 25
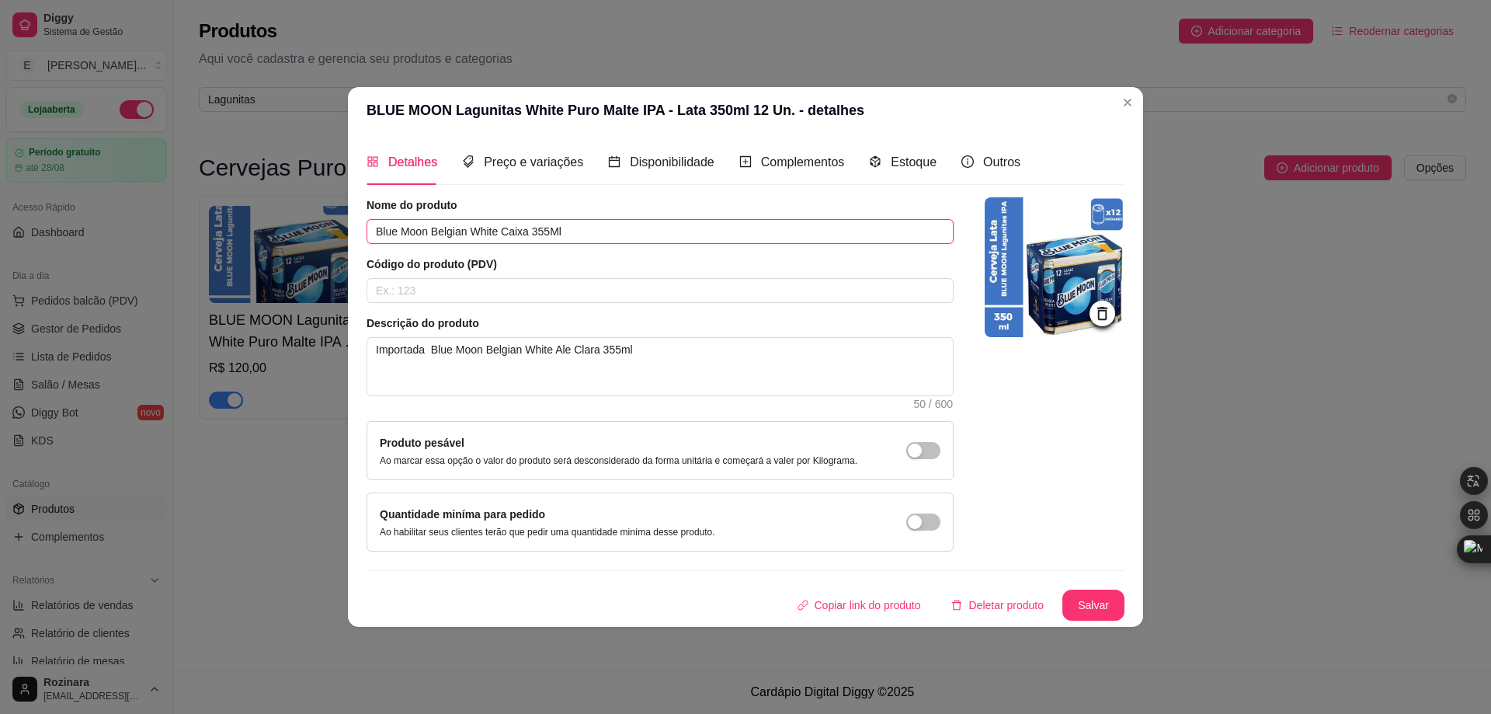
click at [560, 229] on input "Blue Moon Belgian White Caixa 355Ml" at bounding box center [660, 231] width 587 height 25
drag, startPoint x: 560, startPoint y: 229, endPoint x: 260, endPoint y: 238, distance: 299.8
click at [260, 238] on div "BLUE MOON Lagunitas White Puro Malte IPA - Lata 350ml 12 Un. - detalhes Detalhe…" at bounding box center [745, 357] width 1491 height 714
paste input "12 Unidades"
drag, startPoint x: 504, startPoint y: 231, endPoint x: 543, endPoint y: 229, distance: 38.9
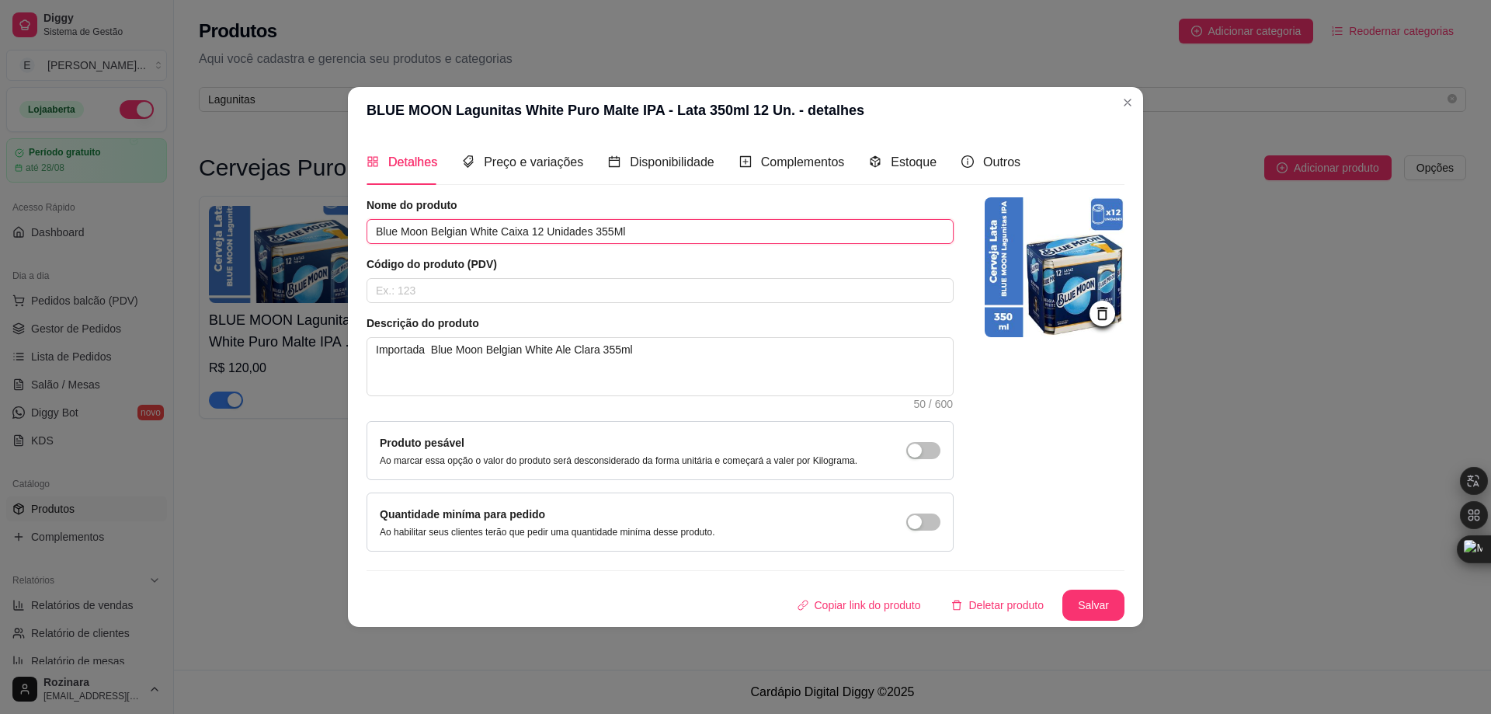
click at [543, 229] on input "Blue Moon Belgian White Caixa 12 Unidades 355Ml" at bounding box center [660, 231] width 587 height 25
click at [598, 231] on input "Blue Moon Belgian White Unidades 355Ml" at bounding box center [660, 231] width 587 height 25
paste input "Caixa 12"
click at [547, 235] on input "Blue Moon Belgian White Unidades 355Ml Caixa 12 Un" at bounding box center [660, 231] width 587 height 25
click at [560, 233] on input "Blue Moon Belgian White - Lata 355Ml Caixa 12 Un" at bounding box center [660, 231] width 587 height 25
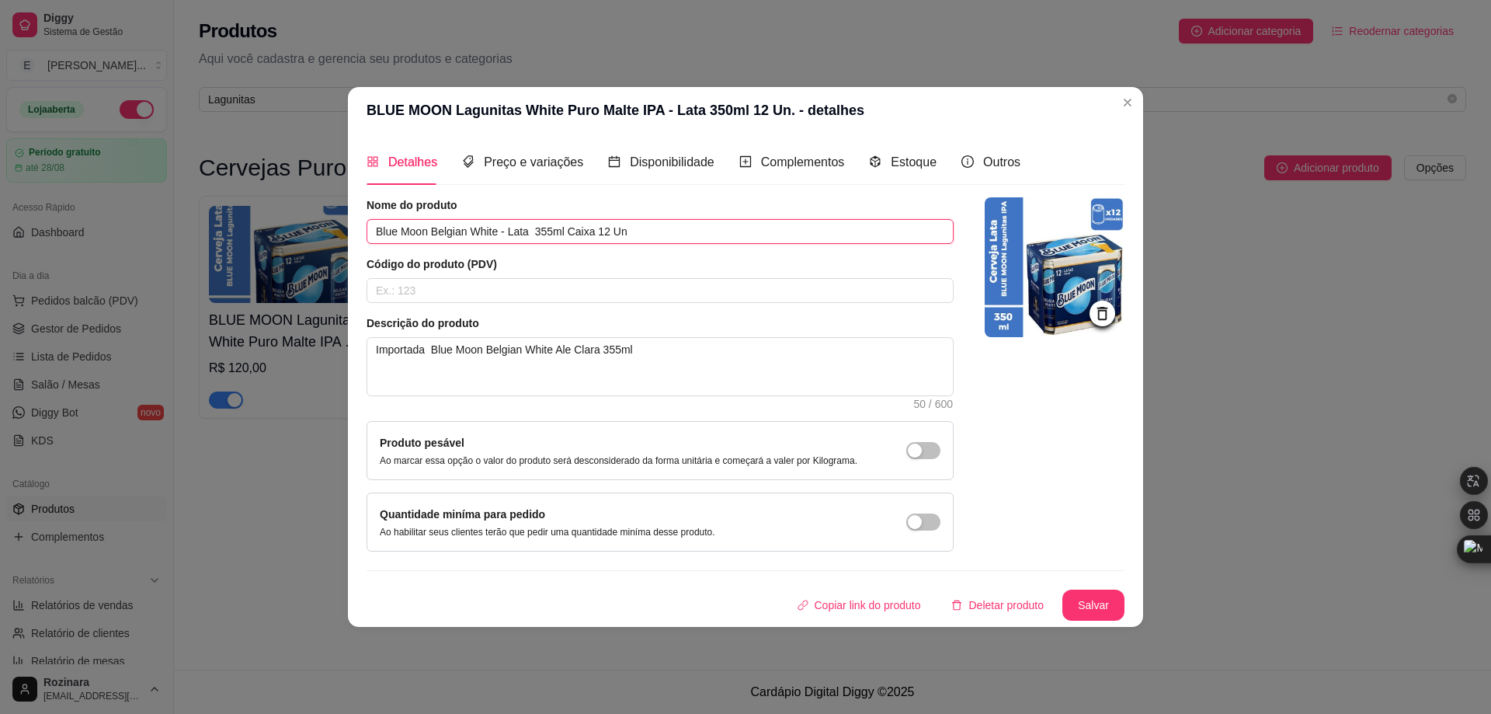
drag, startPoint x: 651, startPoint y: 230, endPoint x: 202, endPoint y: 215, distance: 449.1
click at [202, 215] on div "BLUE MOON Lagunitas White Puro Malte IPA - Lata 350ml 12 Un. - detalhes Detalhe…" at bounding box center [745, 357] width 1491 height 714
type input "Blue Moon Belgian White - Lata 355ml Caixa 12 Un"
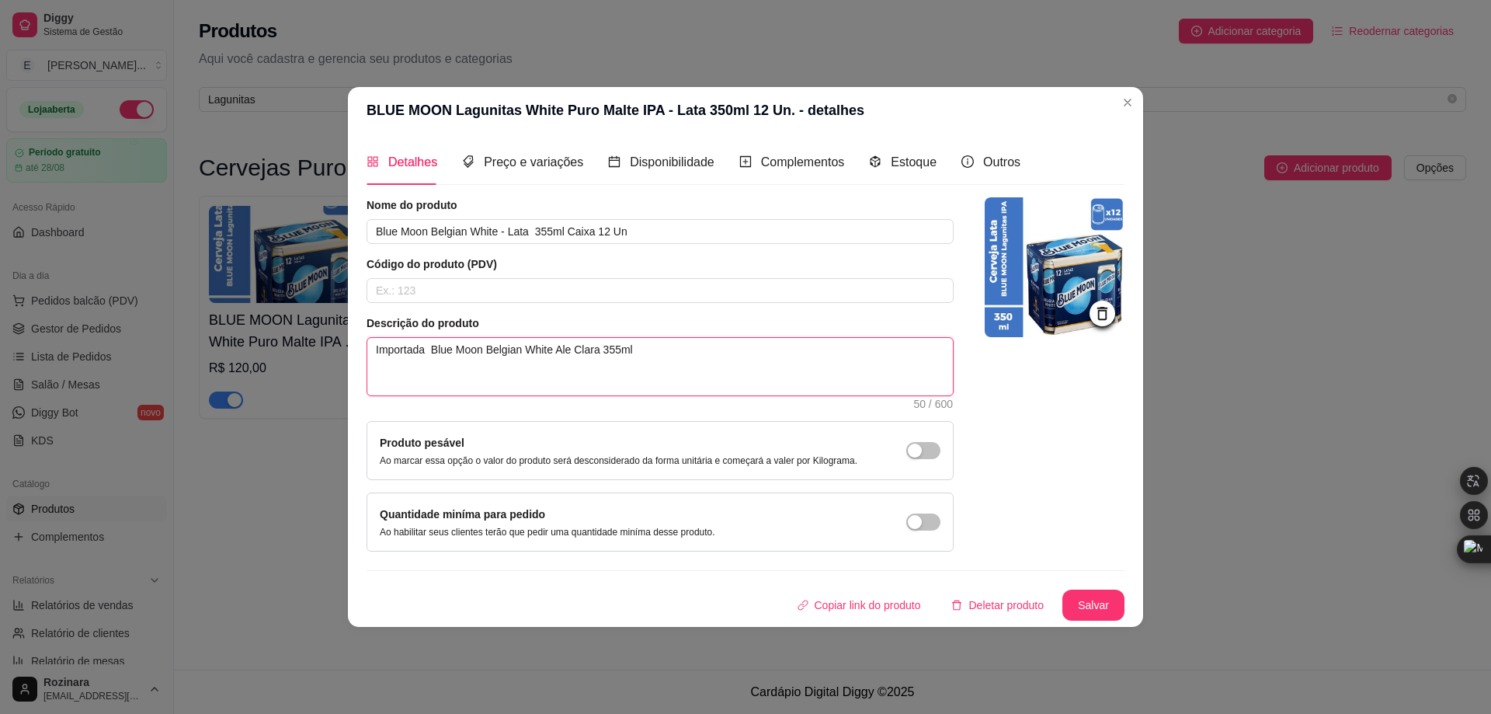
drag, startPoint x: 434, startPoint y: 343, endPoint x: 748, endPoint y: 353, distance: 313.8
click at [748, 353] on textarea "Importada Blue Moon Belgian White Ale Clara 355ml" at bounding box center [659, 366] width 585 height 57
paste textarea "- Lata 355ml Caixa 12 Un"
type textarea "Importada Blue Moon Belgian White - Lata 355ml Caixa 12 Un"
click at [1094, 604] on button "Salvar" at bounding box center [1093, 604] width 61 height 30
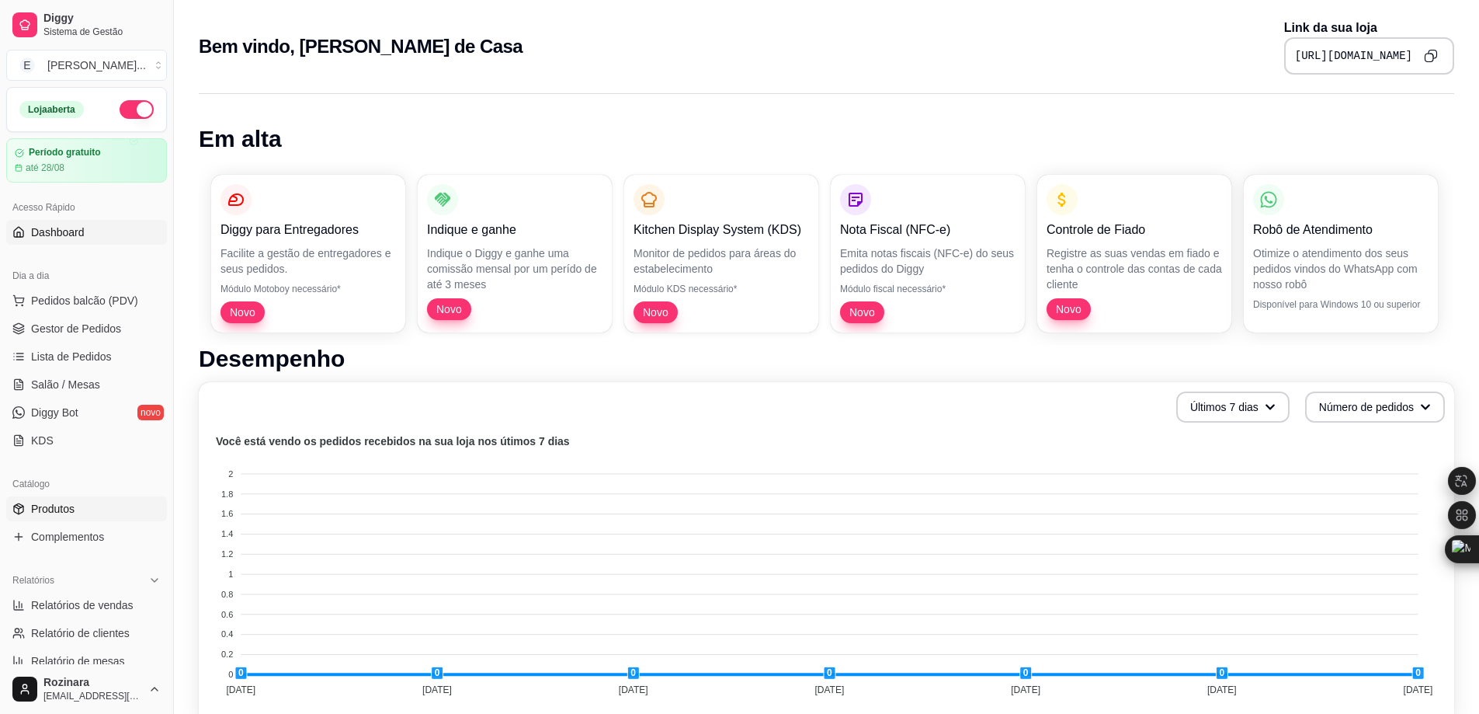
click at [58, 503] on span "Produtos" at bounding box center [52, 509] width 43 height 16
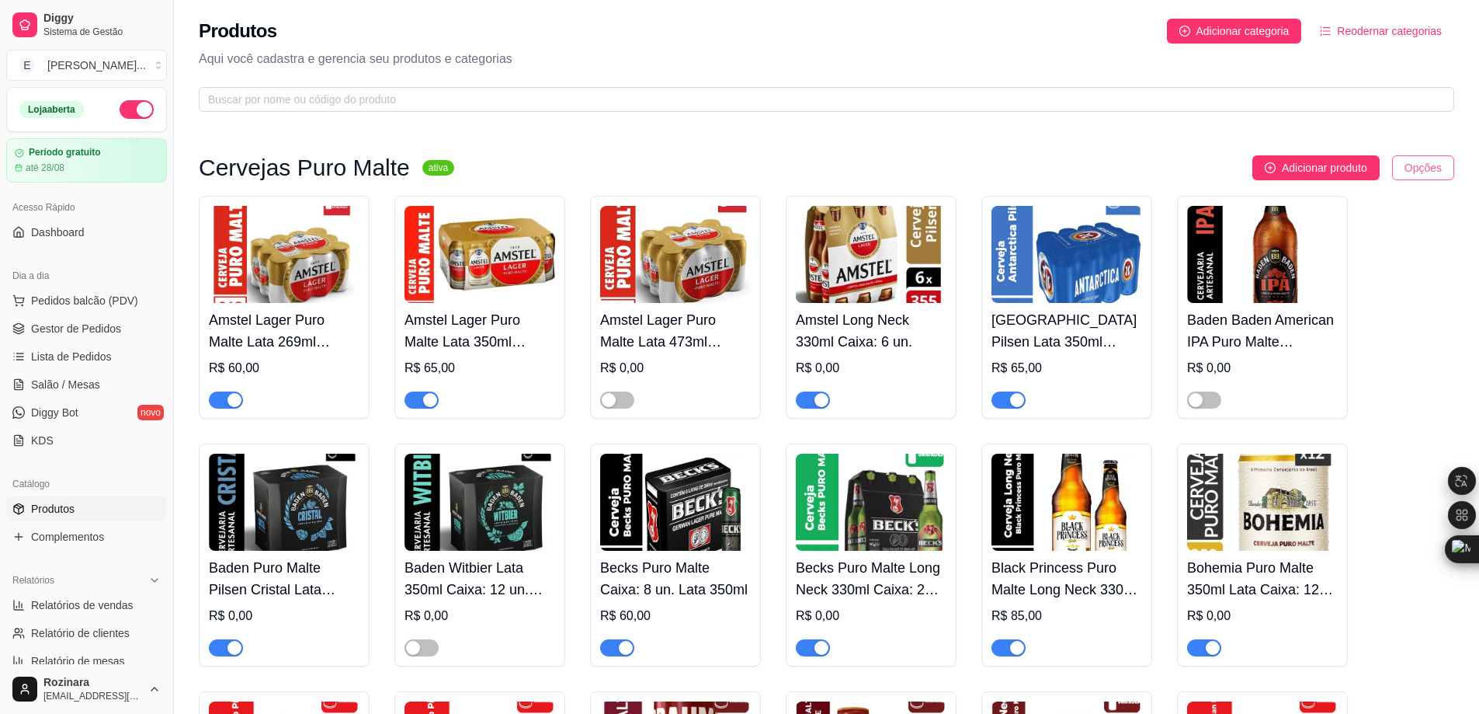
click at [1430, 167] on html "Diggy Sistema de Gestão E Empório Camim ... Loja aberta Período gratuito até 28…" at bounding box center [739, 357] width 1479 height 714
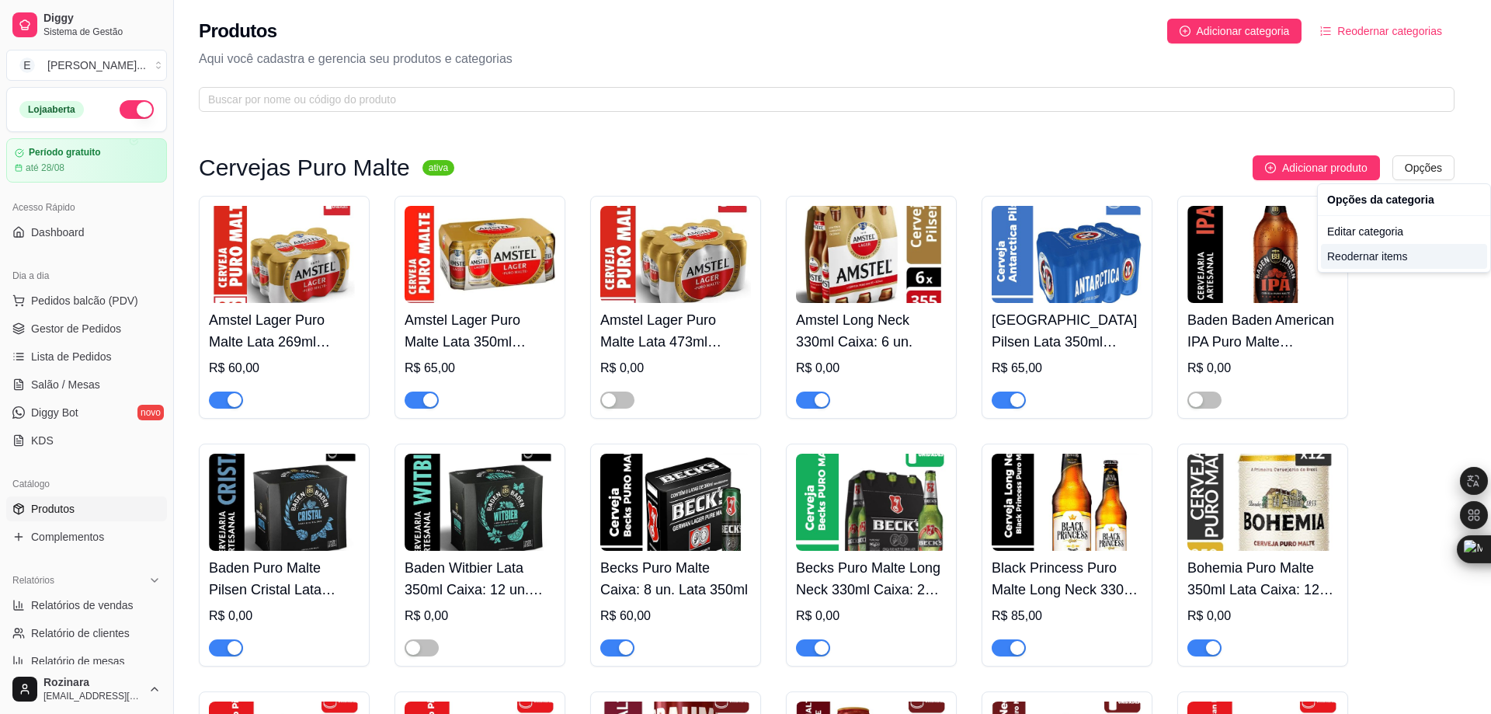
click at [1370, 256] on div "Reodernar items" at bounding box center [1404, 256] width 166 height 25
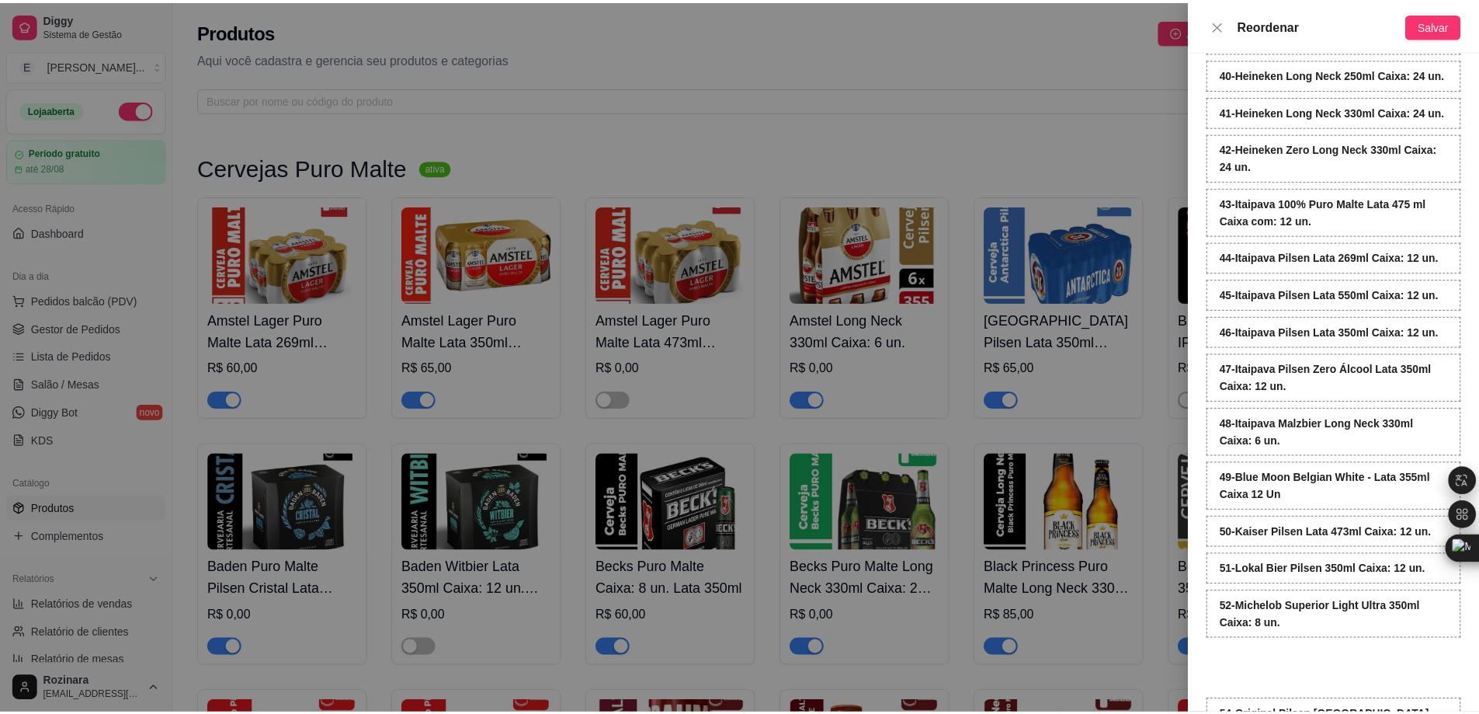
scroll to position [2099, 0]
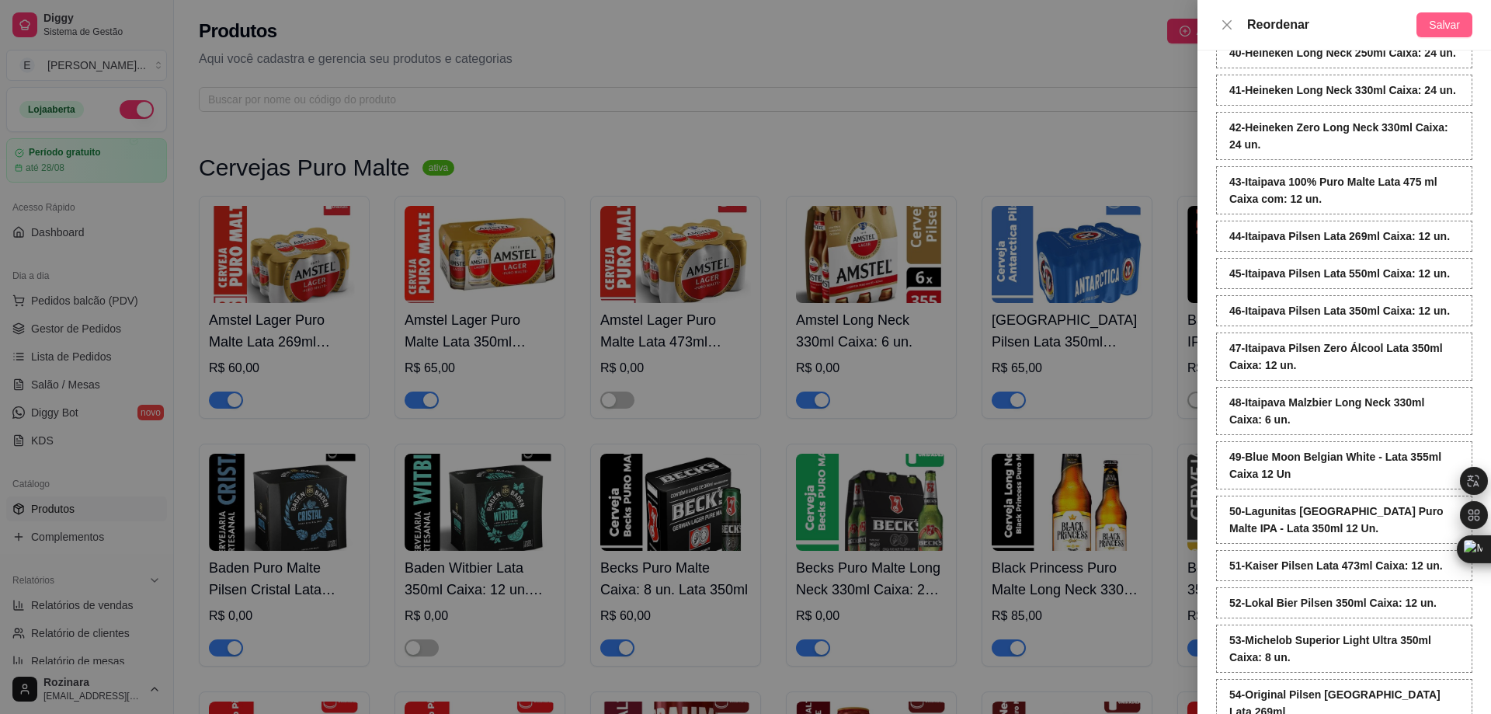
click at [1440, 24] on span "Salvar" at bounding box center [1444, 24] width 31 height 17
click at [1225, 29] on icon "close" at bounding box center [1227, 25] width 12 height 12
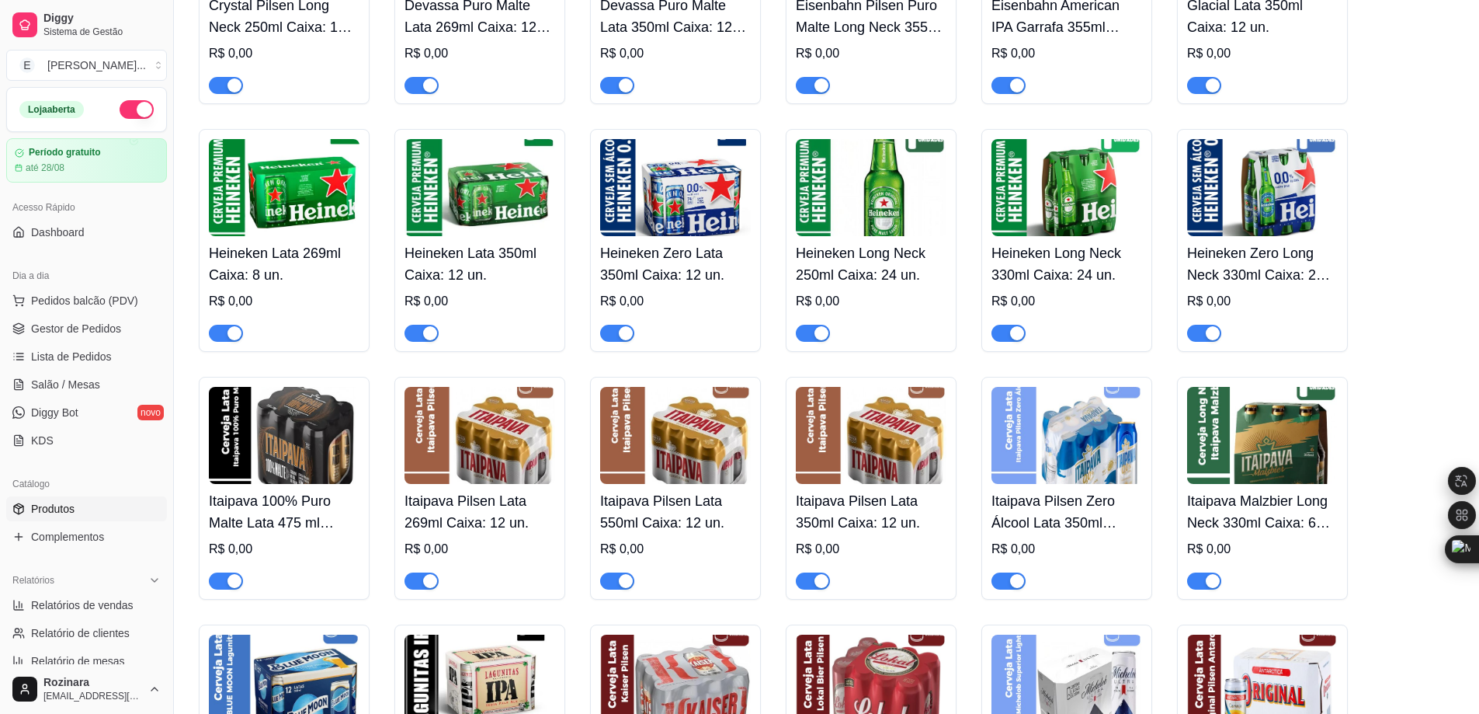
scroll to position [2019, 0]
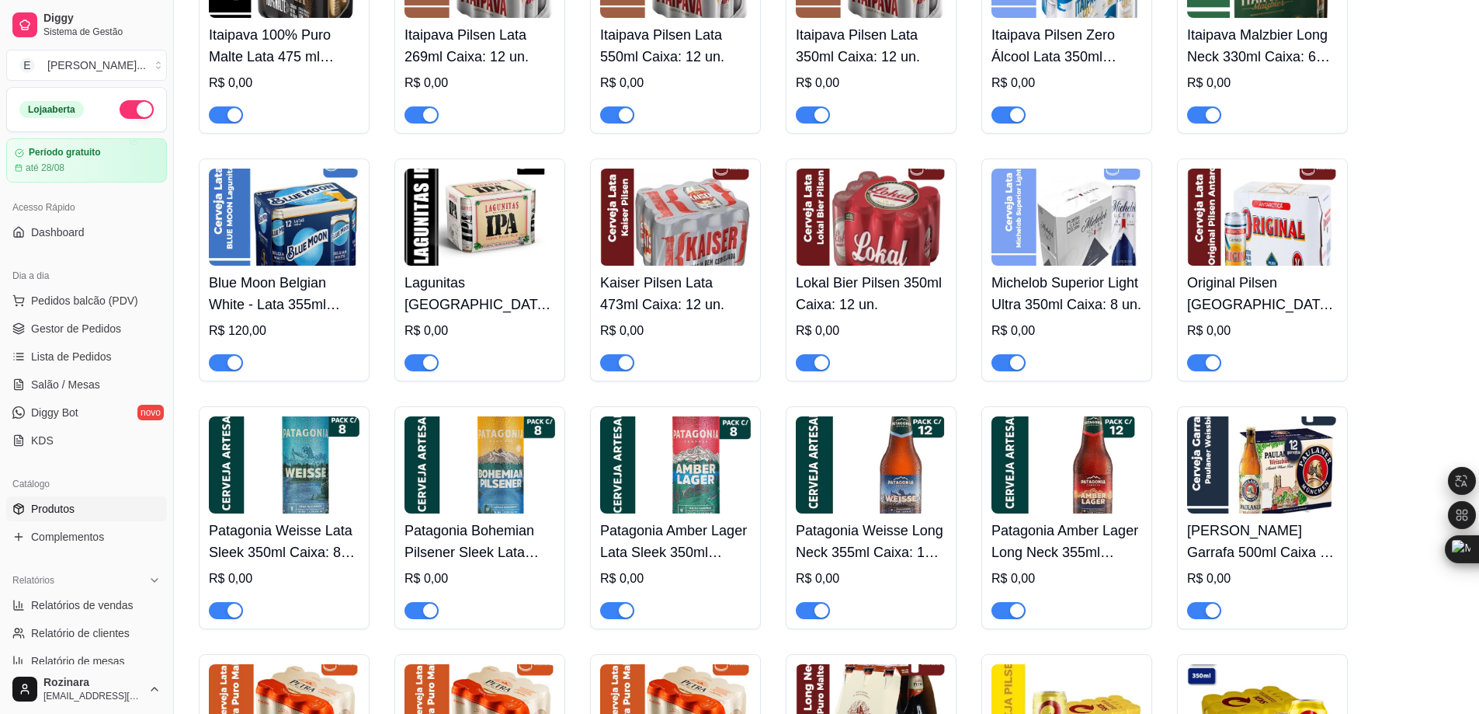
click at [235, 230] on img at bounding box center [284, 216] width 151 height 97
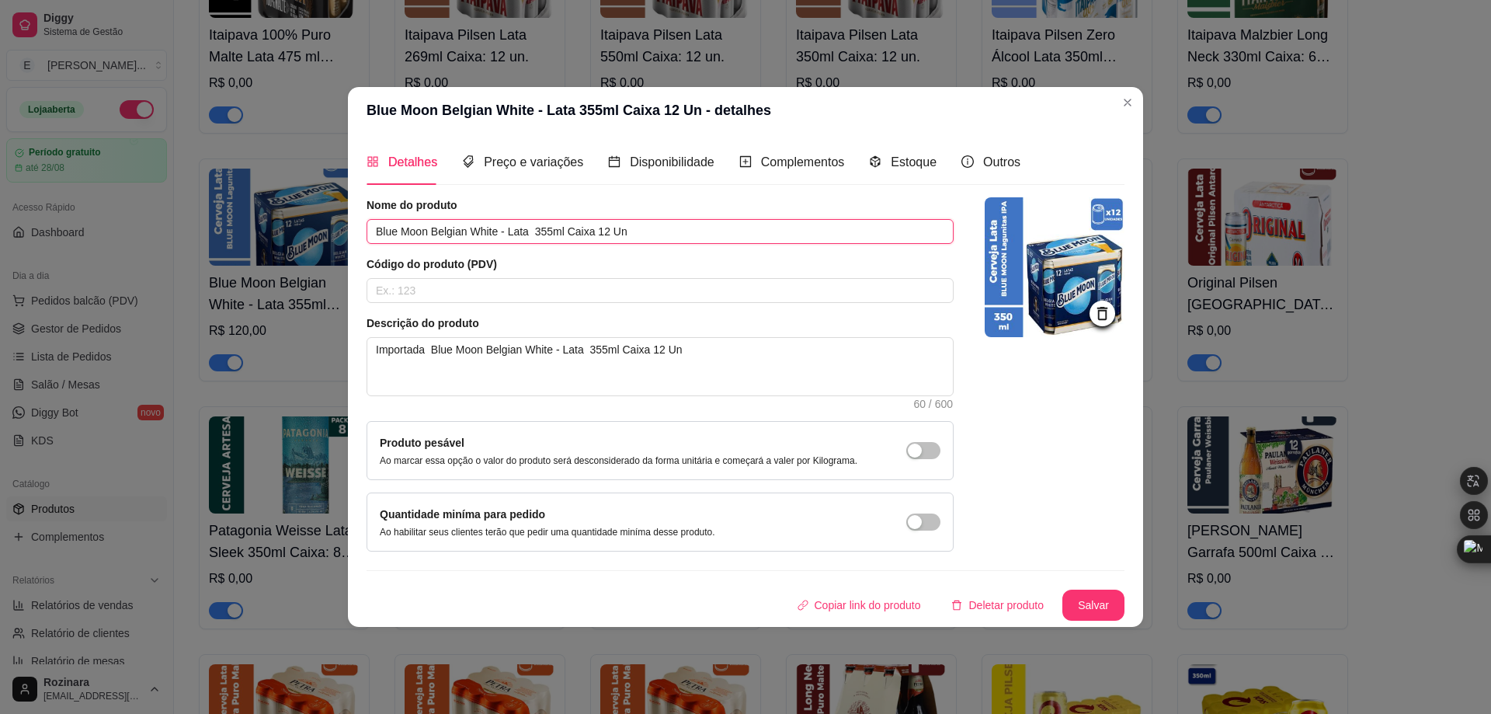
drag, startPoint x: 431, startPoint y: 230, endPoint x: 357, endPoint y: 235, distance: 74.0
click at [357, 235] on div "Detalhes Preço e variações Disponibilidade Complementos Estoque Outros Nome do …" at bounding box center [745, 380] width 795 height 492
click at [447, 228] on input "Belgian White - Lata 355ml Caixa 12 Un" at bounding box center [660, 231] width 587 height 25
paste input "Blue Moon"
click at [1102, 603] on button "Salvar" at bounding box center [1093, 604] width 61 height 30
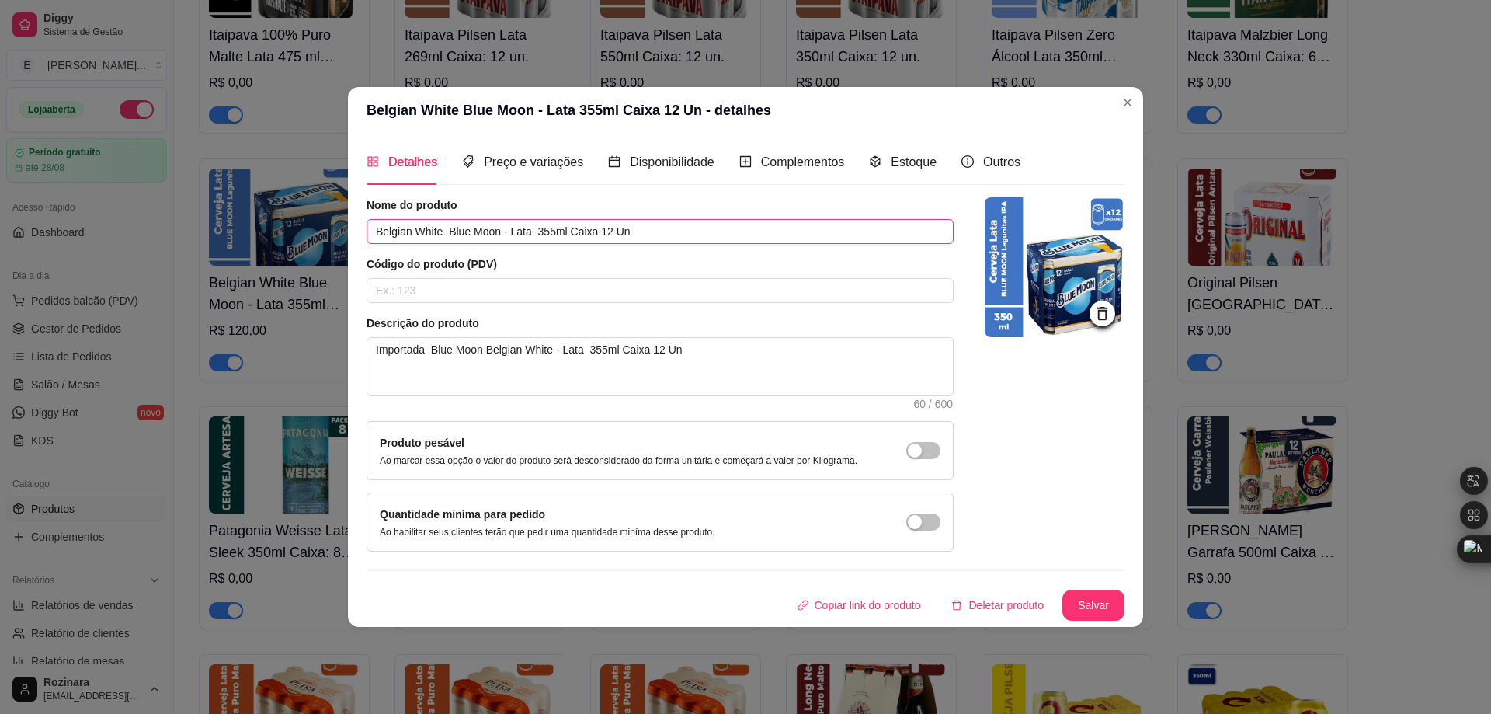
drag, startPoint x: 499, startPoint y: 234, endPoint x: 448, endPoint y: 234, distance: 50.5
click at [448, 234] on input "Belgian White Blue Moon - Lata 355ml Caixa 12 Un" at bounding box center [660, 231] width 587 height 25
click at [1087, 604] on button "Salvar" at bounding box center [1093, 604] width 62 height 31
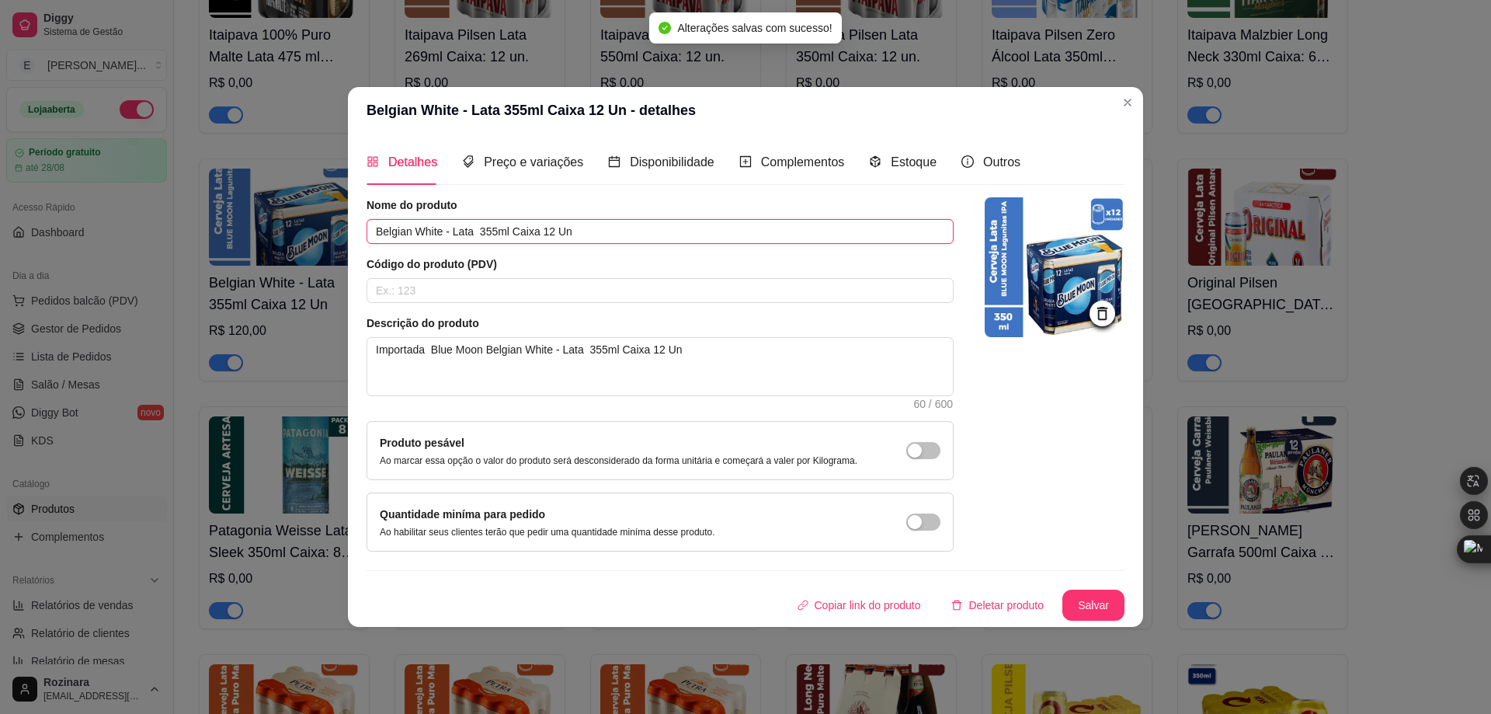
click at [377, 229] on input "Belgian White - Lata 355ml Caixa 12 Un" at bounding box center [660, 231] width 587 height 25
paste input "Blue Moon"
type input "Blue Moon Belgian White - Lata 355ml Caixa 12 Un"
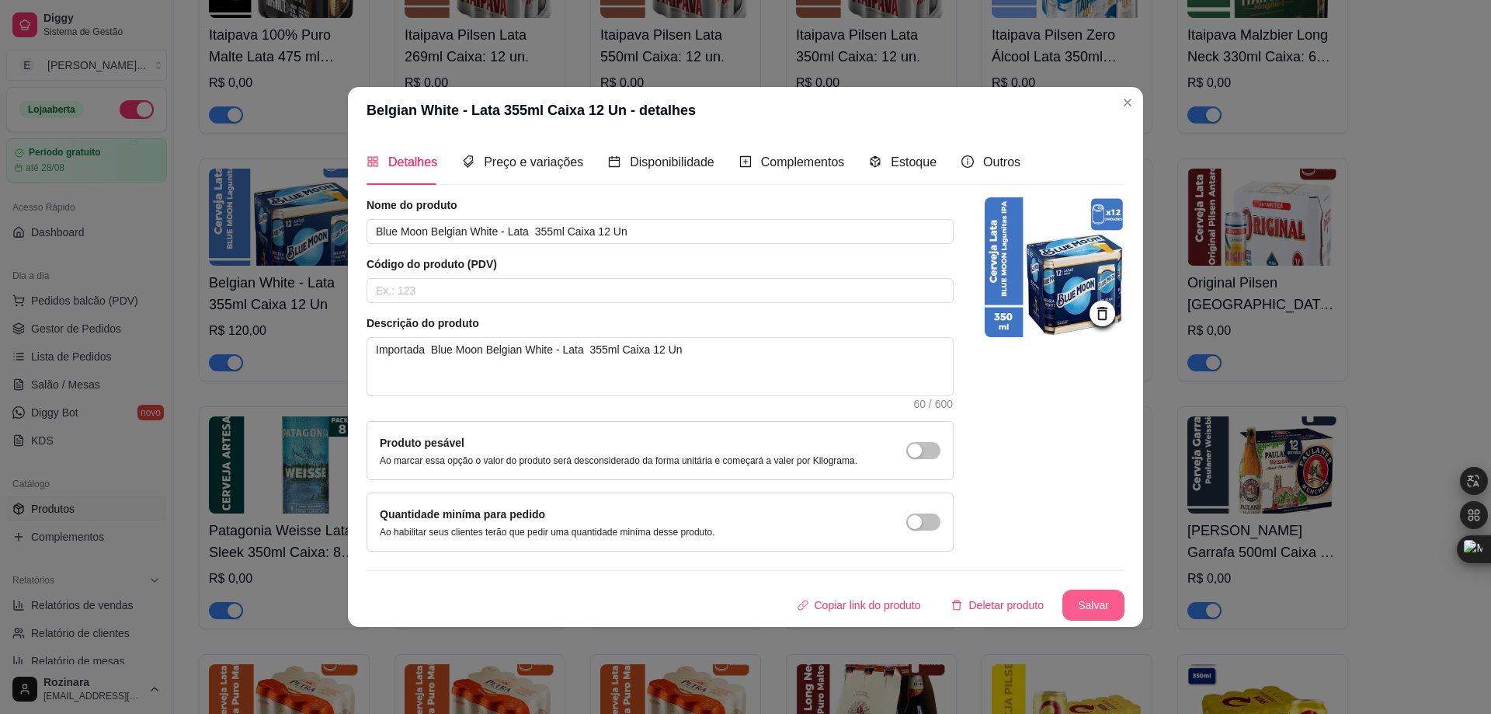
click at [1101, 608] on button "Salvar" at bounding box center [1093, 604] width 62 height 31
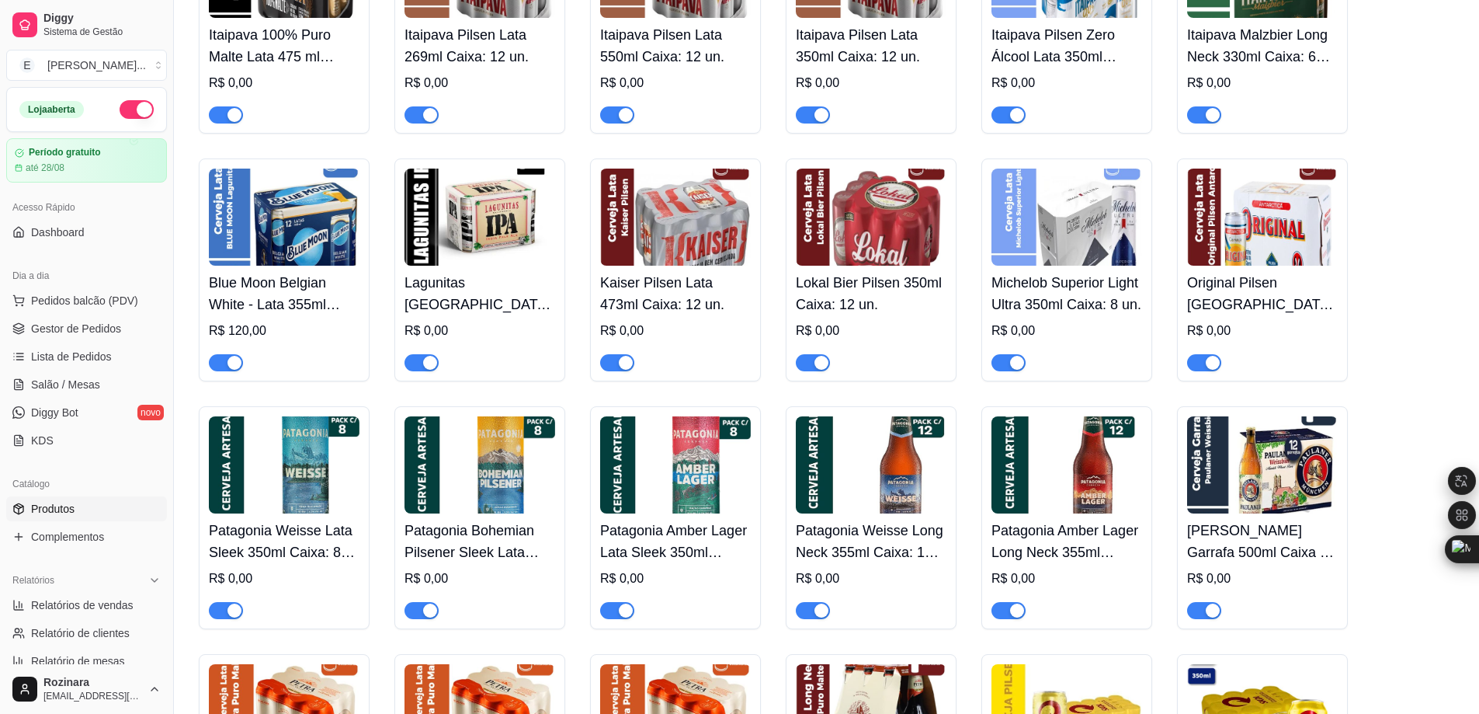
click at [452, 261] on img at bounding box center [480, 216] width 151 height 97
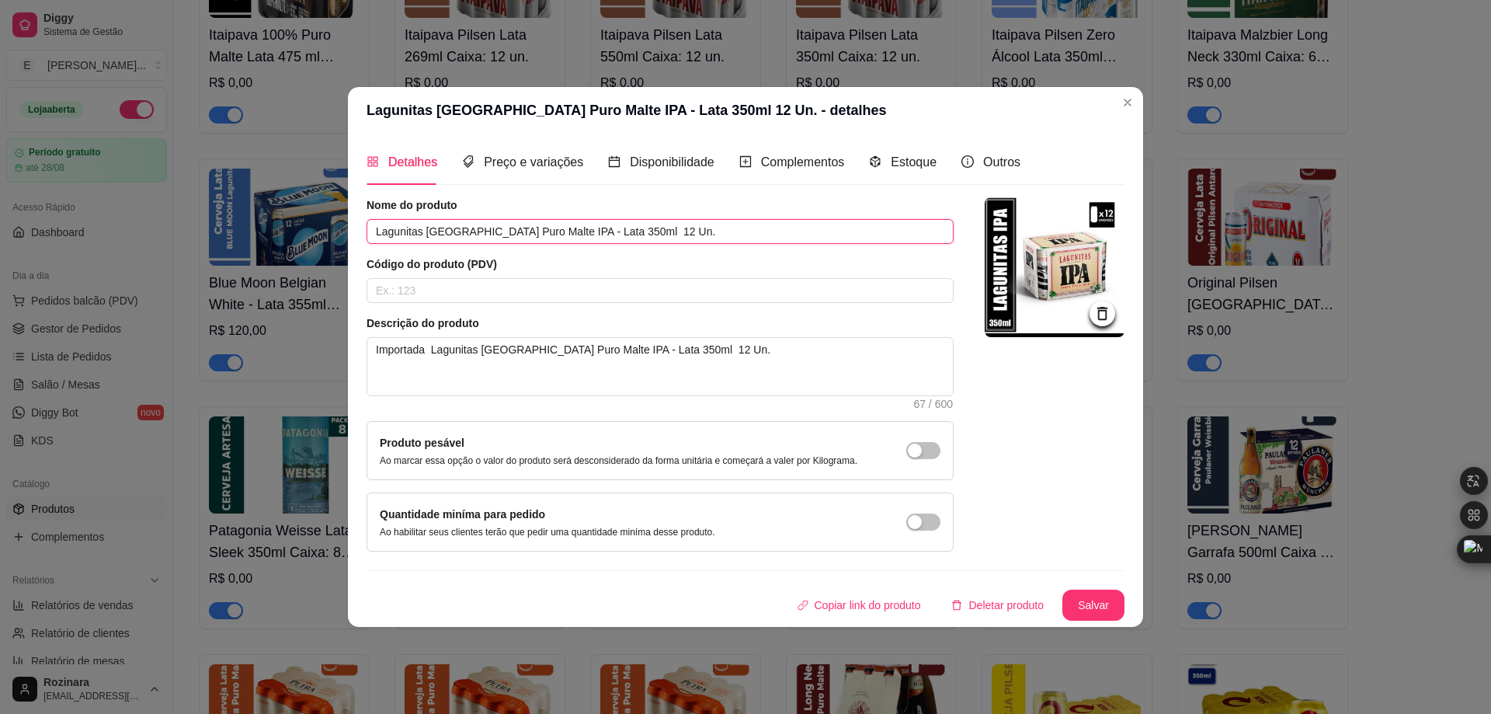
click at [378, 235] on input "Lagunitas [GEOGRAPHIC_DATA] Puro Malte IPA - Lata 350ml 12 Un." at bounding box center [660, 231] width 587 height 25
paste input "Blue Moon"
type input "Blue Moon Lagunitas [GEOGRAPHIC_DATA] Puro Malte IPA - Lata 350ml 12 Un."
click at [1093, 604] on button "Salvar" at bounding box center [1093, 604] width 61 height 30
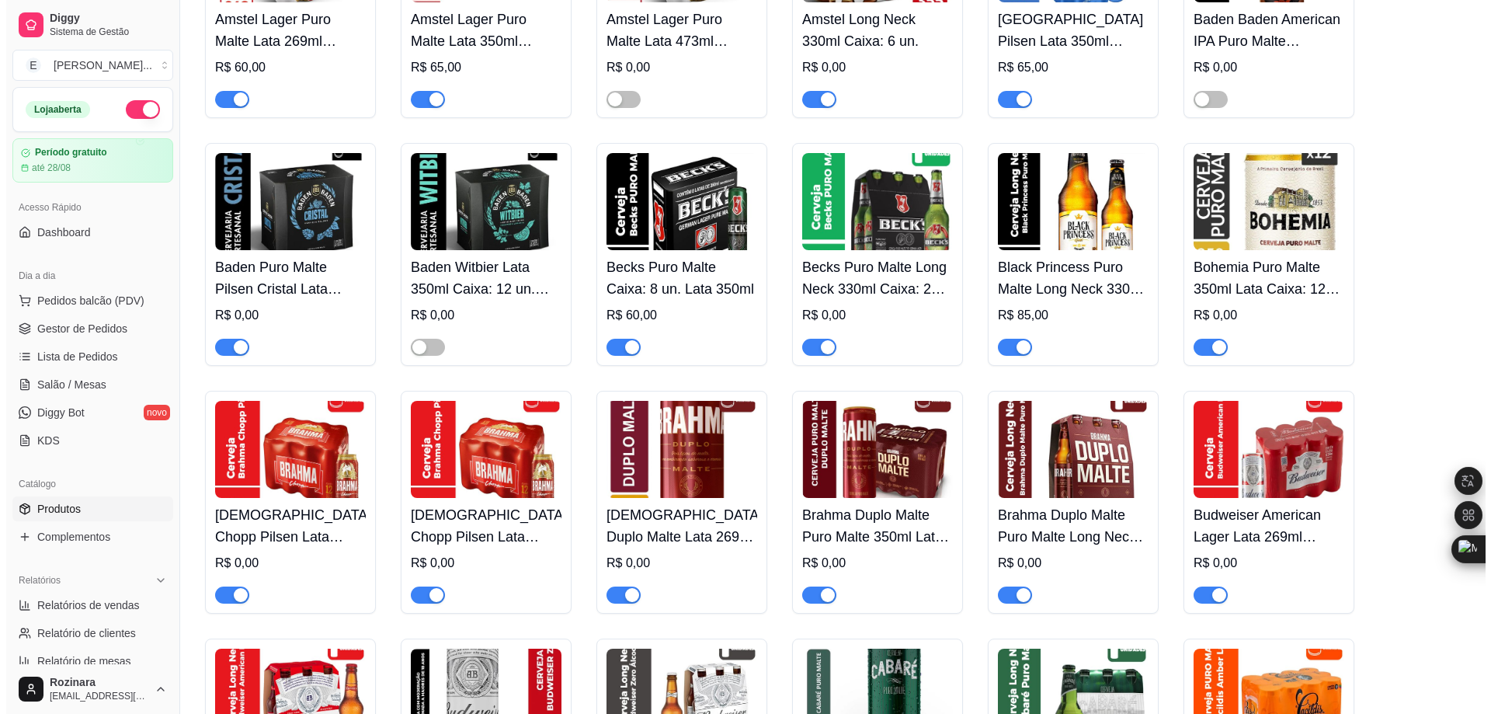
scroll to position [0, 0]
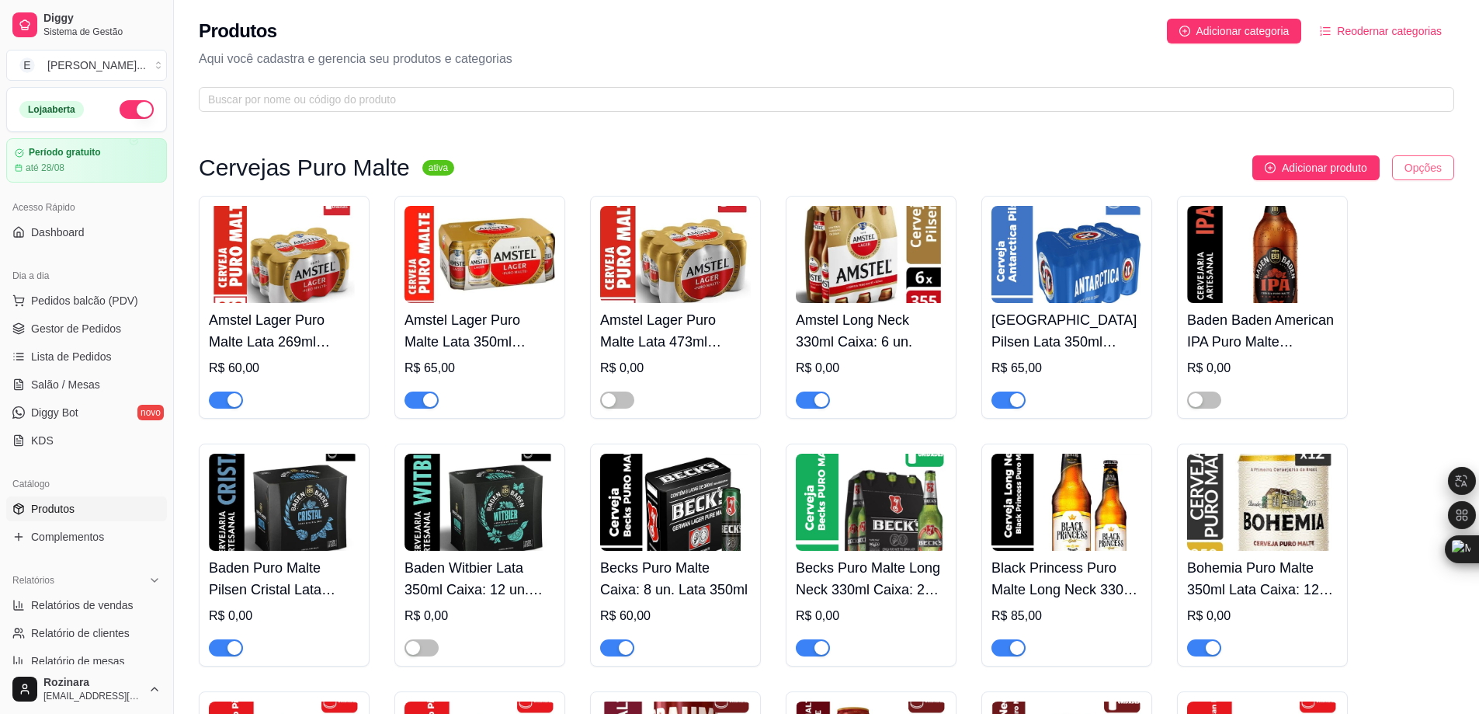
click at [1437, 175] on html "Diggy Sistema de Gestão E Empório Camim ... Loja aberta Período gratuito até 28…" at bounding box center [739, 357] width 1479 height 714
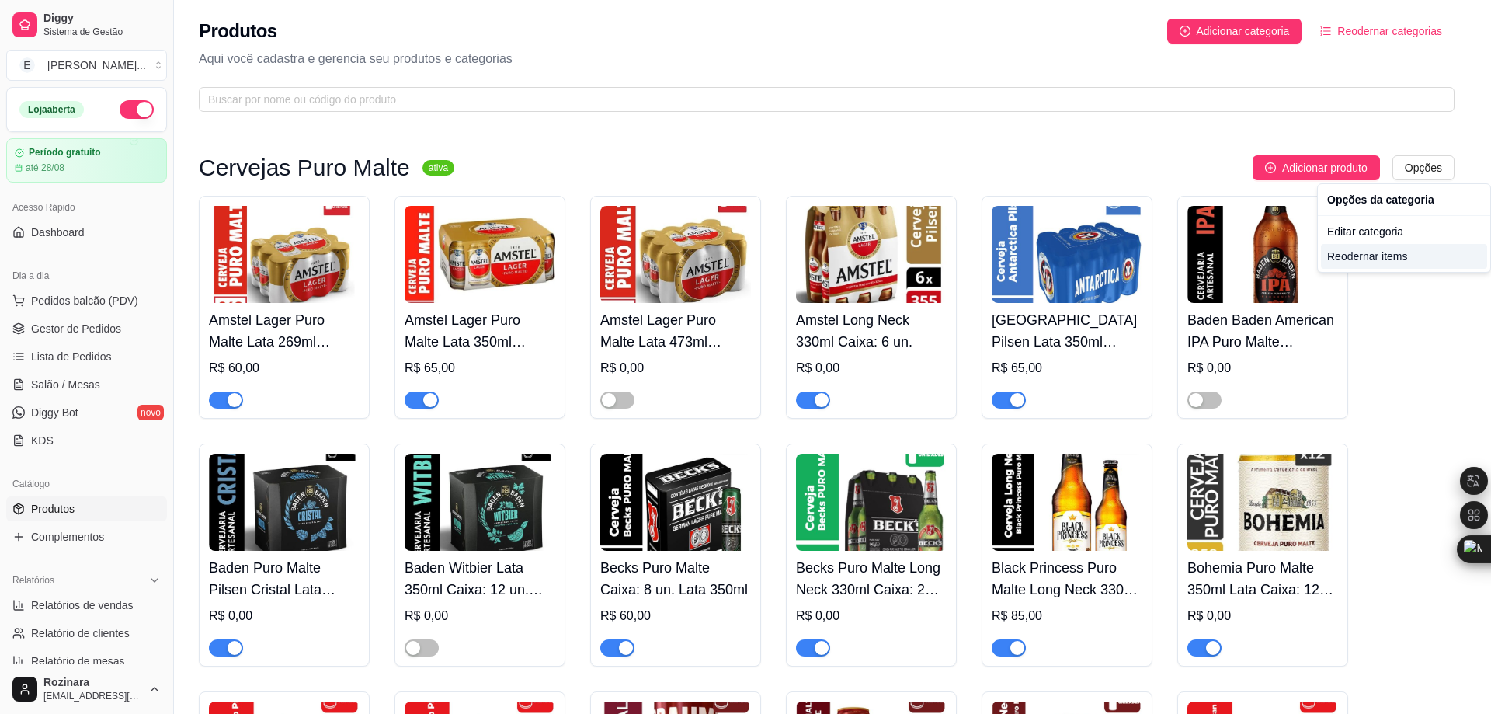
click at [1373, 263] on div "Reodernar items" at bounding box center [1404, 256] width 166 height 25
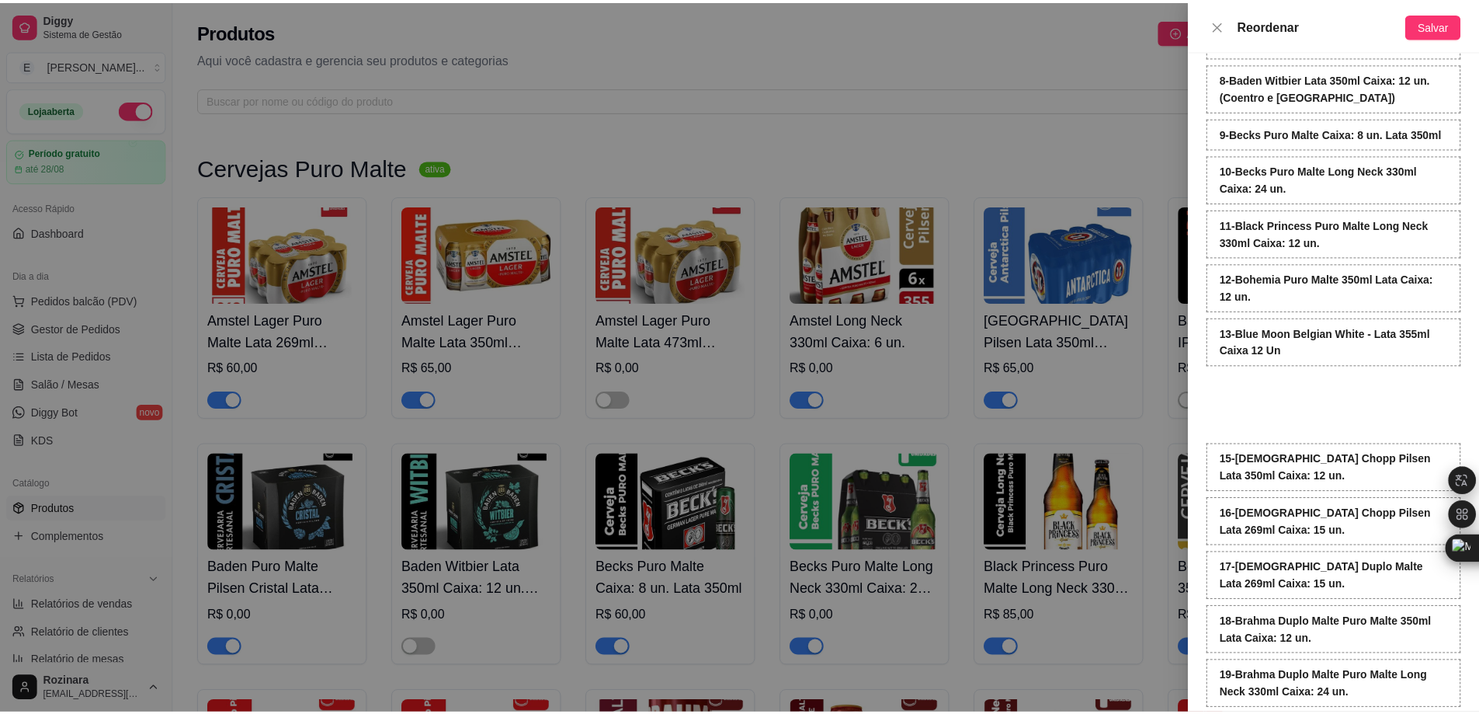
scroll to position [427, 0]
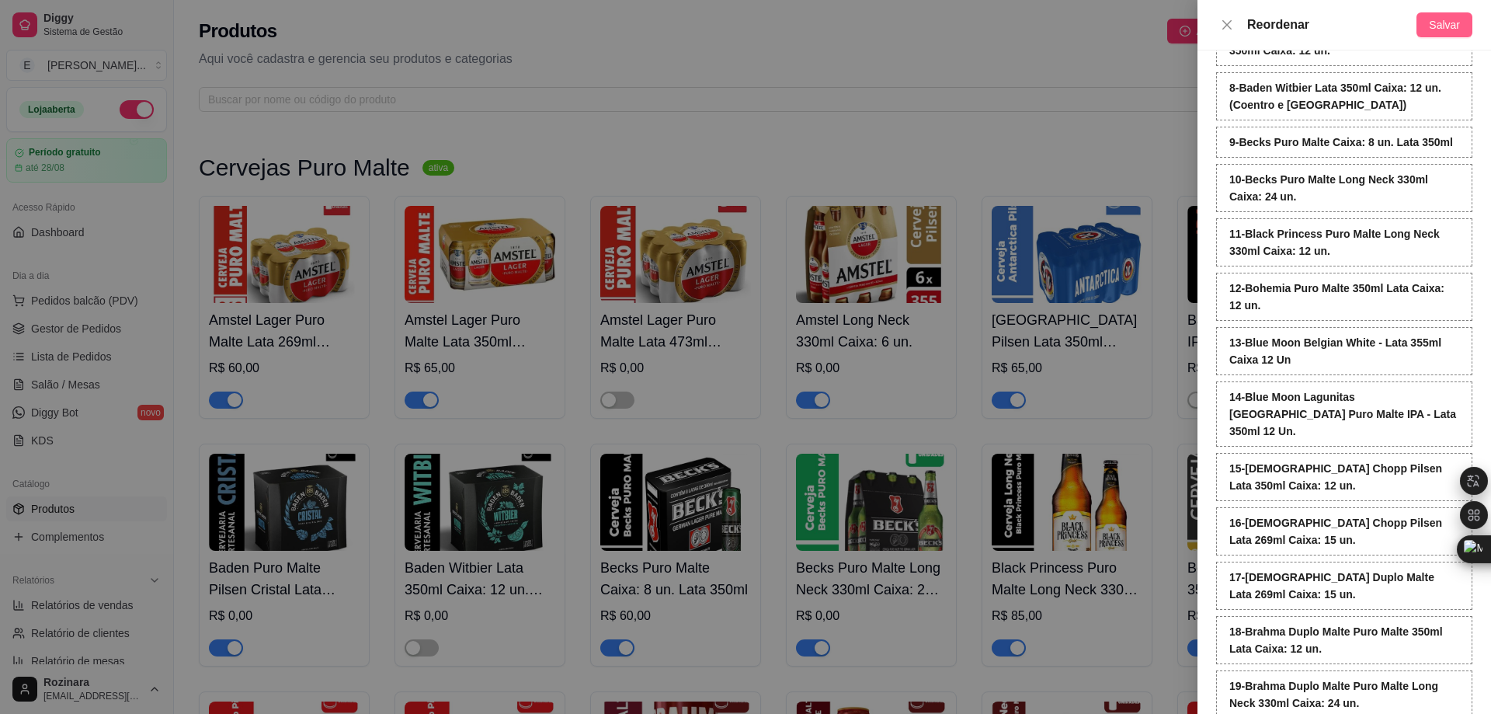
click at [1444, 23] on span "Salvar" at bounding box center [1444, 24] width 31 height 17
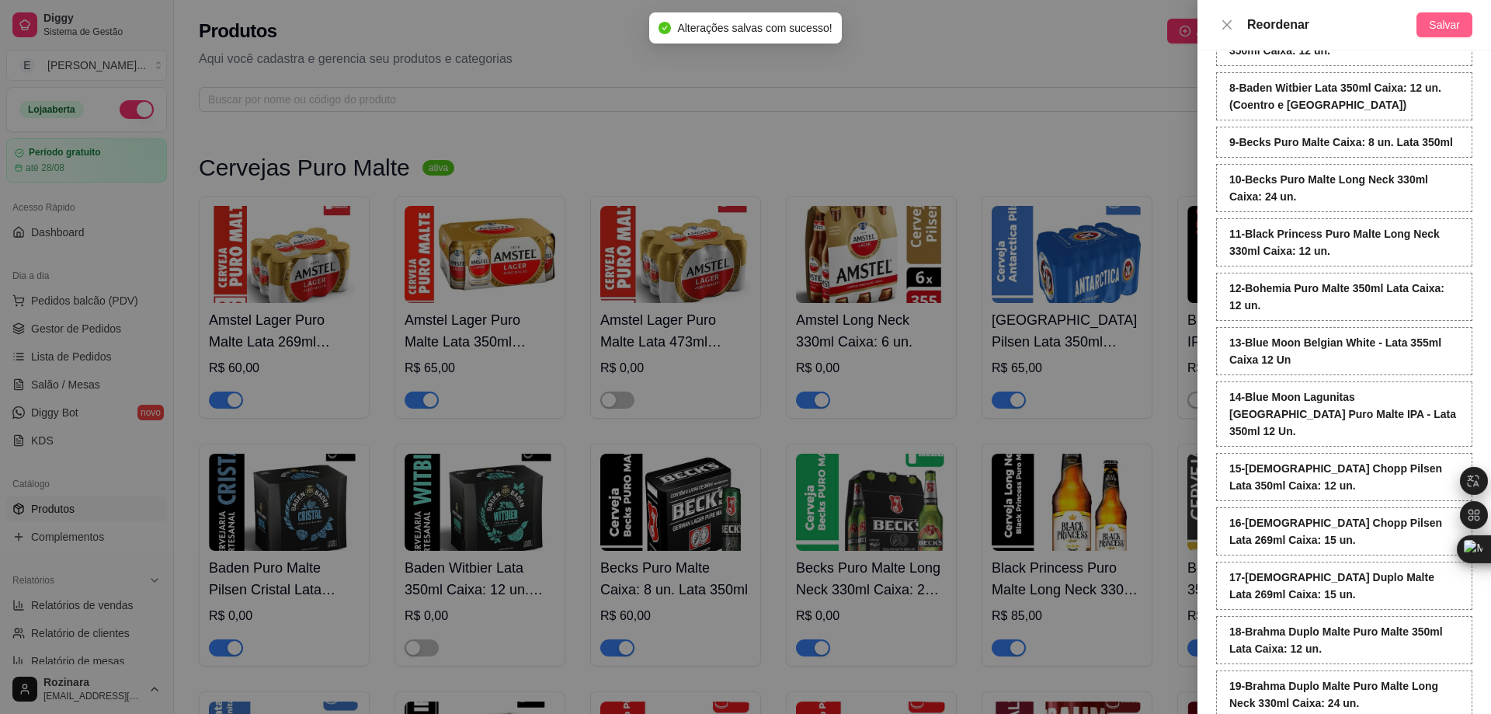
click at [1444, 26] on span "Salvar" at bounding box center [1444, 24] width 31 height 17
drag, startPoint x: 1228, startPoint y: 23, endPoint x: 1214, endPoint y: 23, distance: 14.8
click at [1228, 23] on icon "close" at bounding box center [1227, 25] width 12 height 12
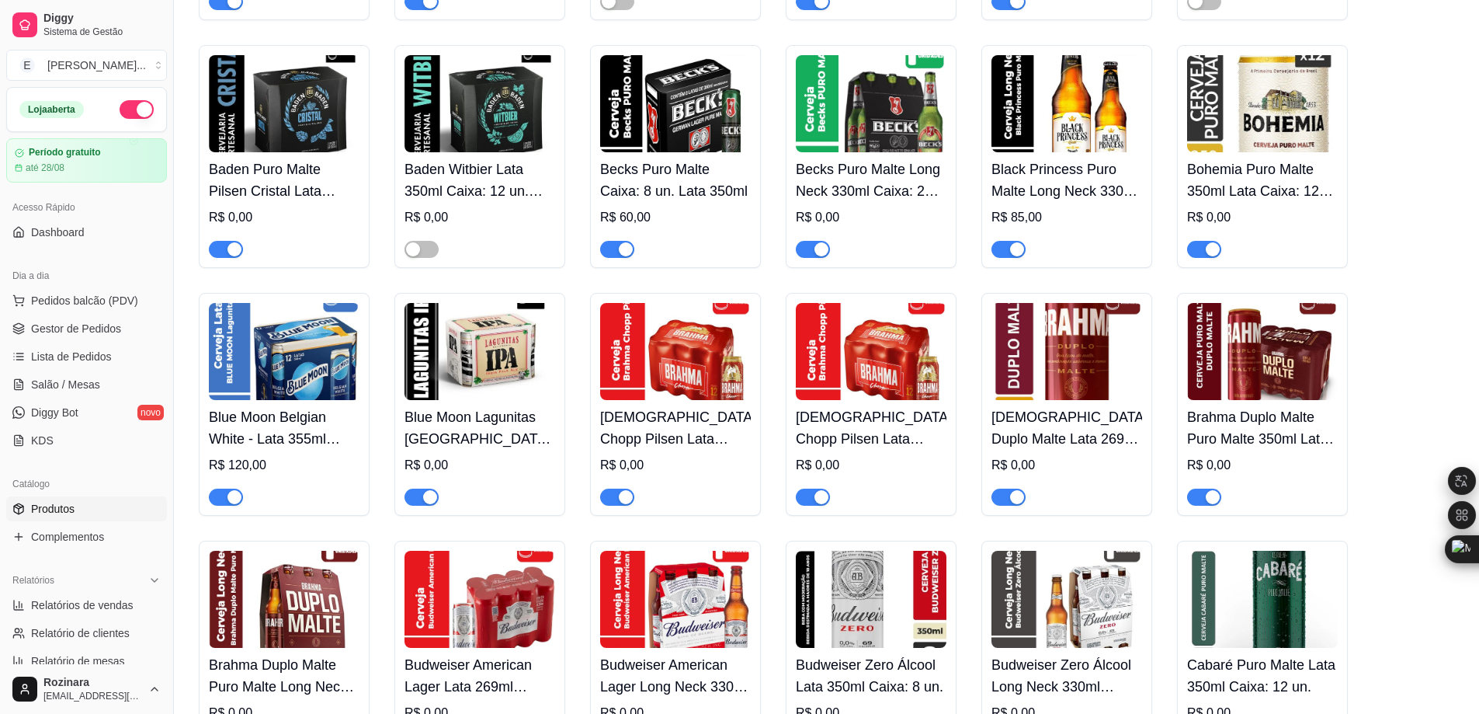
scroll to position [466, 0]
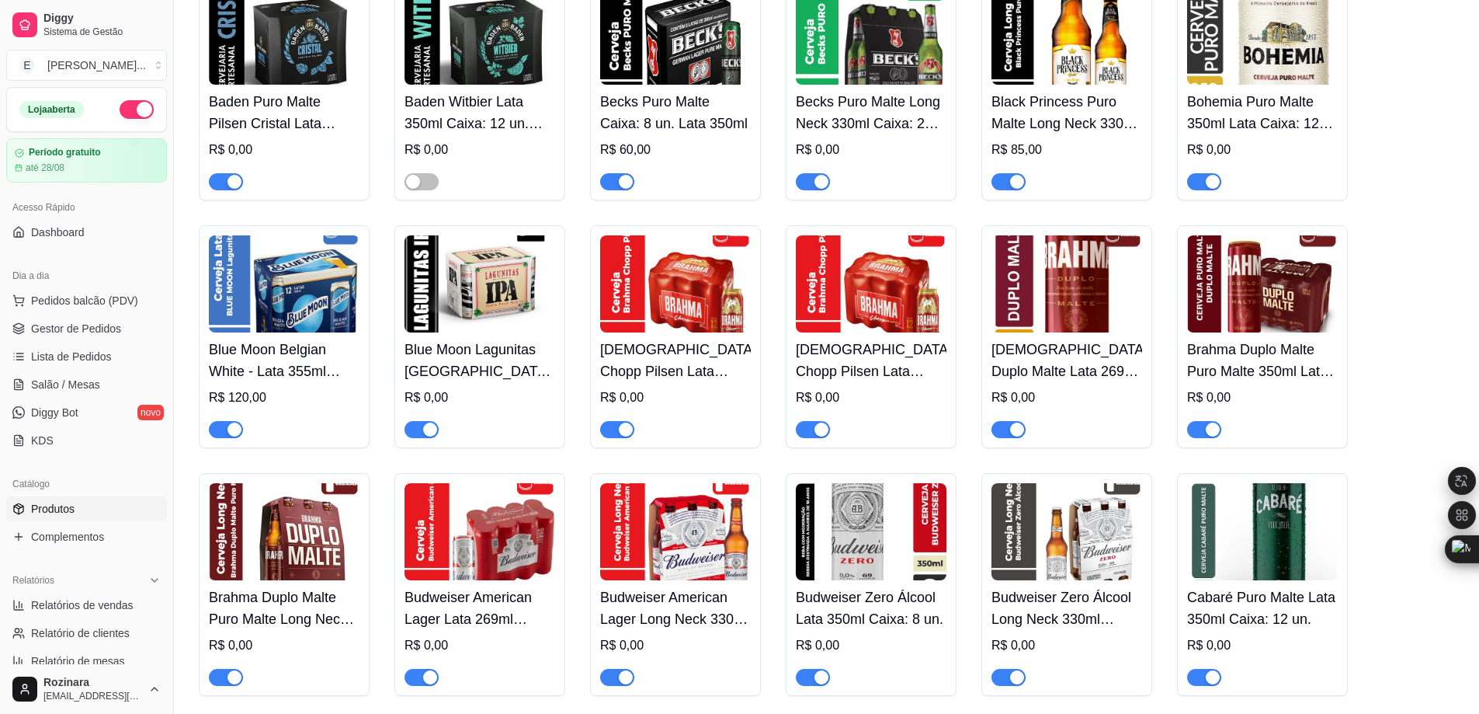
click at [478, 307] on img at bounding box center [480, 283] width 151 height 97
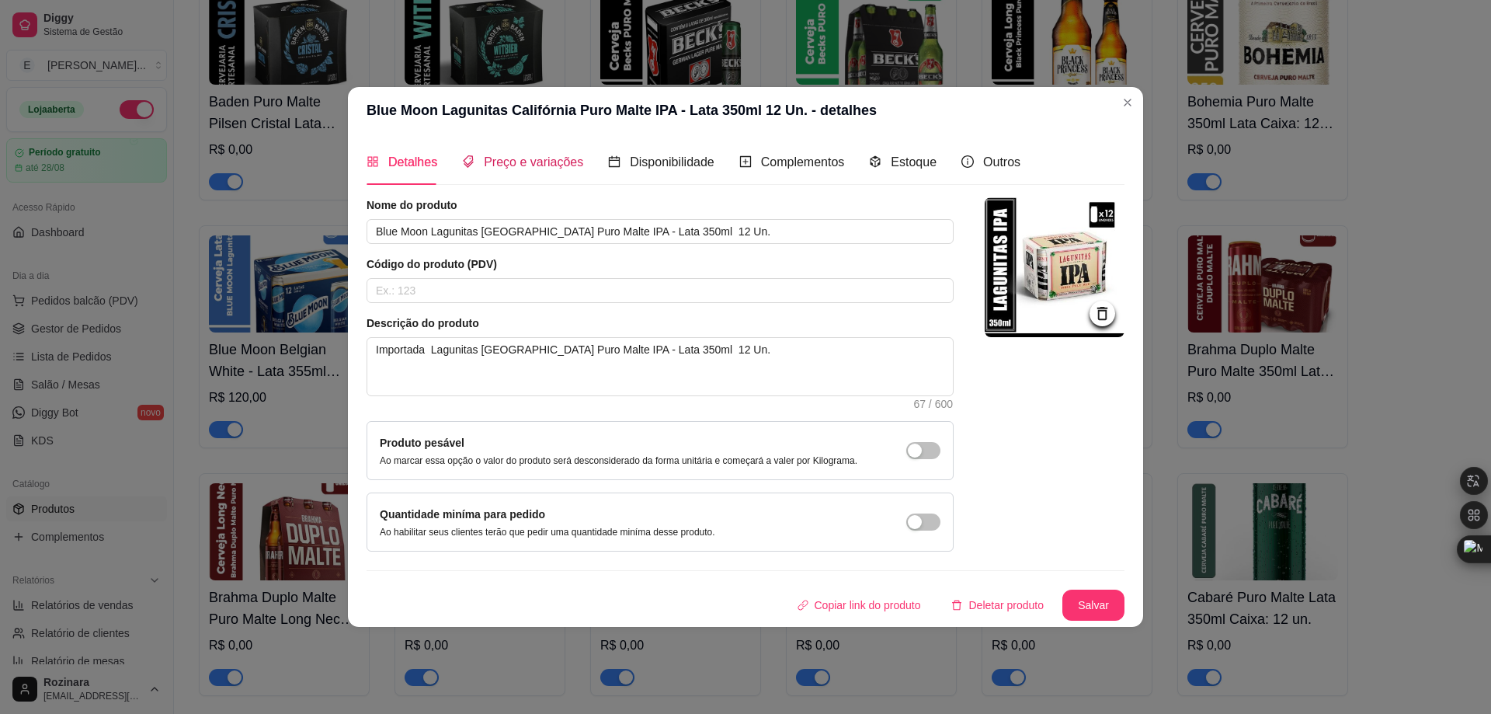
click at [500, 161] on span "Preço e variações" at bounding box center [533, 161] width 99 height 13
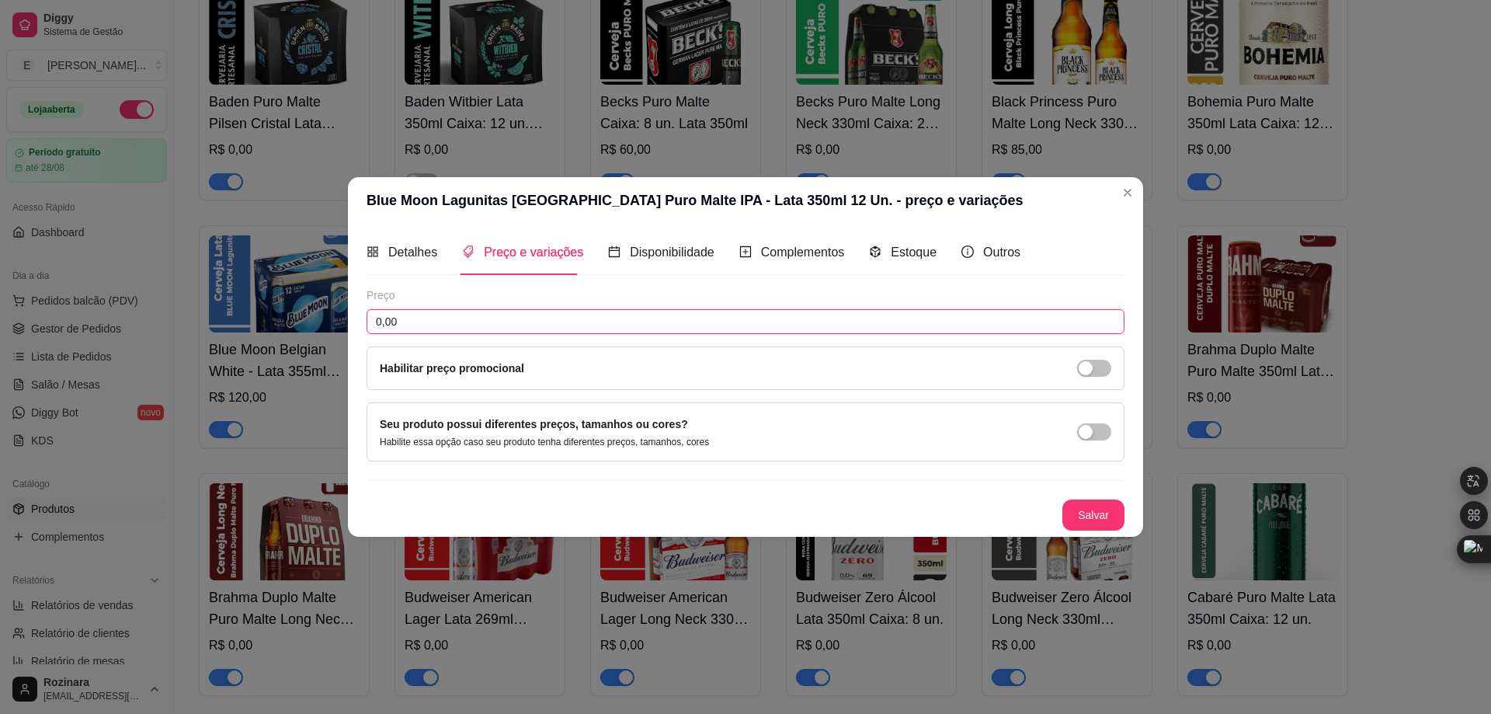
drag, startPoint x: 435, startPoint y: 318, endPoint x: 363, endPoint y: 320, distance: 72.3
click at [363, 320] on div "Detalhes Preço e variações Disponibilidade Complementos Estoque Outros Nome do …" at bounding box center [745, 380] width 795 height 312
type input "120,00"
click at [1113, 516] on button "Salvar" at bounding box center [1093, 514] width 61 height 30
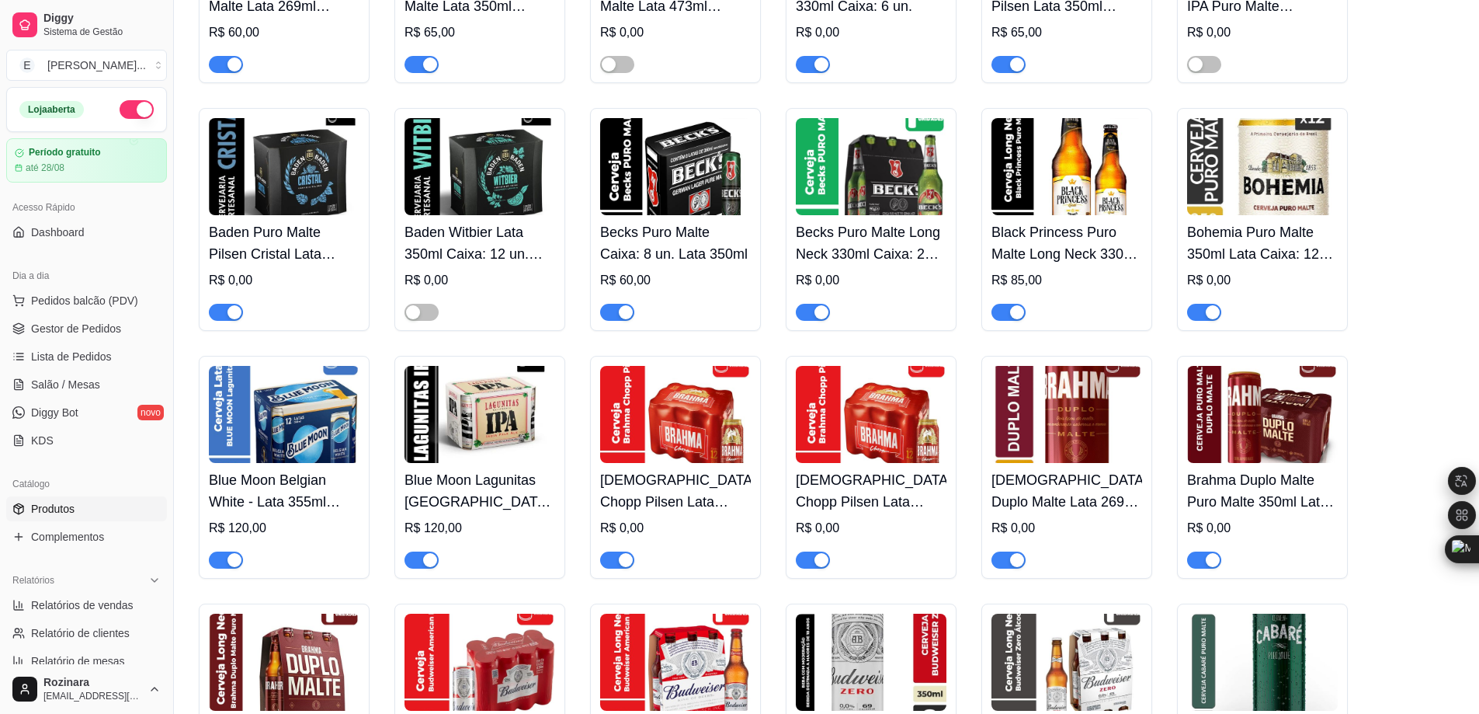
scroll to position [311, 0]
